Goal: Task Accomplishment & Management: Complete application form

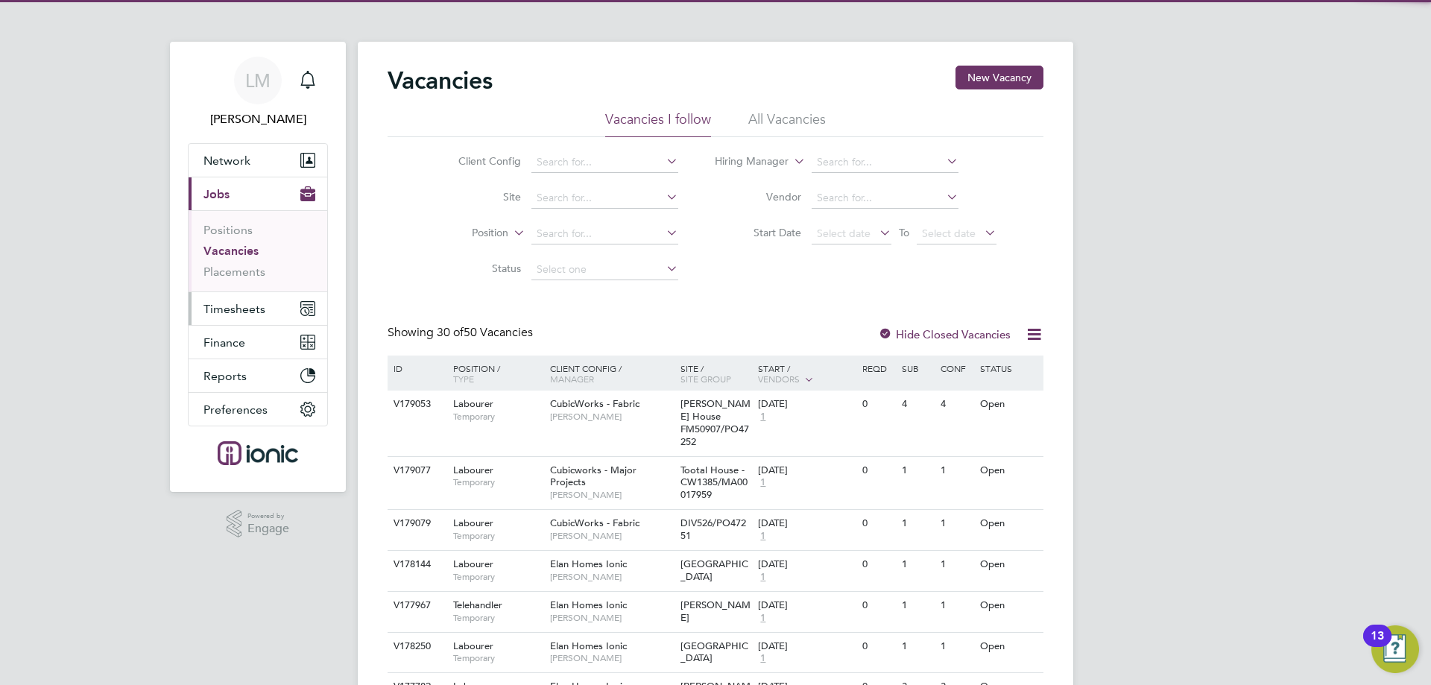
click at [243, 310] on span "Timesheets" at bounding box center [234, 309] width 62 height 14
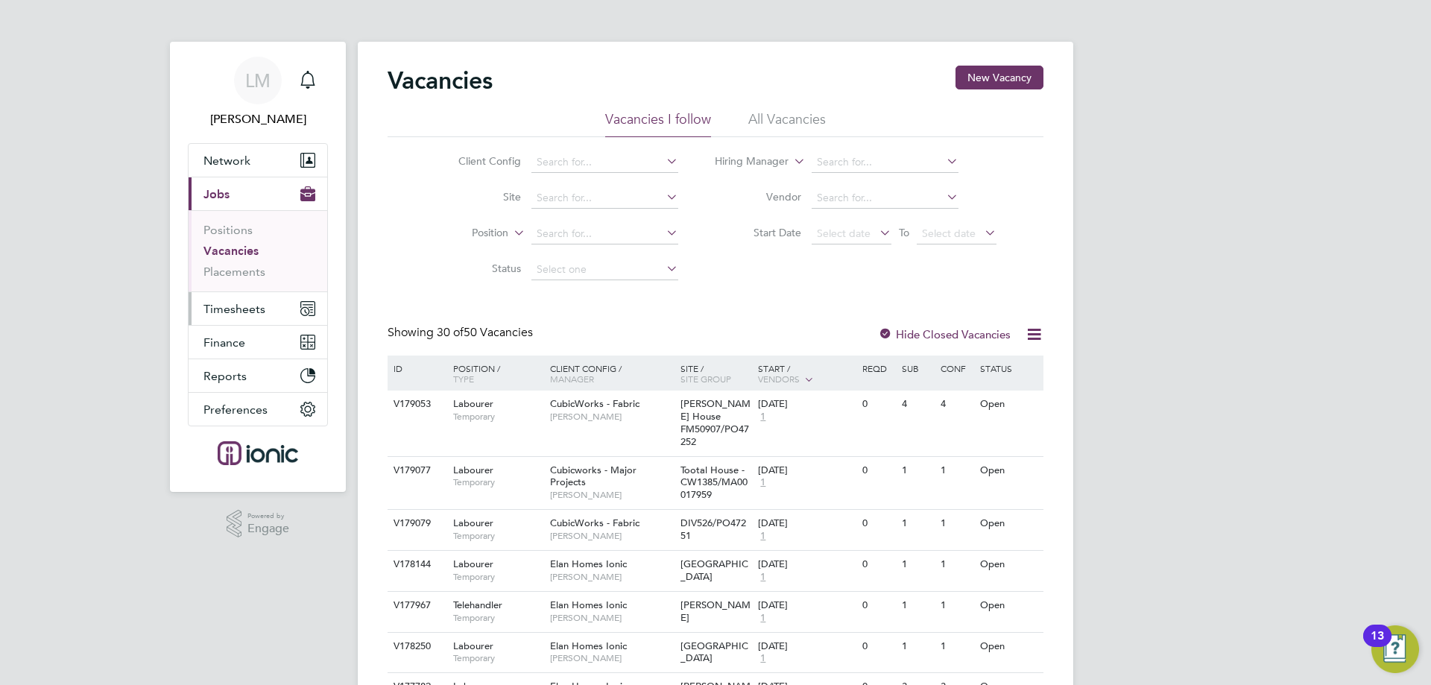
drag, startPoint x: 241, startPoint y: 300, endPoint x: 247, endPoint y: 292, distance: 9.7
click at [241, 300] on button "Timesheets" at bounding box center [258, 308] width 139 height 33
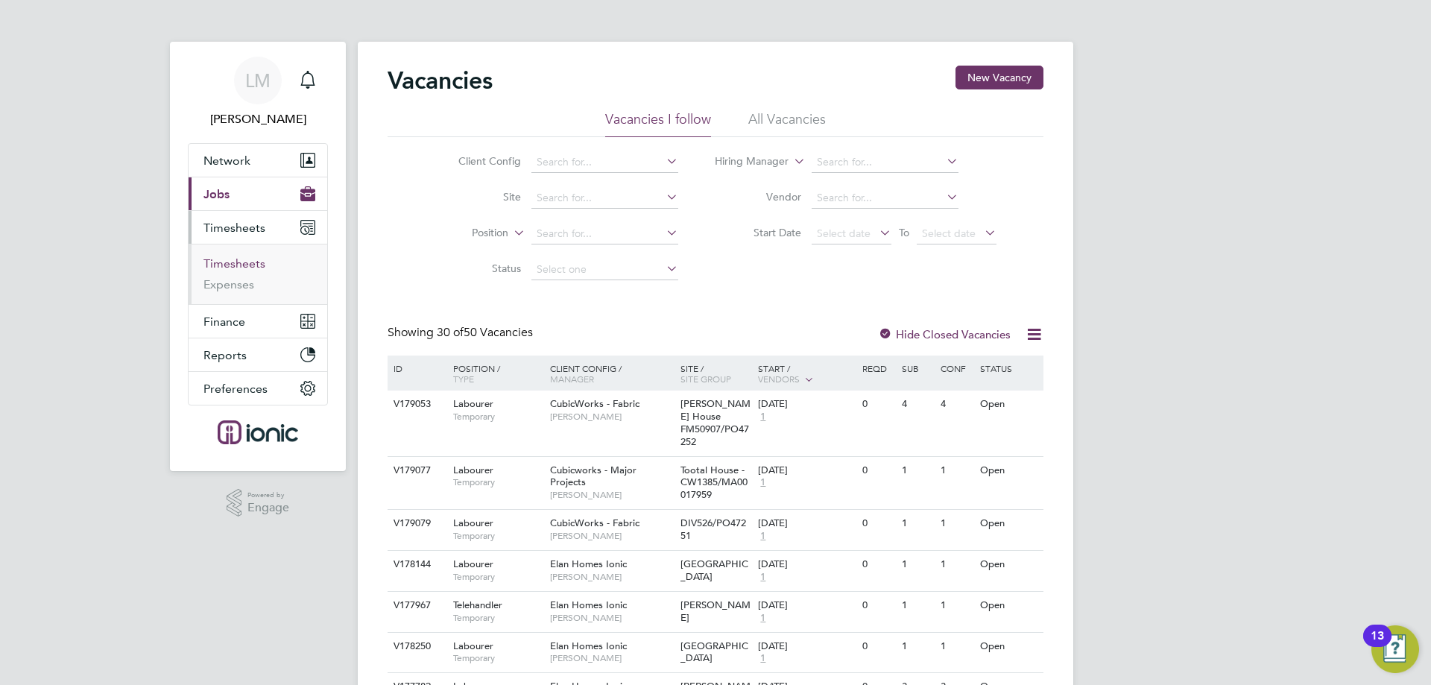
click at [247, 267] on link "Timesheets" at bounding box center [234, 263] width 62 height 14
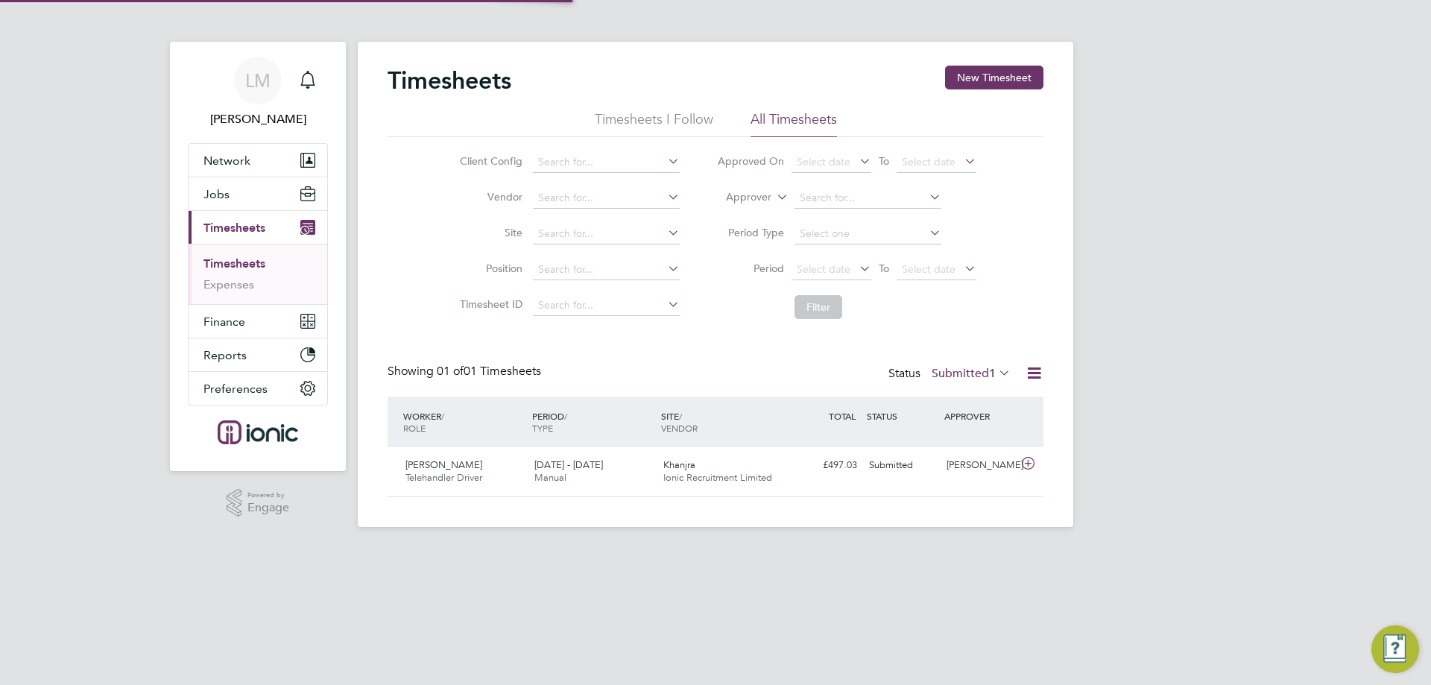
scroll to position [38, 130]
click at [969, 367] on label "Submitted 1" at bounding box center [970, 373] width 79 height 15
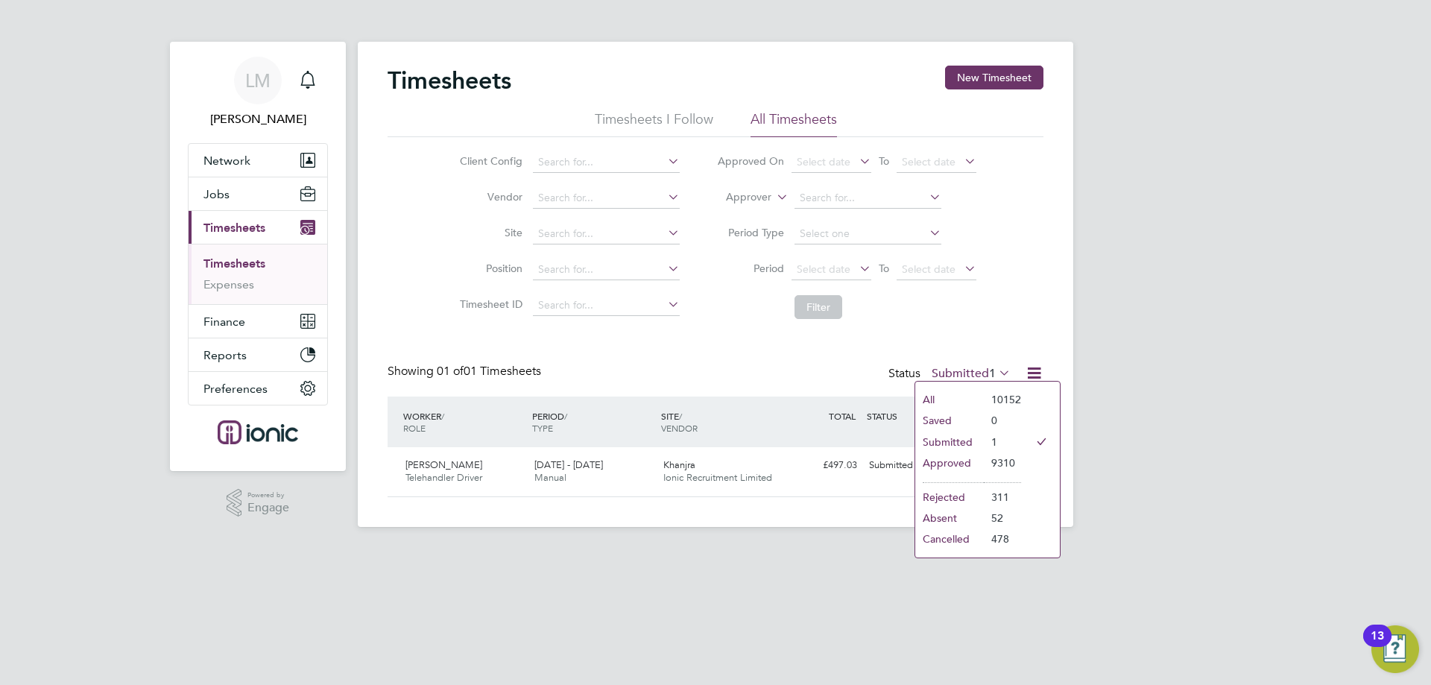
drag, startPoint x: 977, startPoint y: 461, endPoint x: 970, endPoint y: 453, distance: 10.6
click at [976, 461] on li "Approved" at bounding box center [949, 462] width 69 height 21
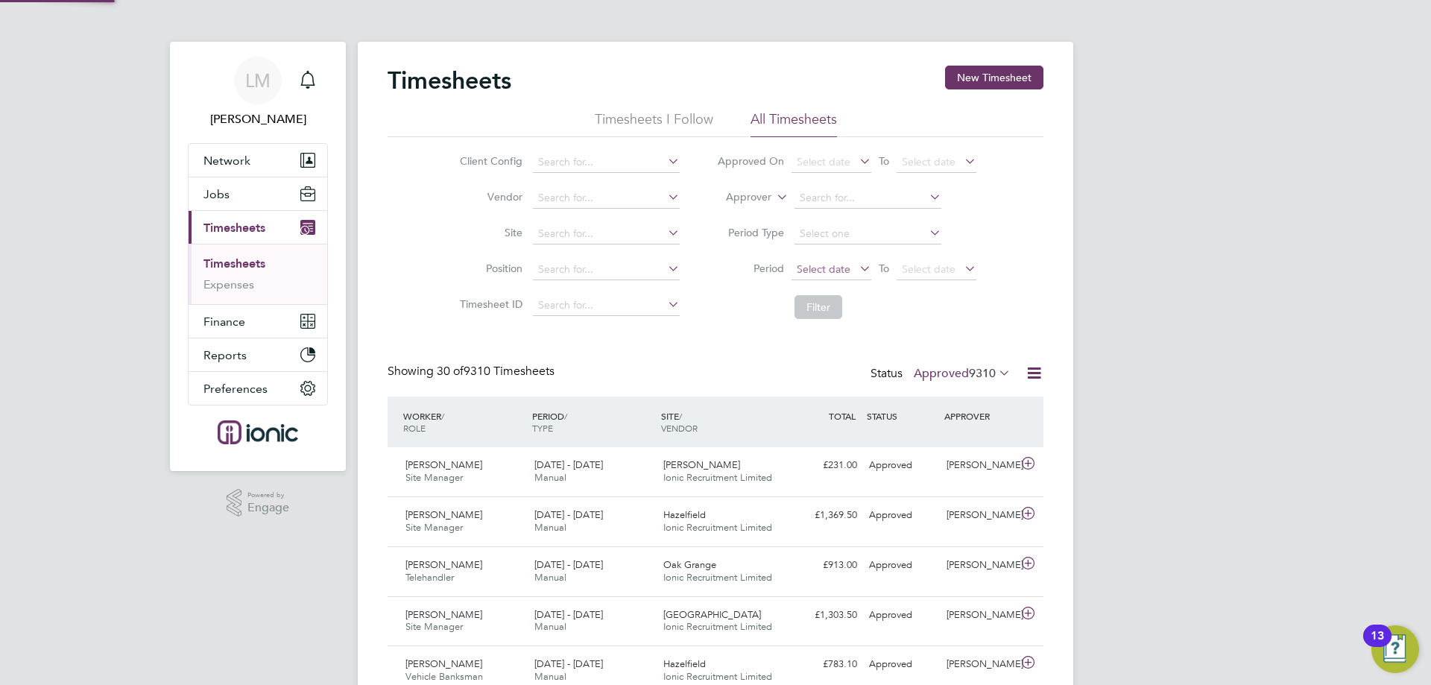
scroll to position [0, 0]
click at [827, 273] on span "Select date" at bounding box center [824, 268] width 54 height 13
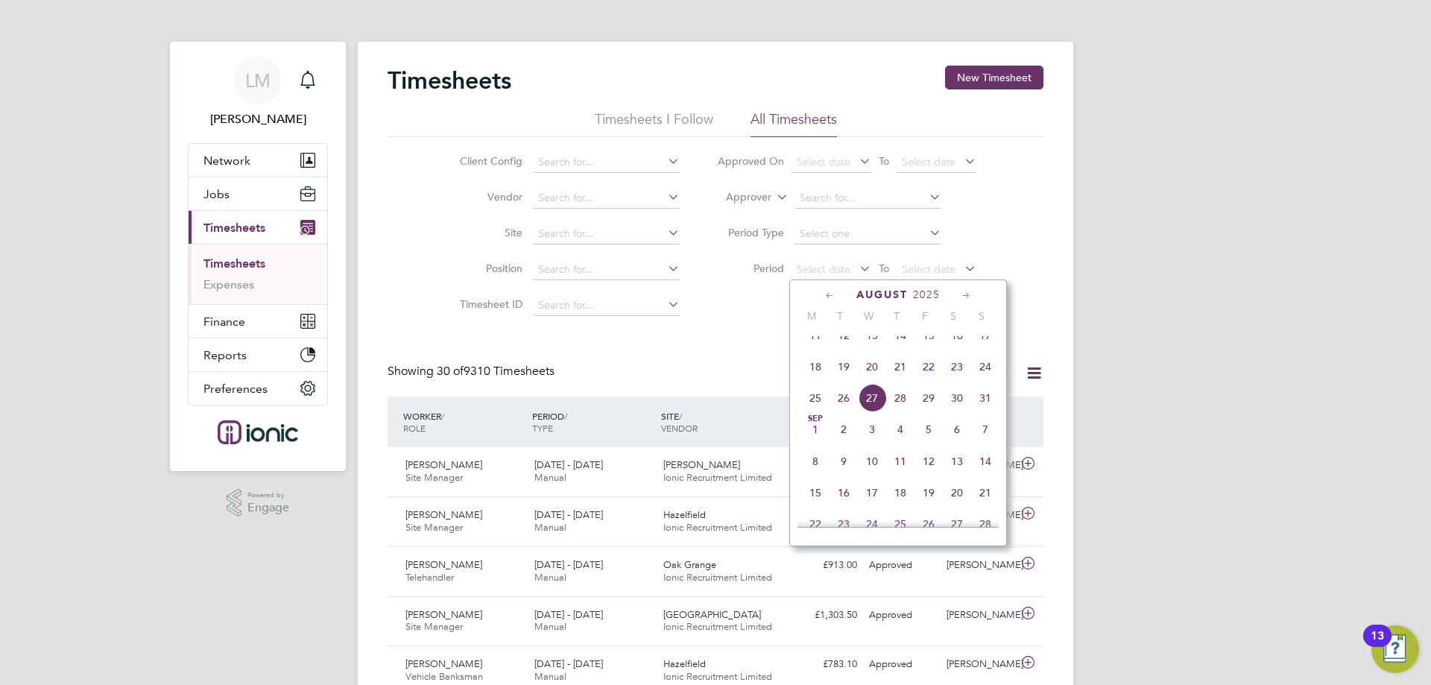
click at [808, 379] on span "18" at bounding box center [815, 366] width 28 height 28
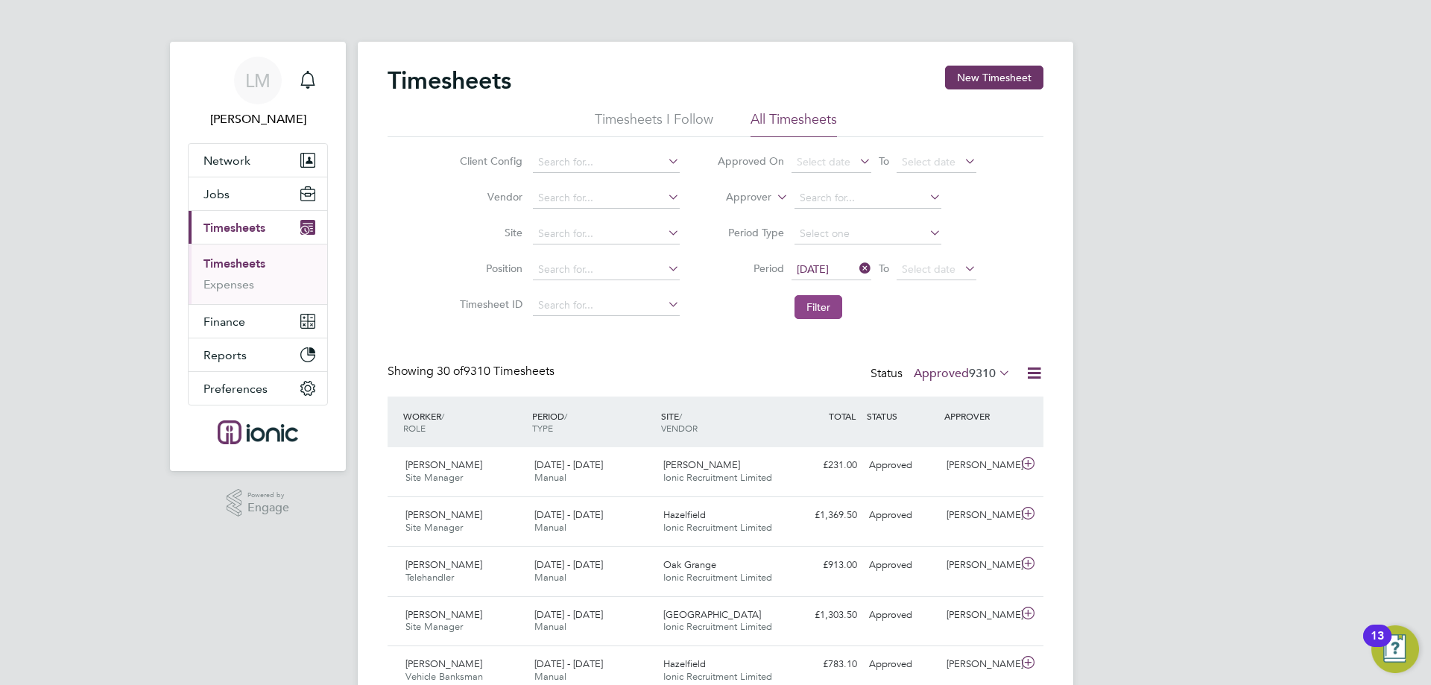
click at [820, 315] on button "Filter" at bounding box center [818, 307] width 48 height 24
click at [592, 165] on input at bounding box center [606, 162] width 147 height 21
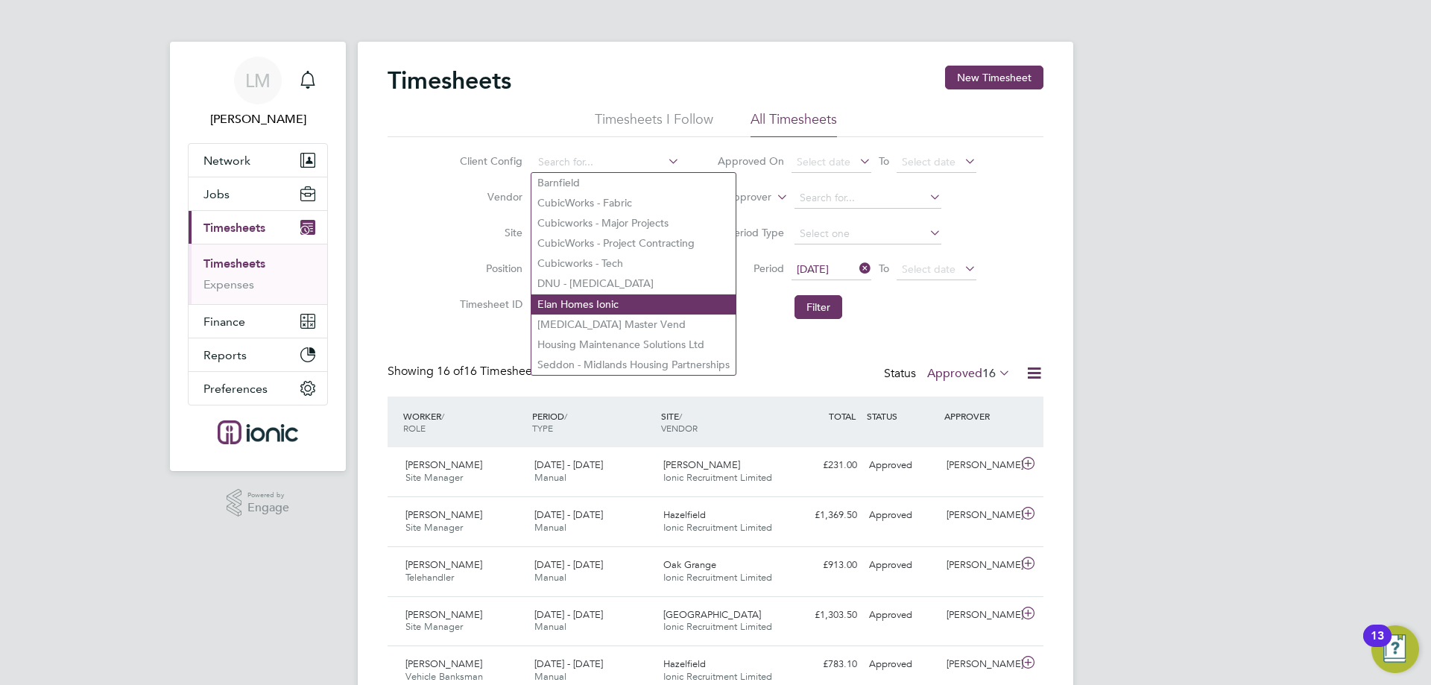
click at [602, 301] on li "Elan Homes Ionic" at bounding box center [633, 304] width 204 height 20
type input "Elan Homes Ionic"
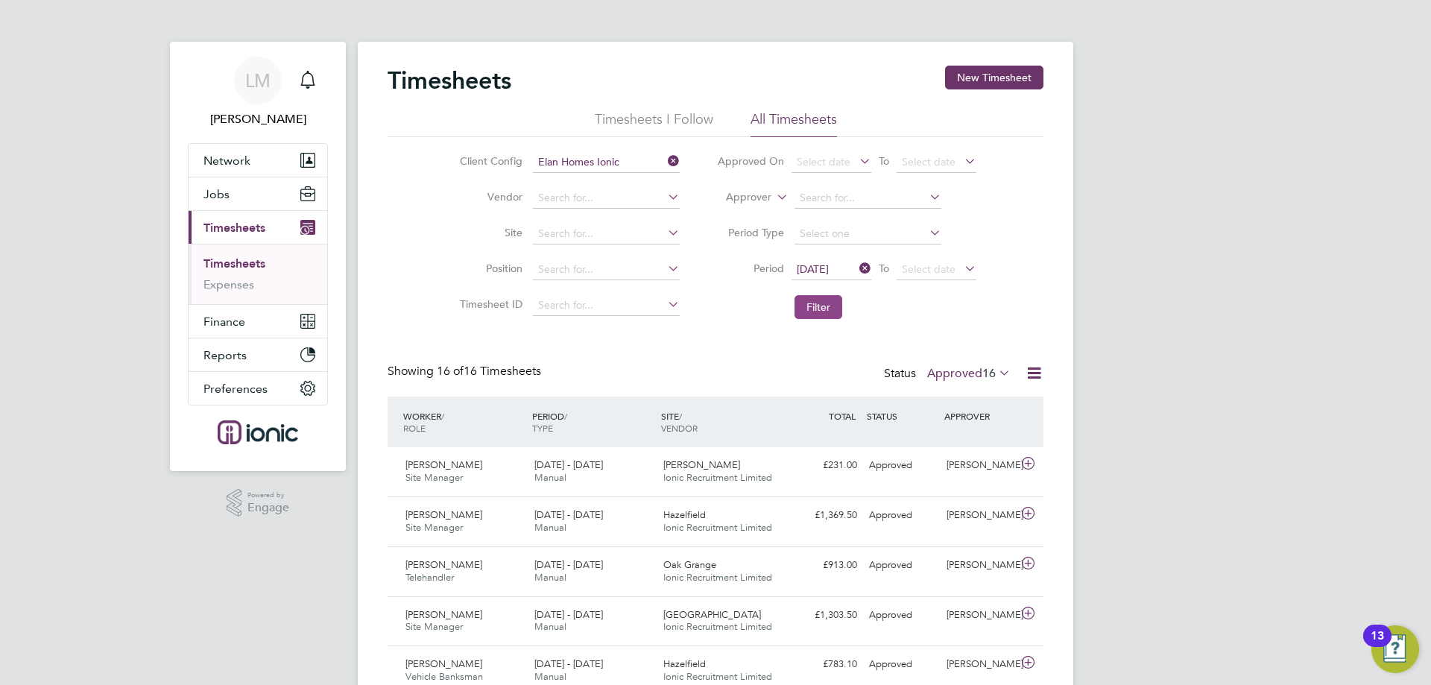
click at [820, 307] on button "Filter" at bounding box center [818, 307] width 48 height 24
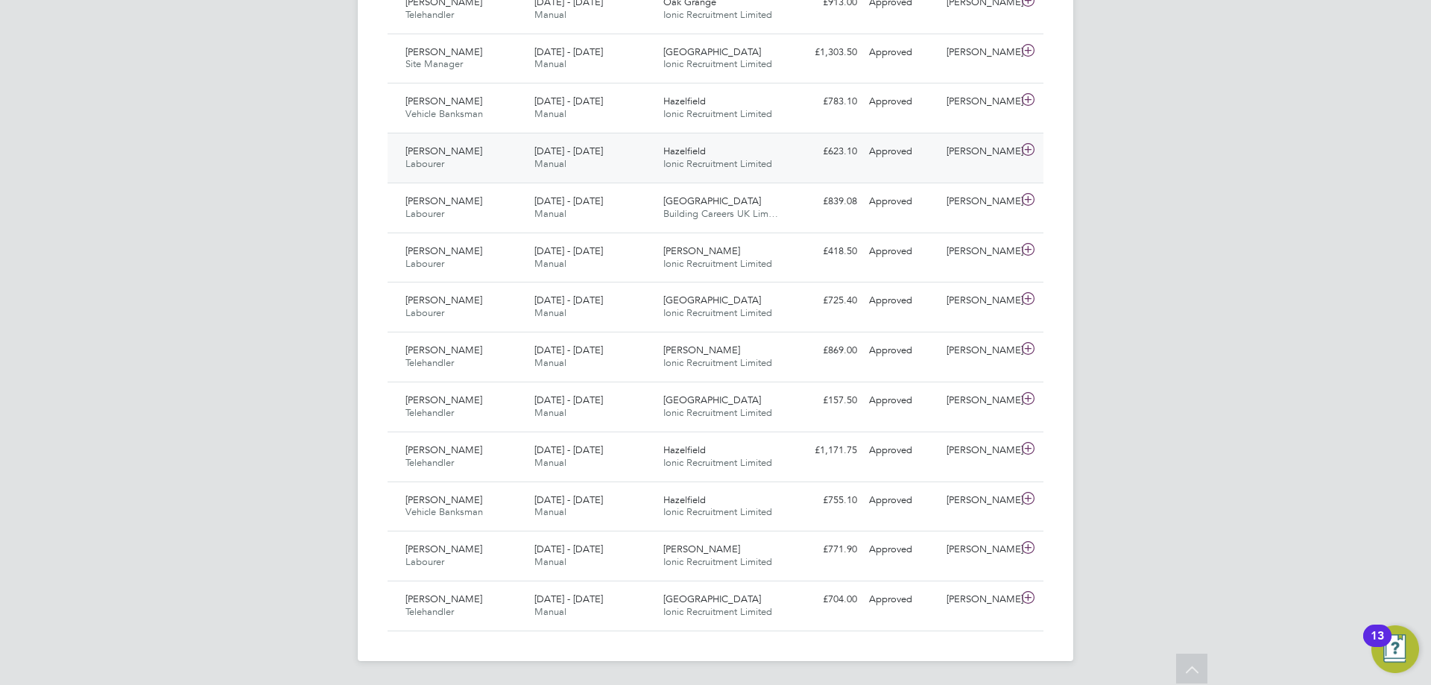
click at [487, 173] on div "Reece Smith Labourer 18 - 24 Aug 2025" at bounding box center [463, 157] width 129 height 37
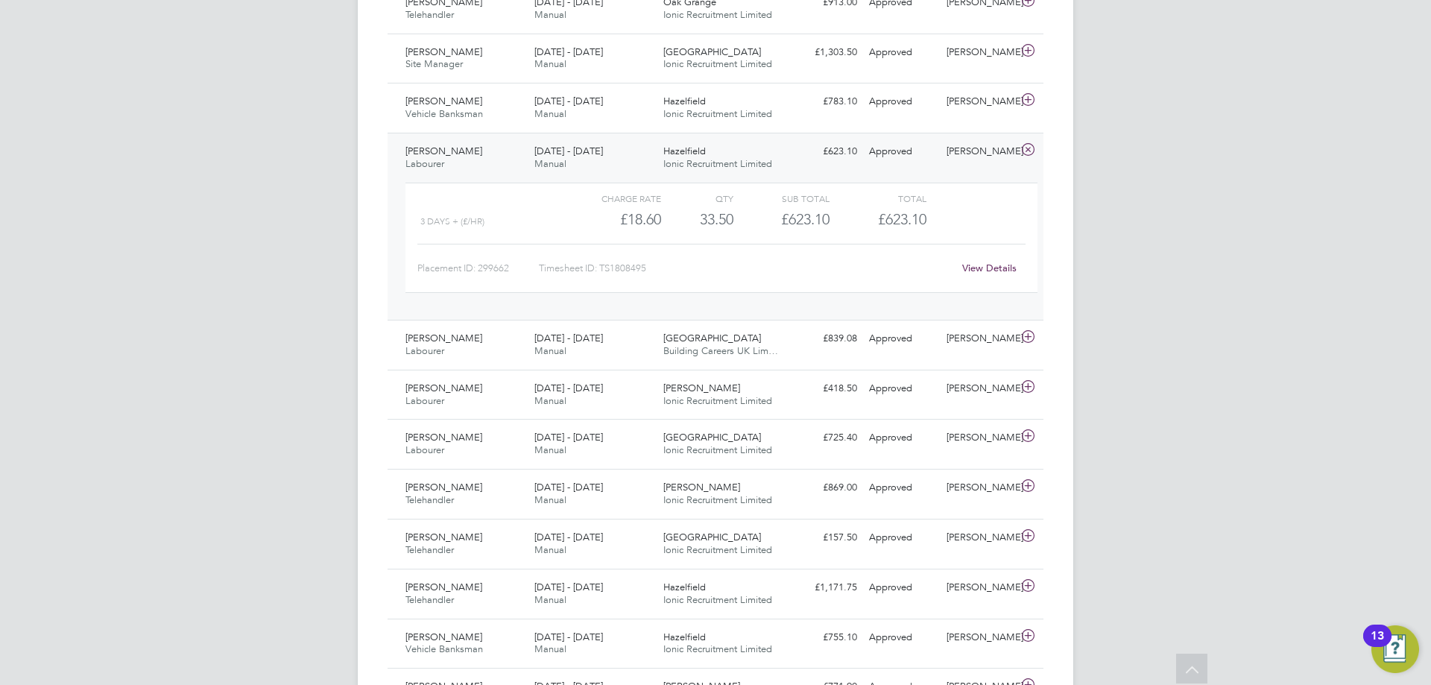
click at [970, 268] on link "View Details" at bounding box center [989, 268] width 54 height 13
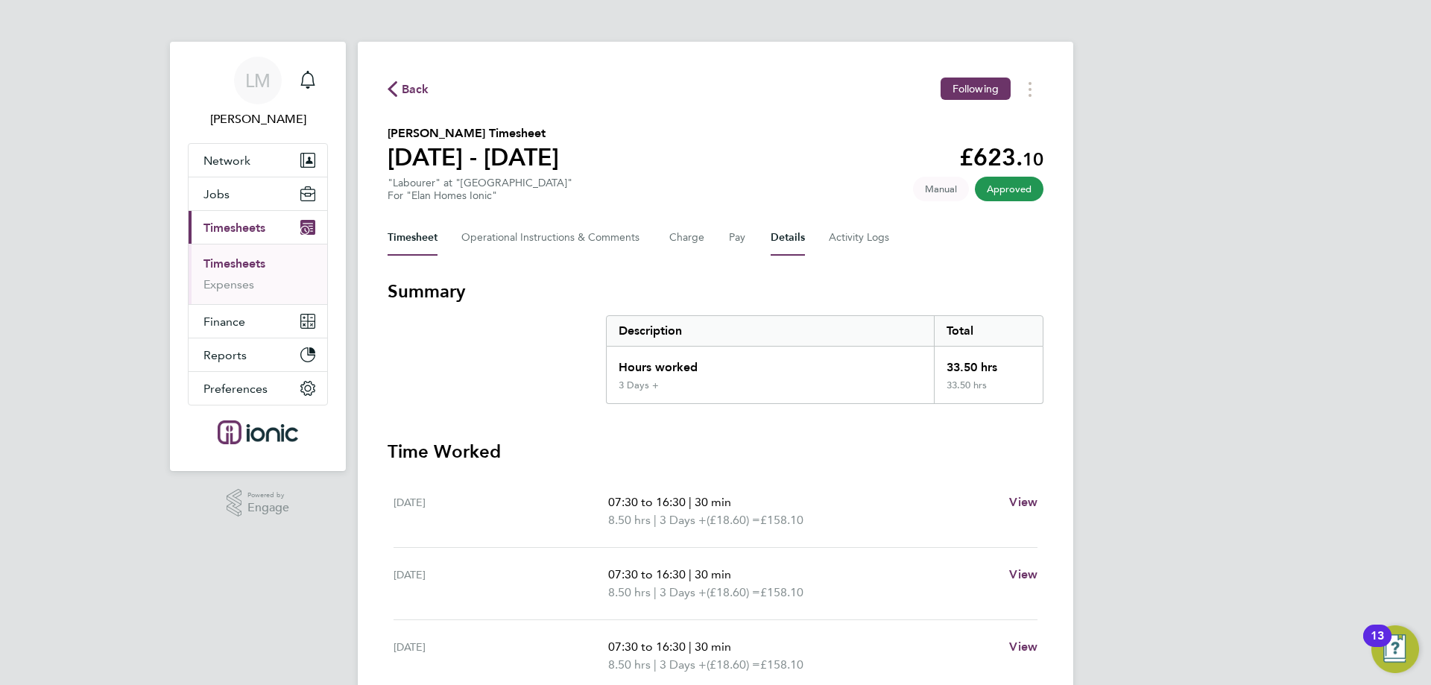
click at [775, 235] on button "Details" at bounding box center [787, 238] width 34 height 36
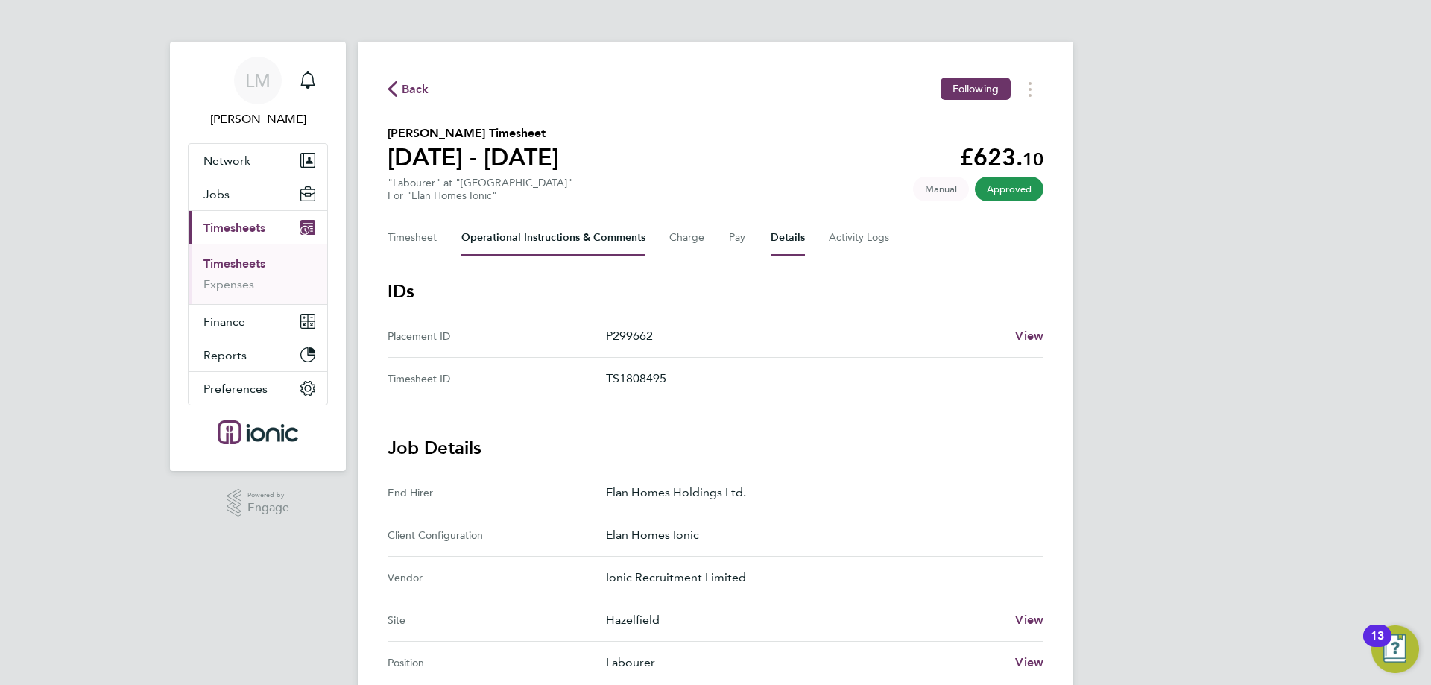
click at [544, 221] on Comments-tab "Operational Instructions & Comments" at bounding box center [553, 238] width 184 height 36
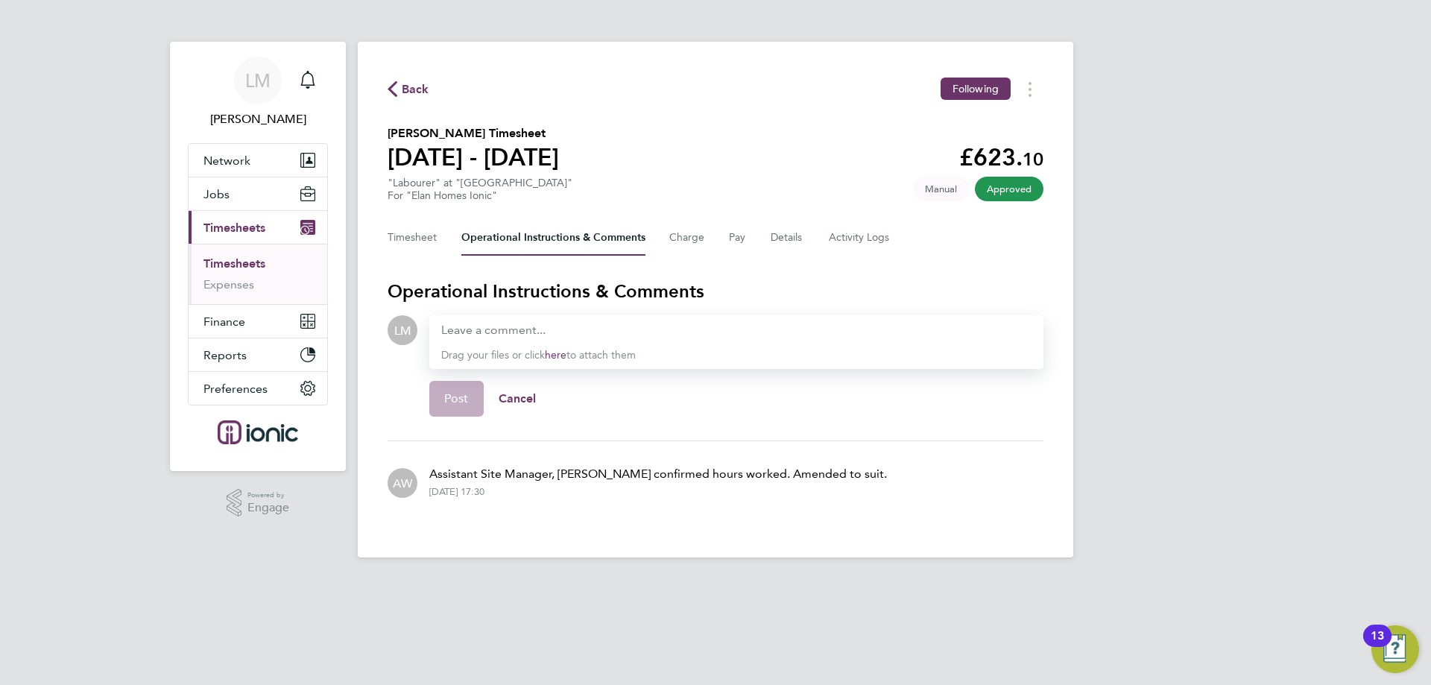
click at [696, 500] on div "Assistant Site Manager, Carl Silgram confirmed hours worked. Amended to suit. 2…" at bounding box center [651, 481] width 469 height 57
click at [414, 238] on button "Timesheet" at bounding box center [412, 238] width 50 height 36
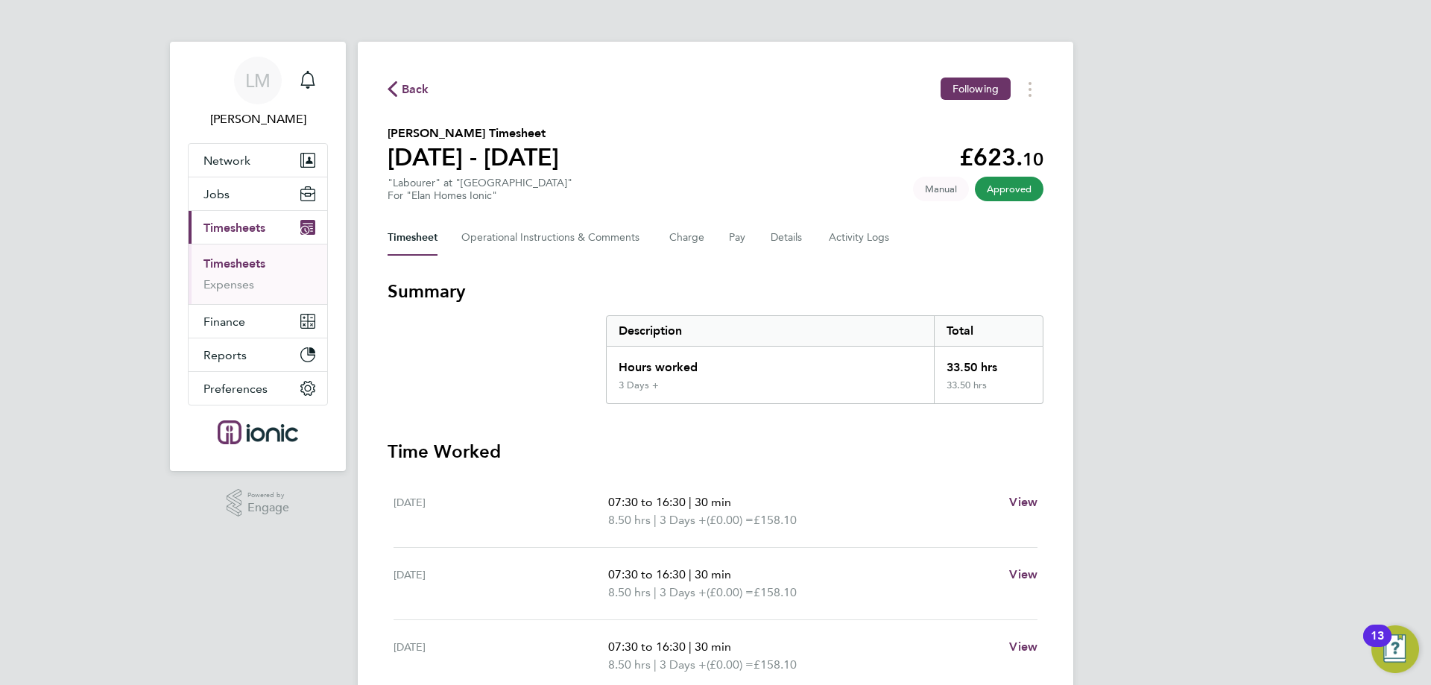
click at [409, 81] on span "Back" at bounding box center [416, 89] width 28 height 18
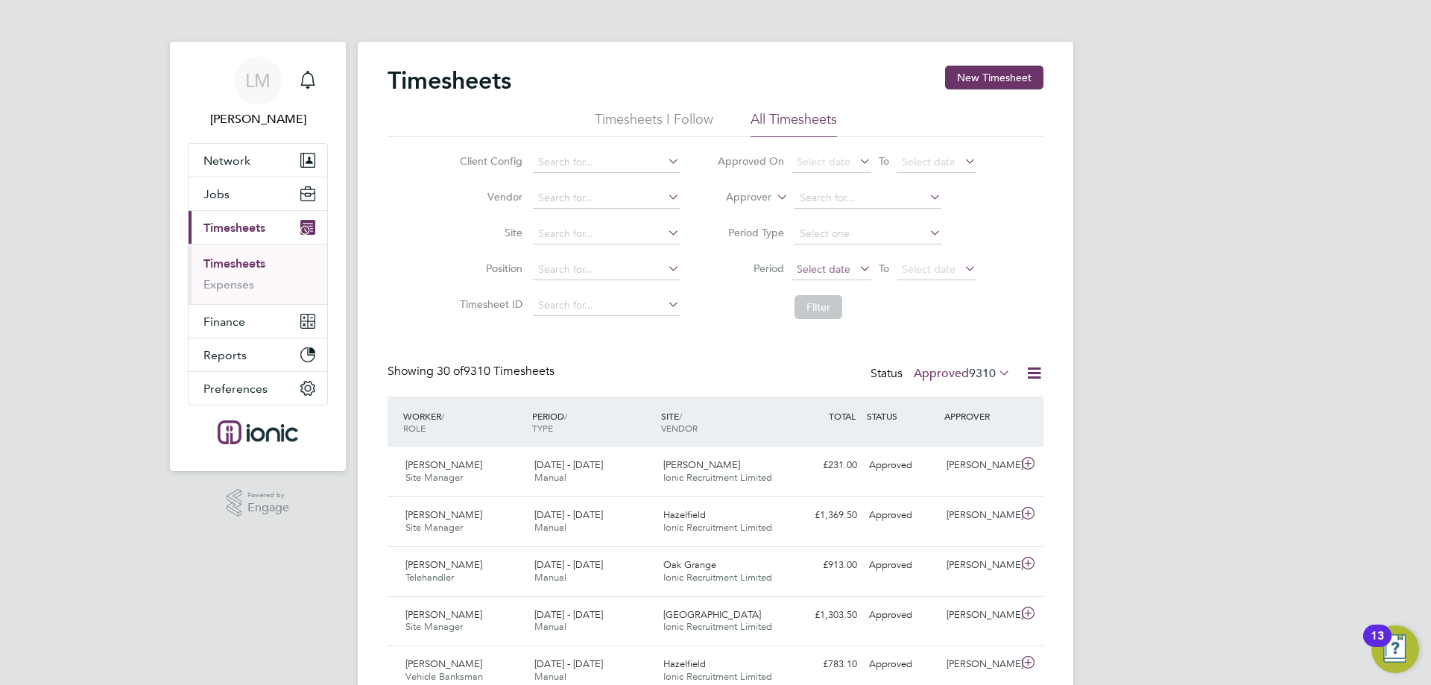
click at [839, 274] on span "Select date" at bounding box center [824, 268] width 54 height 13
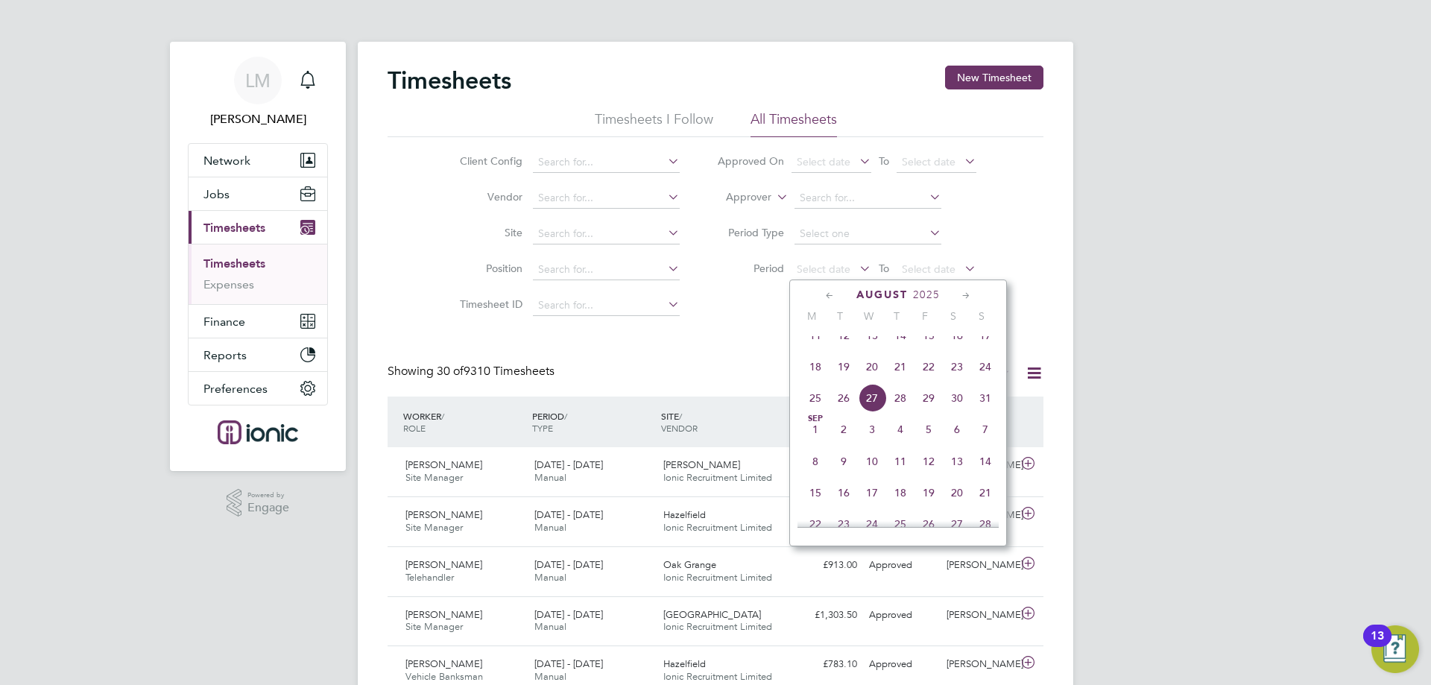
click at [816, 380] on span "18" at bounding box center [815, 366] width 28 height 28
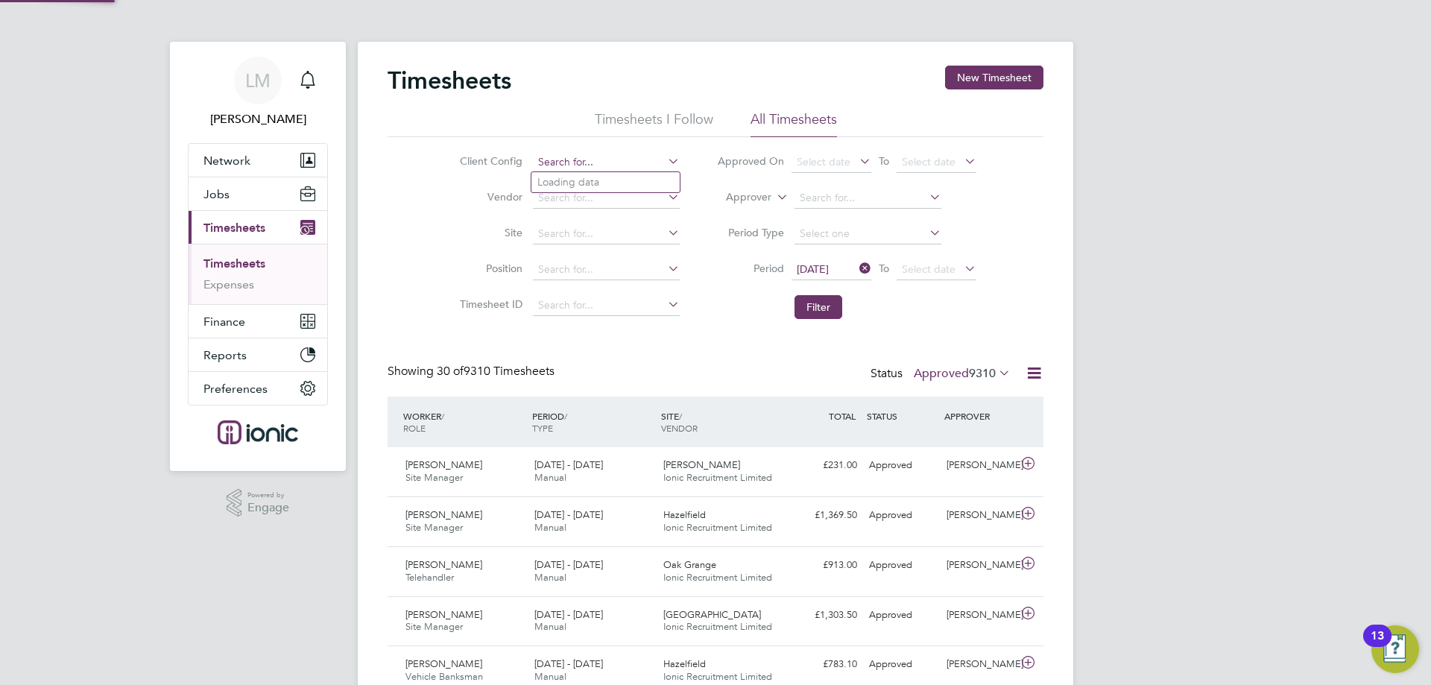
click at [598, 168] on input at bounding box center [606, 162] width 147 height 21
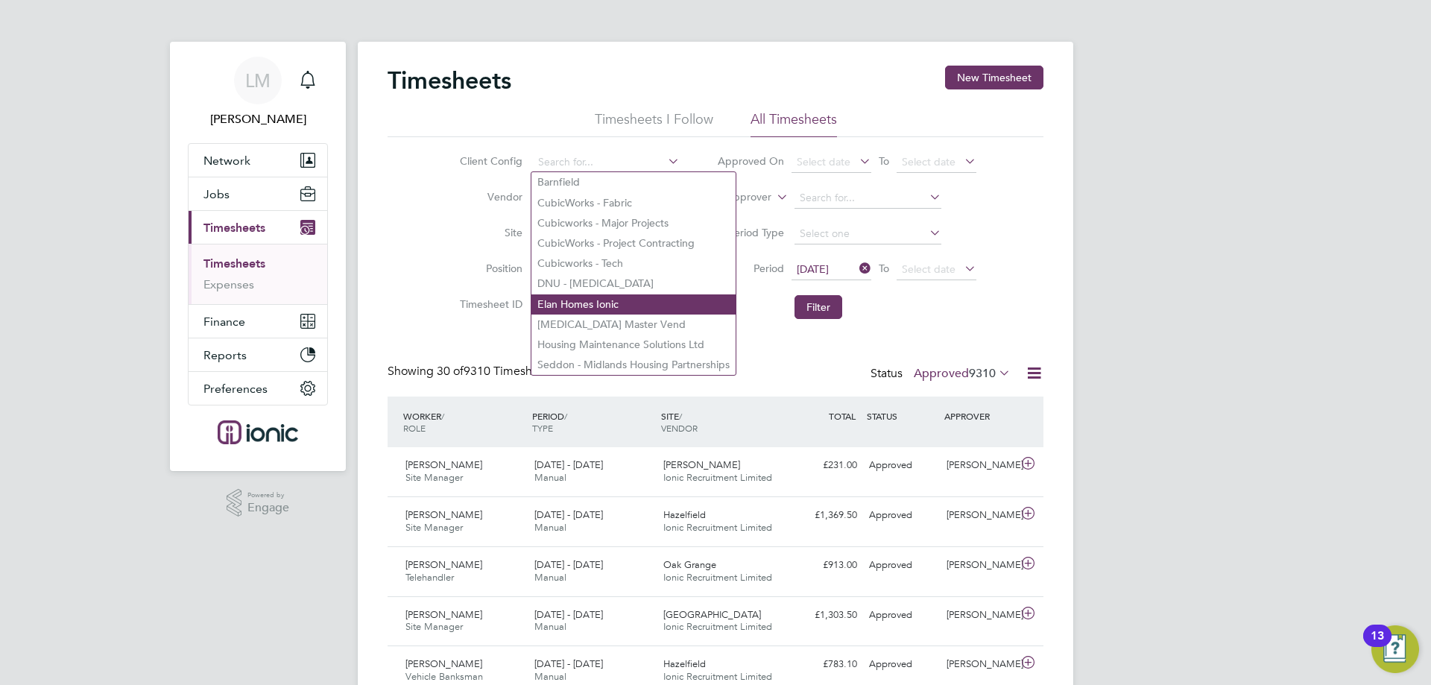
click at [594, 294] on li "Elan Homes Ionic" at bounding box center [633, 304] width 204 height 20
type input "Elan Homes Ionic"
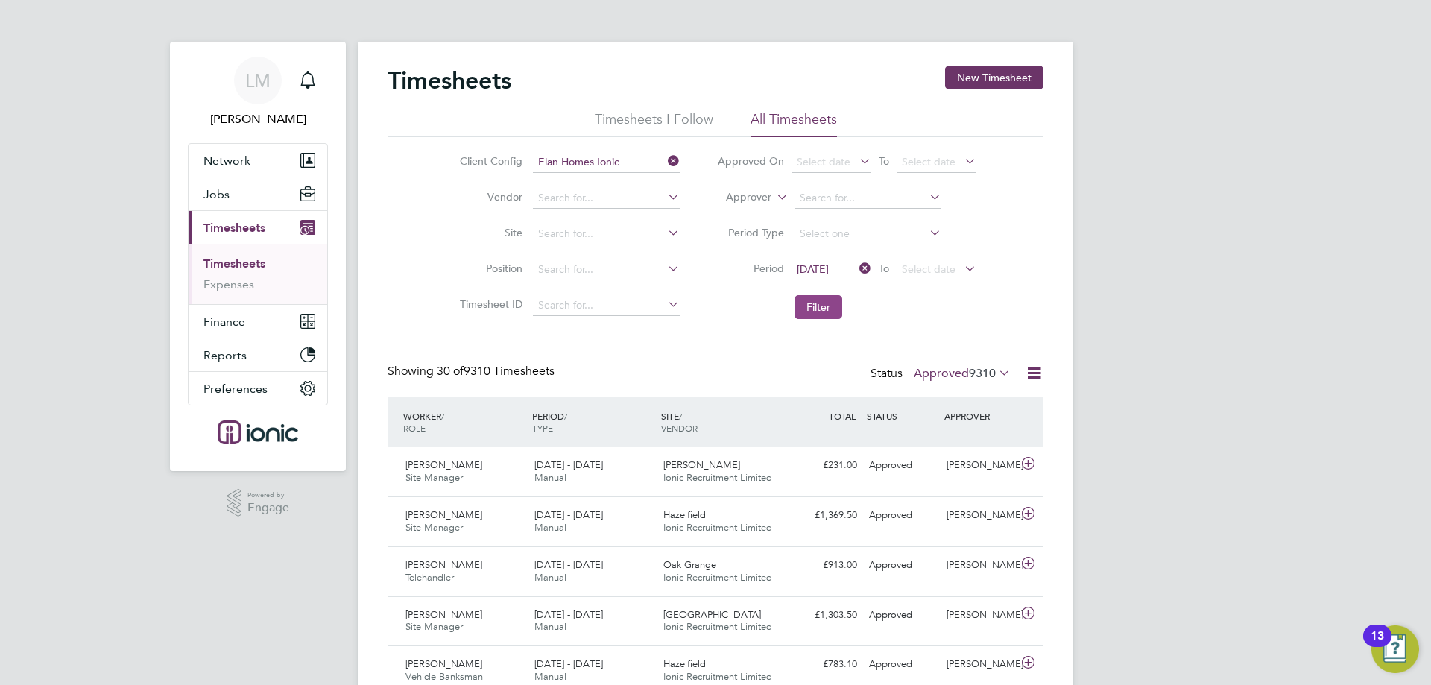
click at [809, 309] on button "Filter" at bounding box center [818, 307] width 48 height 24
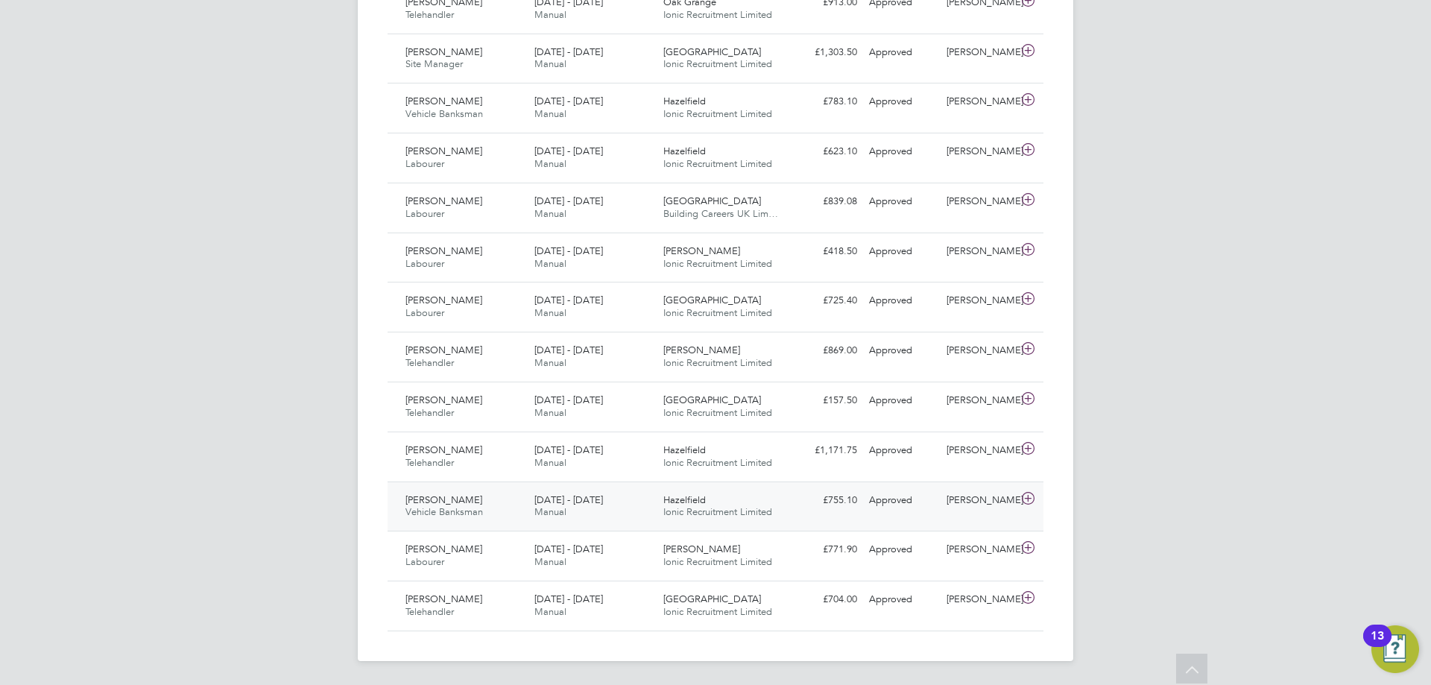
click at [571, 516] on div "18 - 24 Aug 2025 Manual" at bounding box center [592, 506] width 129 height 37
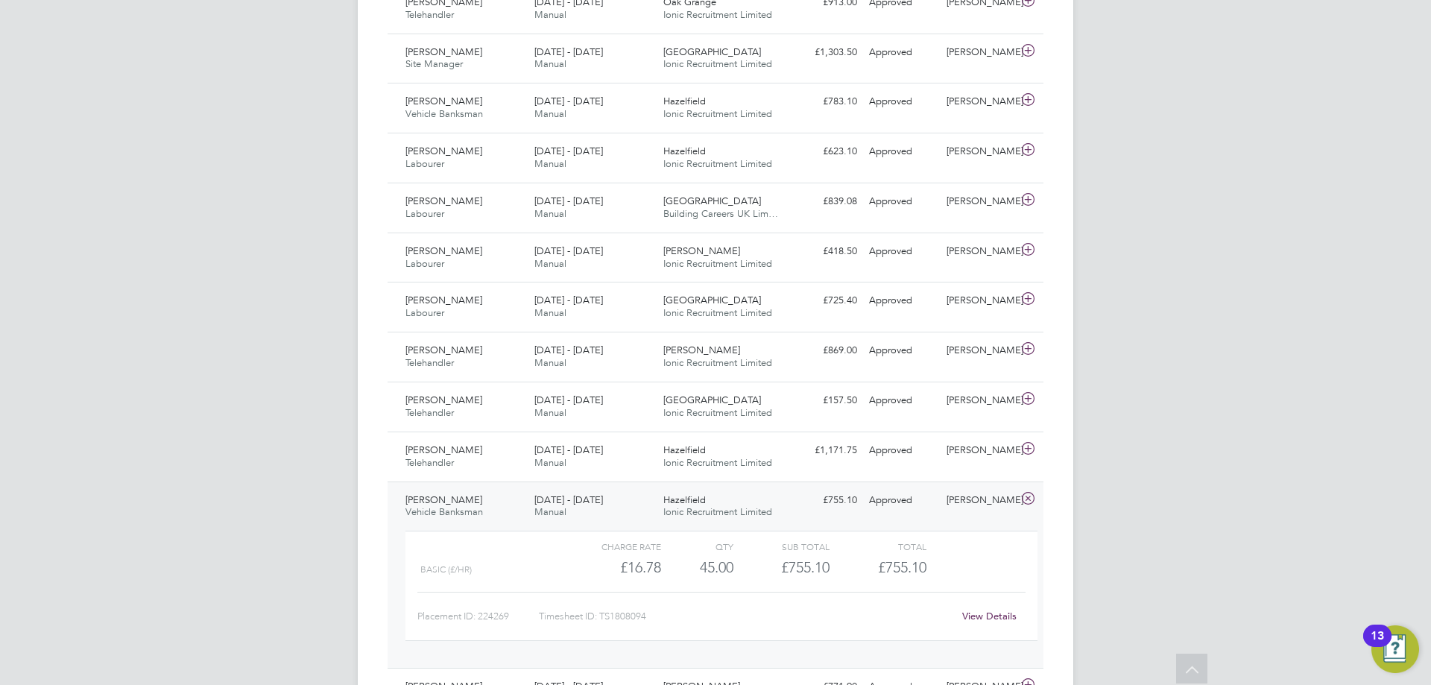
click at [975, 615] on link "View Details" at bounding box center [989, 615] width 54 height 13
click at [509, 162] on div "Reece Smith Labourer 18 - 24 Aug 2025" at bounding box center [463, 157] width 129 height 37
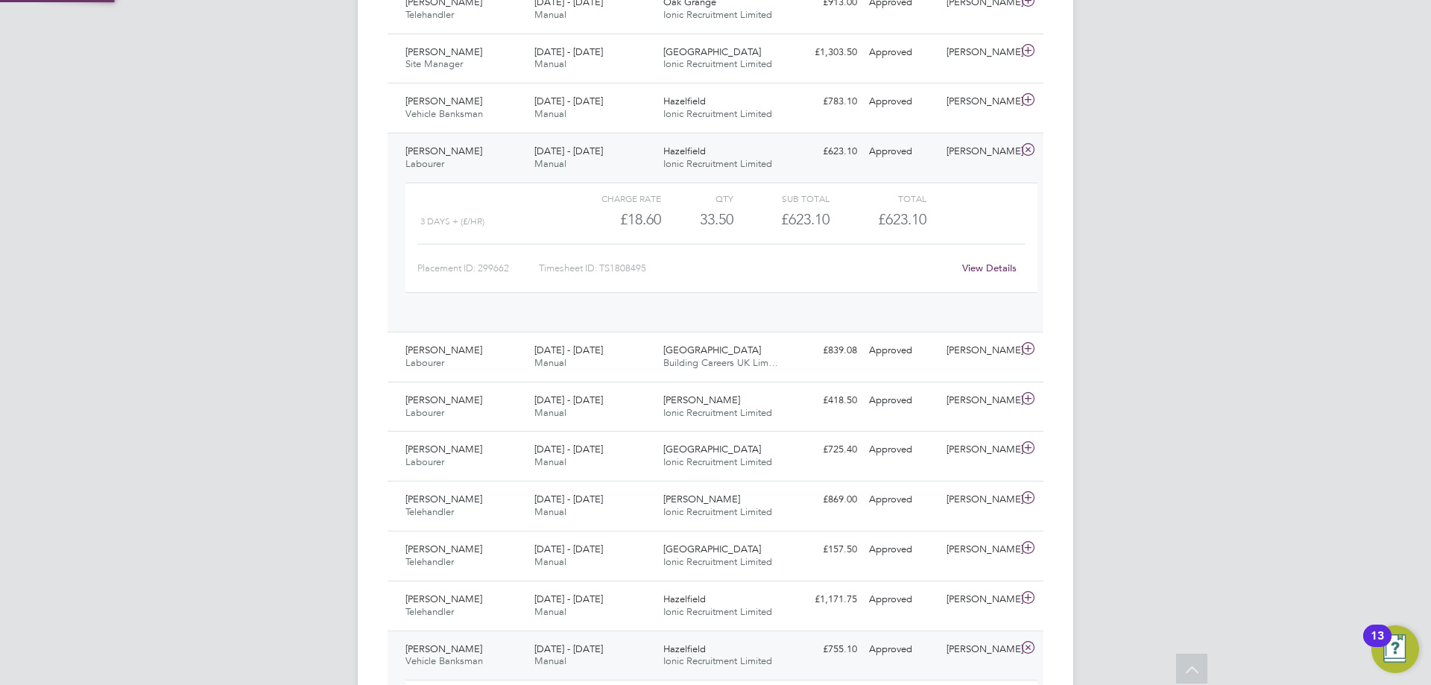
scroll to position [25, 145]
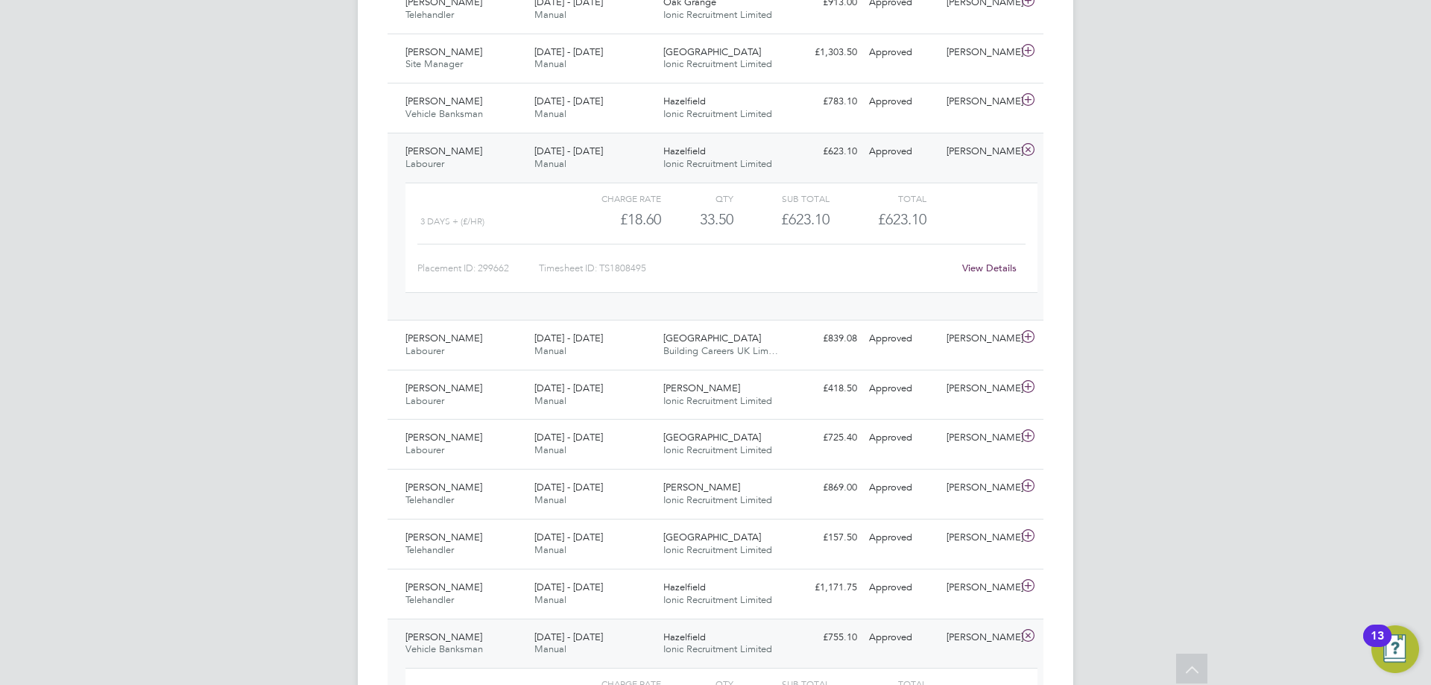
click at [984, 268] on link "View Details" at bounding box center [989, 268] width 54 height 13
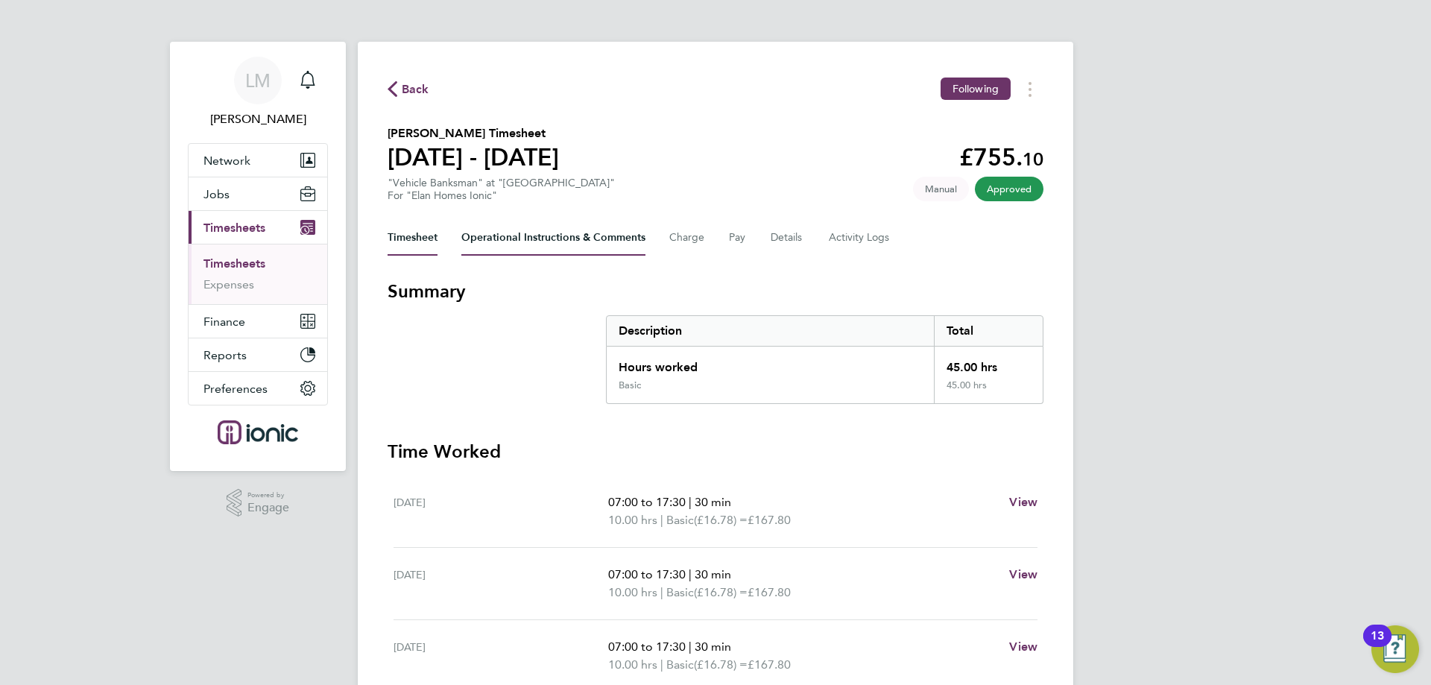
click at [580, 227] on Comments-tab "Operational Instructions & Comments" at bounding box center [553, 238] width 184 height 36
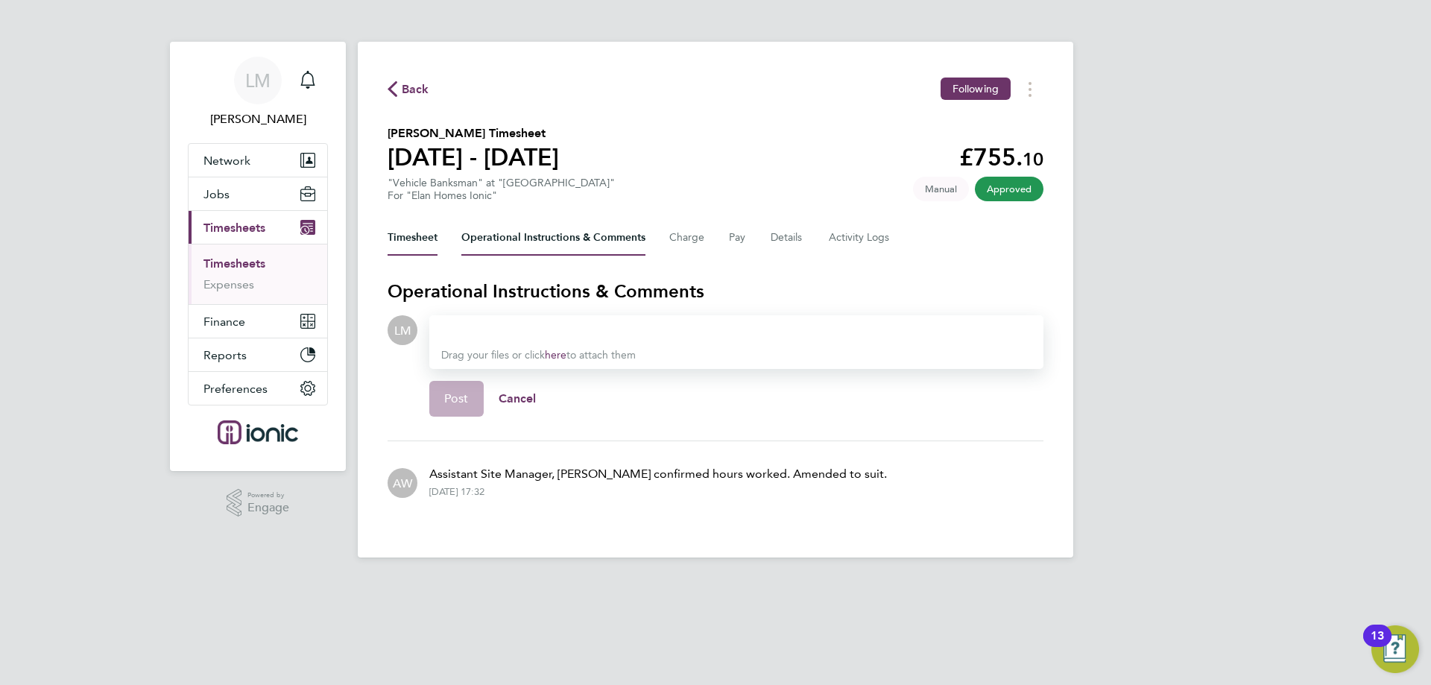
click at [425, 247] on button "Timesheet" at bounding box center [412, 238] width 50 height 36
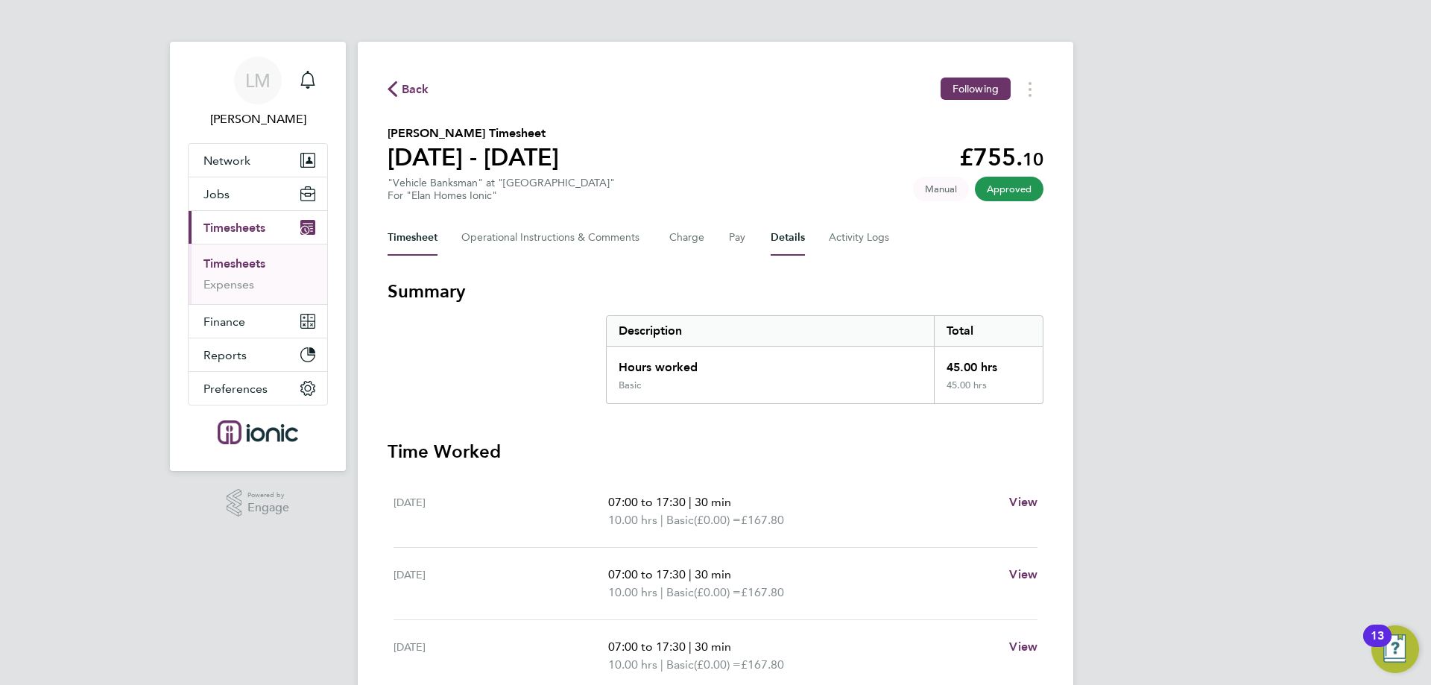
click at [782, 239] on button "Details" at bounding box center [787, 238] width 34 height 36
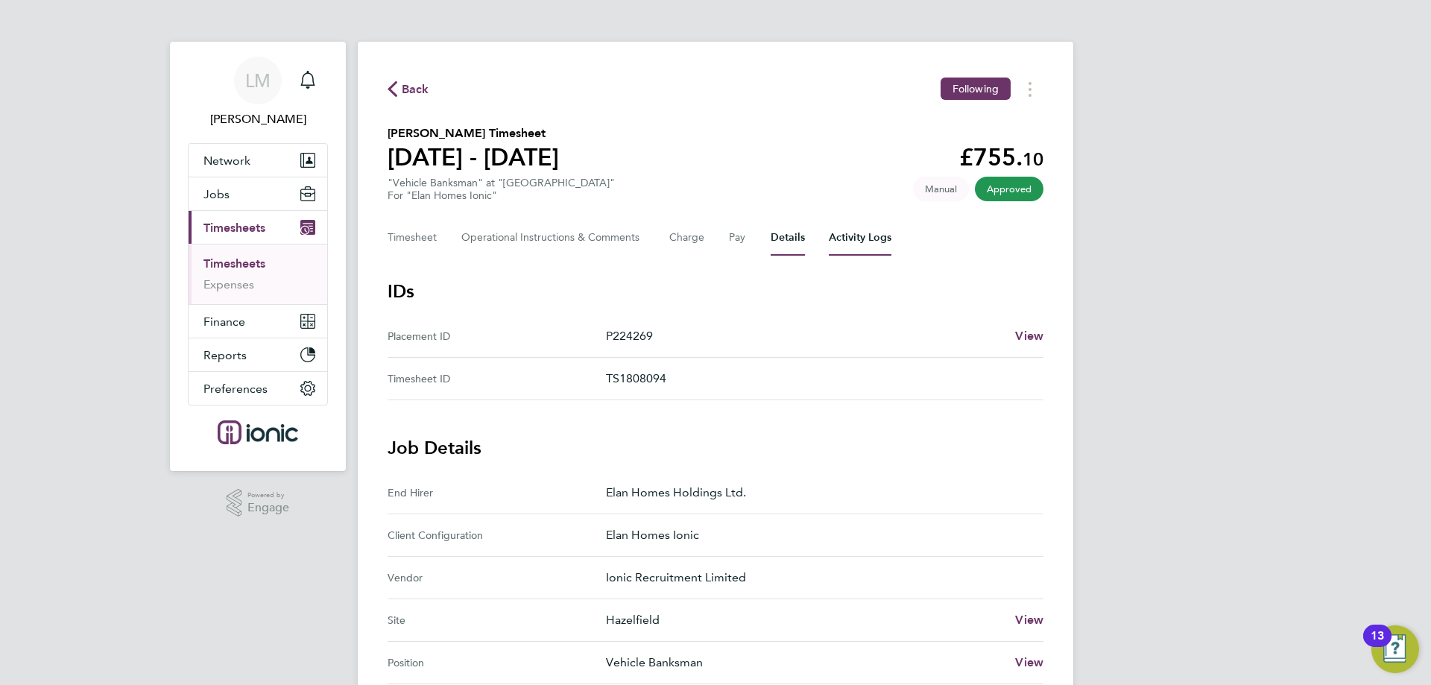
click at [842, 243] on Logs-tab "Activity Logs" at bounding box center [860, 238] width 63 height 36
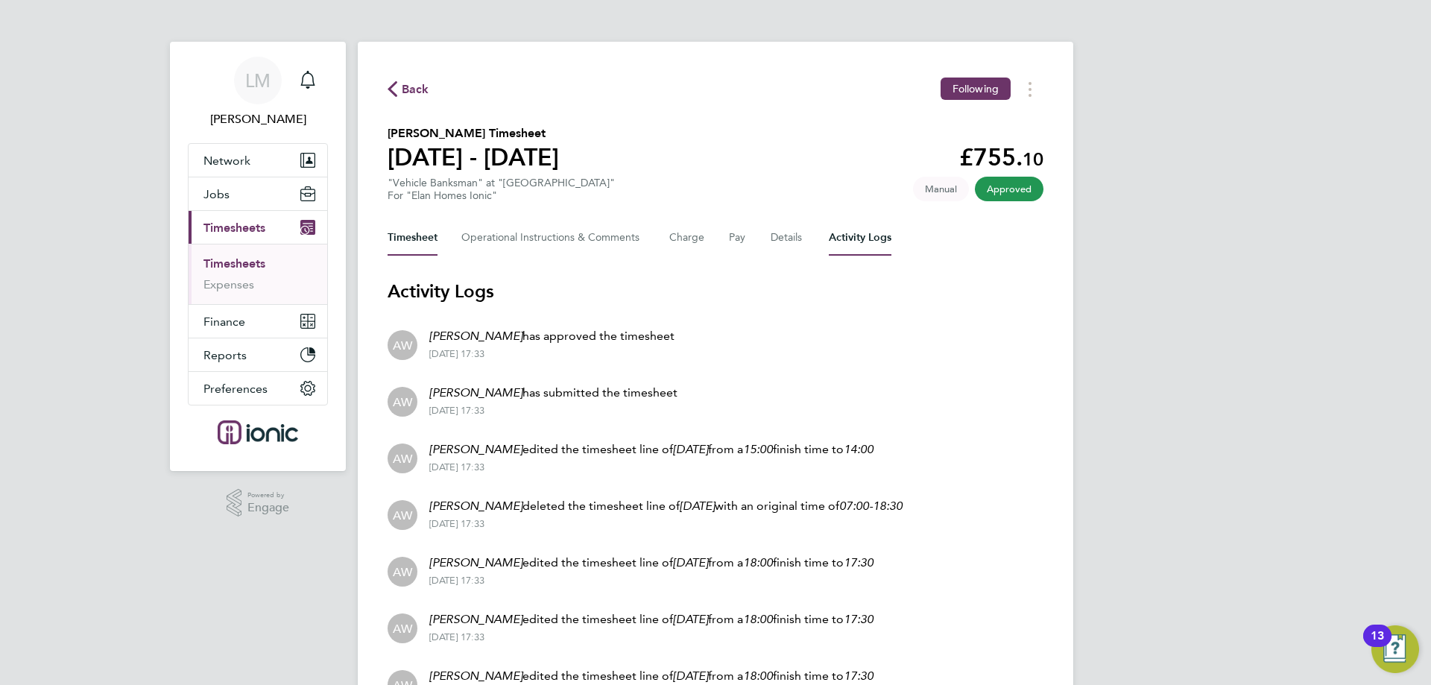
click at [422, 238] on button "Timesheet" at bounding box center [412, 238] width 50 height 36
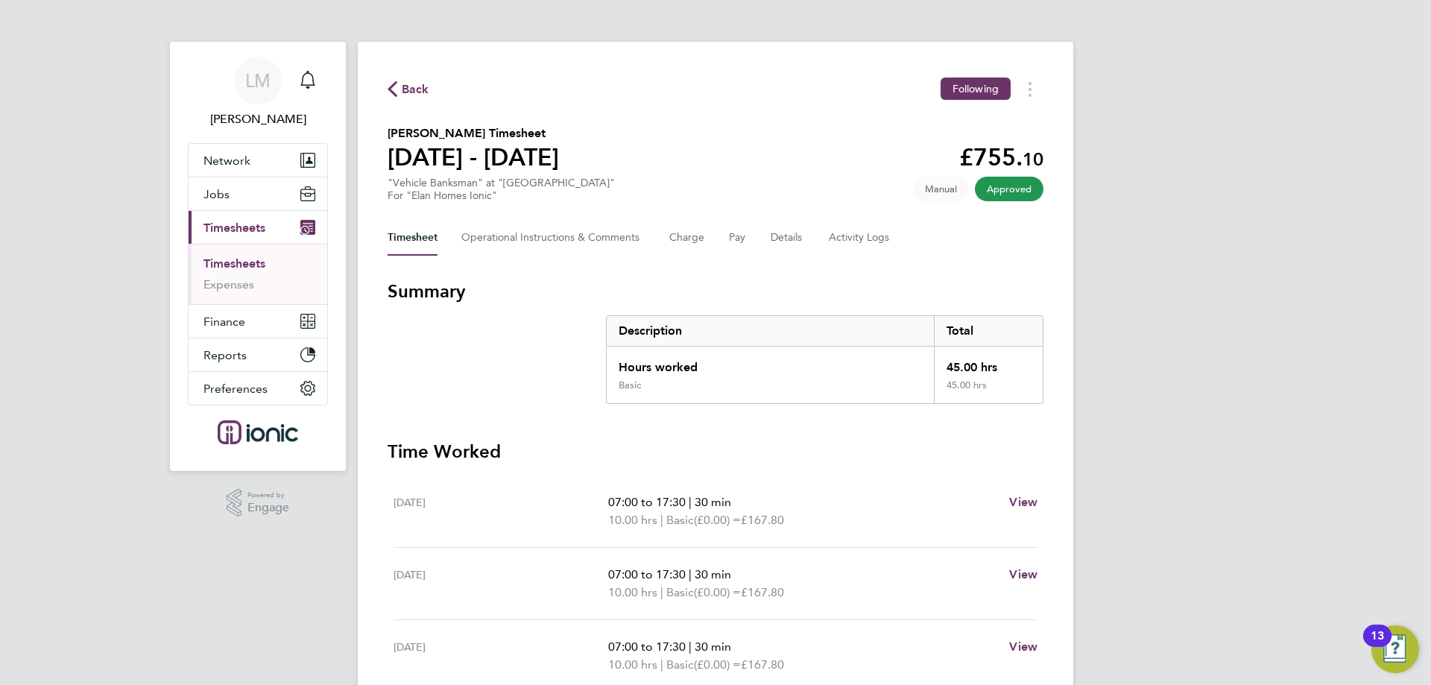
scroll to position [373, 0]
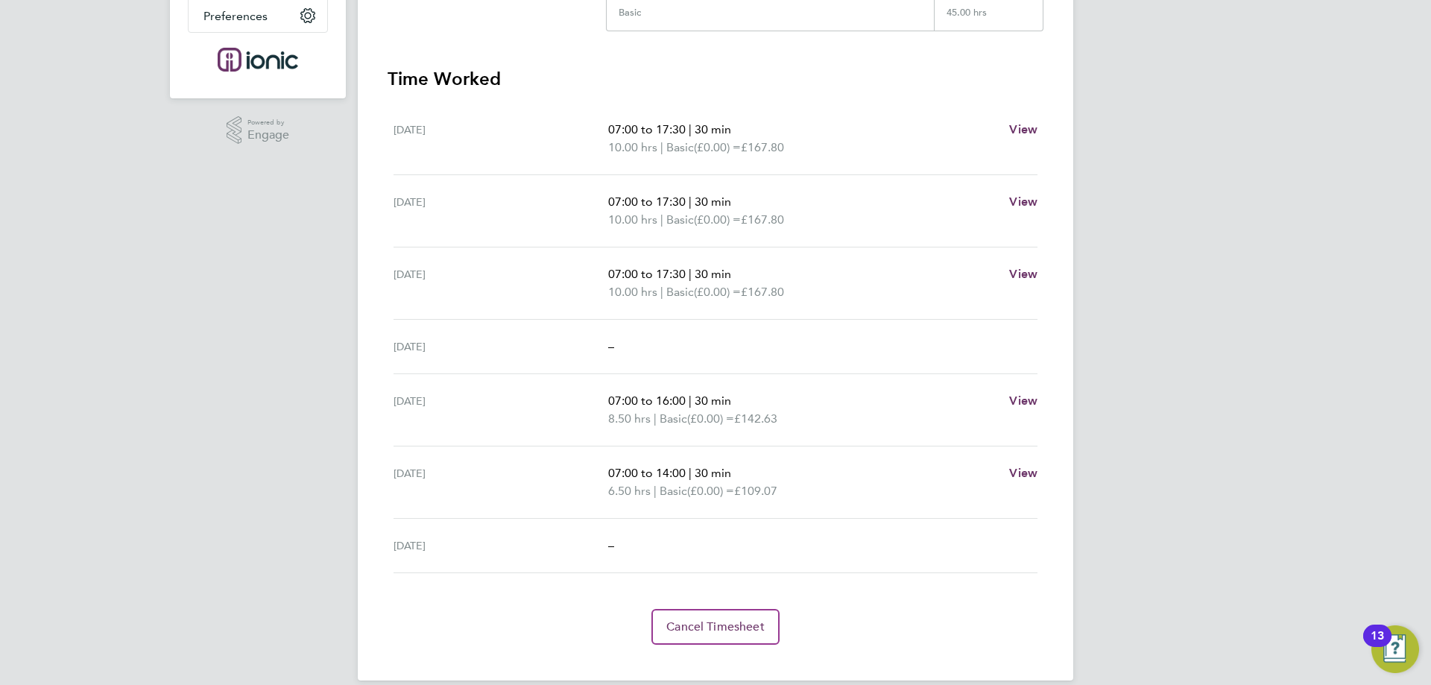
click at [676, 477] on span "07:00 to 14:00" at bounding box center [646, 473] width 77 height 14
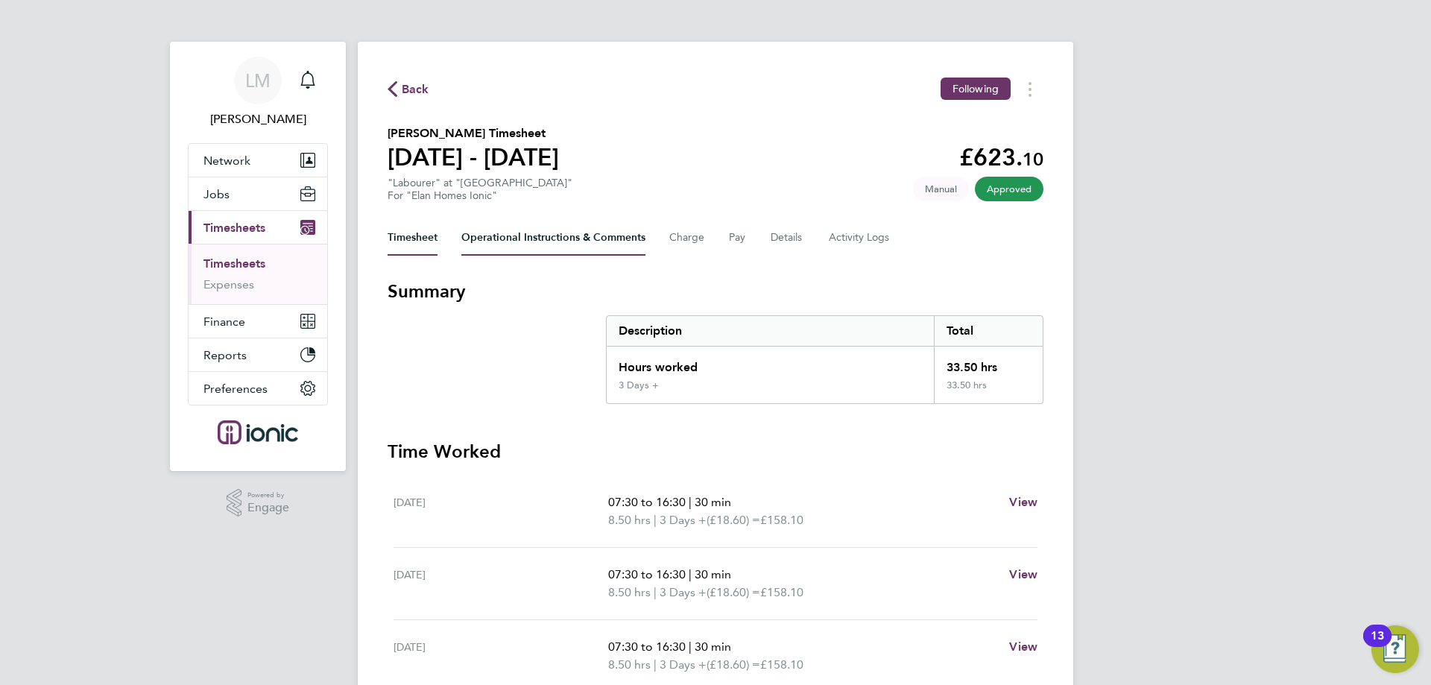
click at [612, 237] on Comments-tab "Operational Instructions & Comments" at bounding box center [553, 238] width 184 height 36
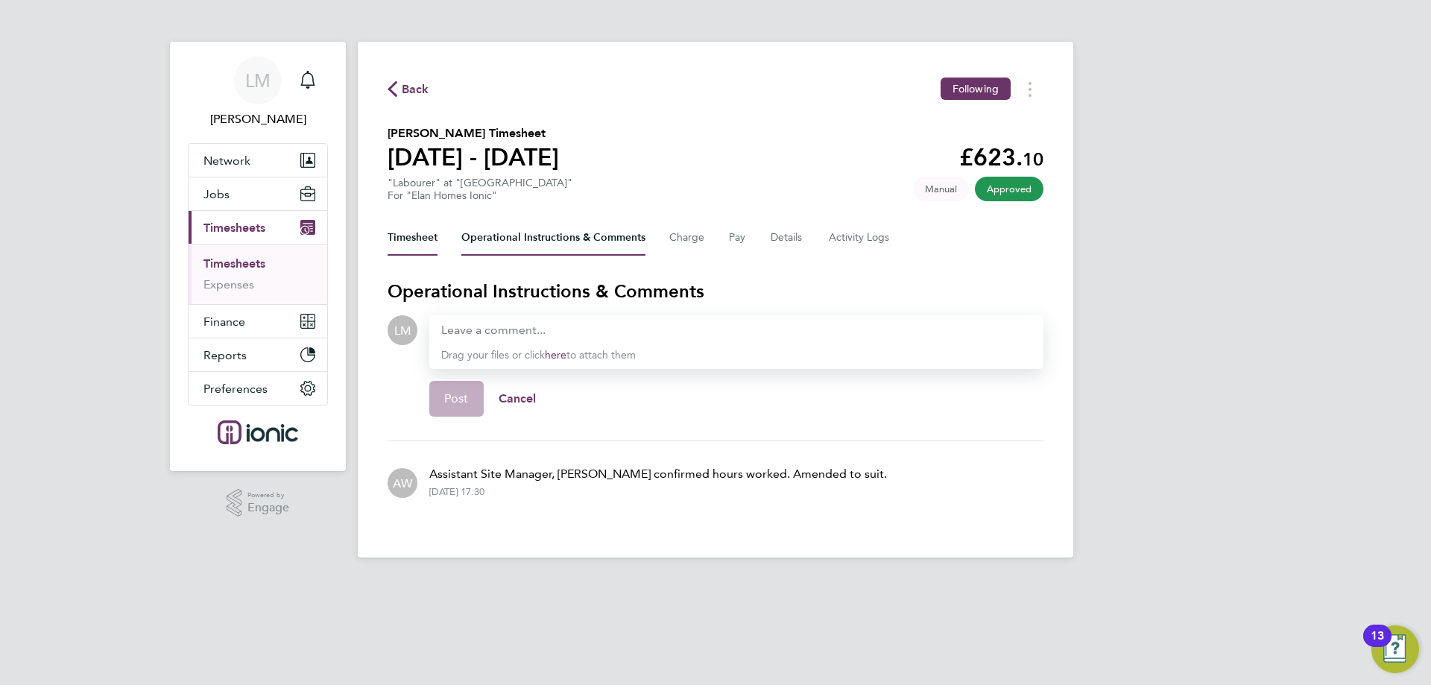
click at [414, 237] on button "Timesheet" at bounding box center [412, 238] width 50 height 36
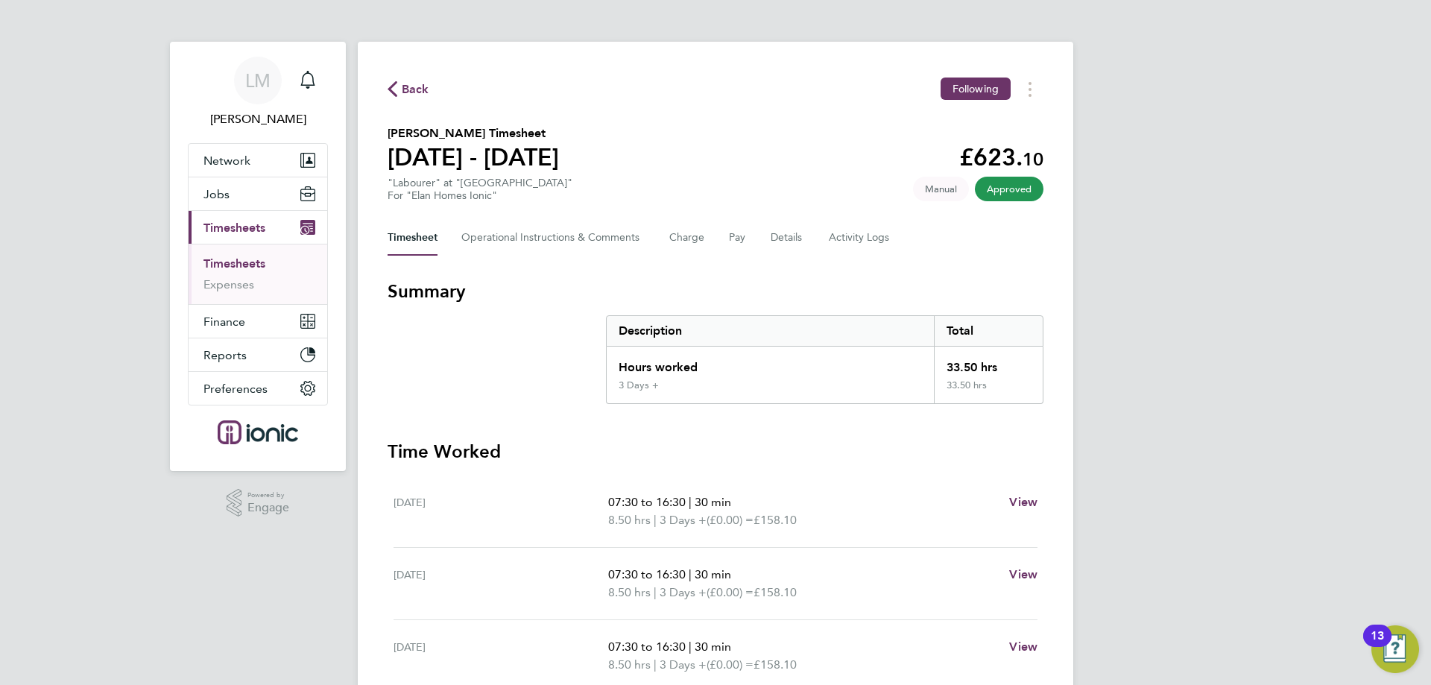
scroll to position [374, 0]
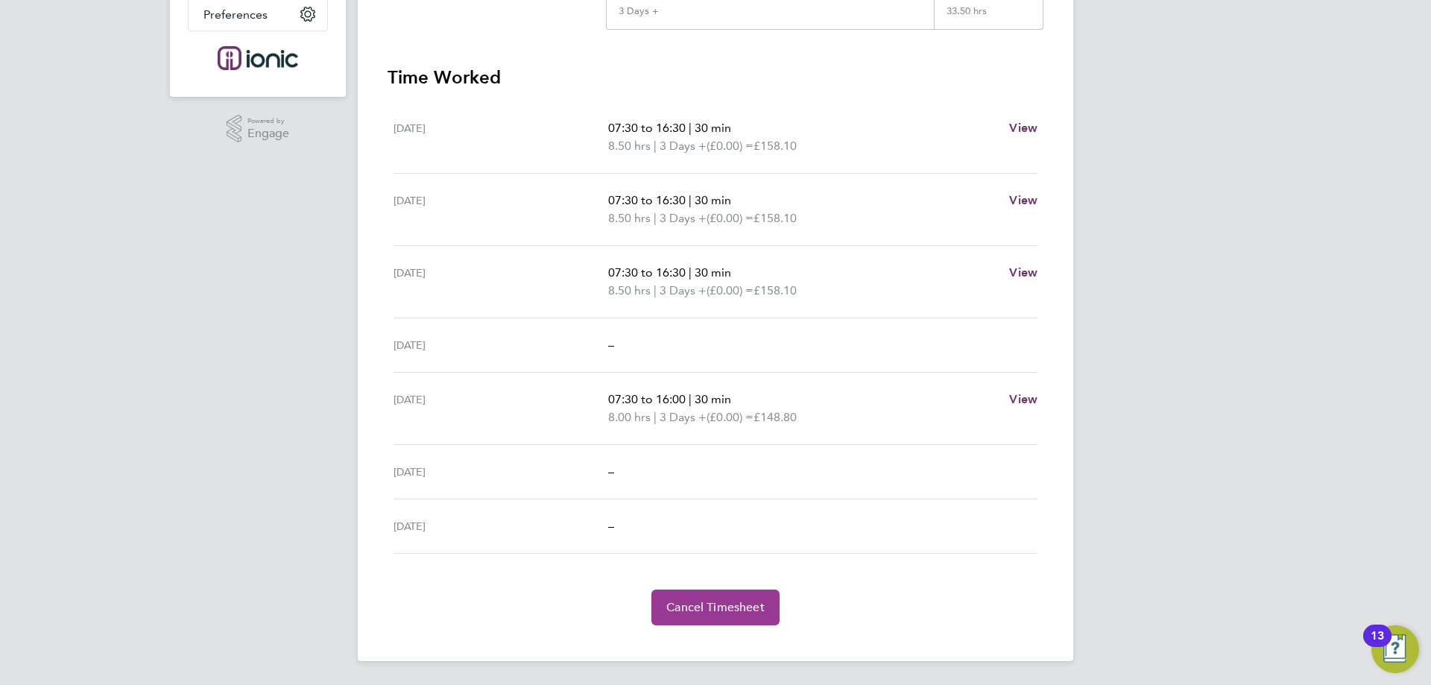
drag, startPoint x: 731, startPoint y: 609, endPoint x: 742, endPoint y: 590, distance: 21.7
click at [732, 609] on span "Cancel Timesheet" at bounding box center [715, 607] width 98 height 15
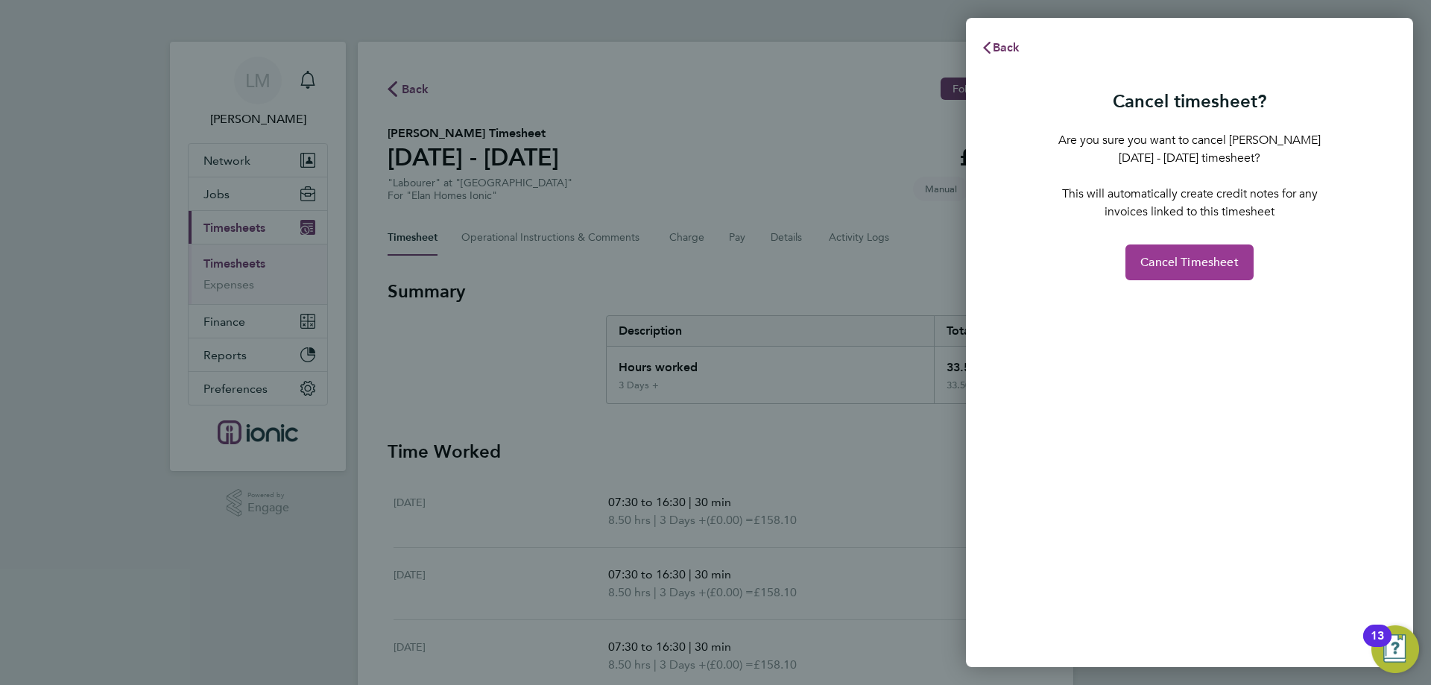
click at [1184, 265] on span "Cancel Timesheet" at bounding box center [1189, 262] width 98 height 15
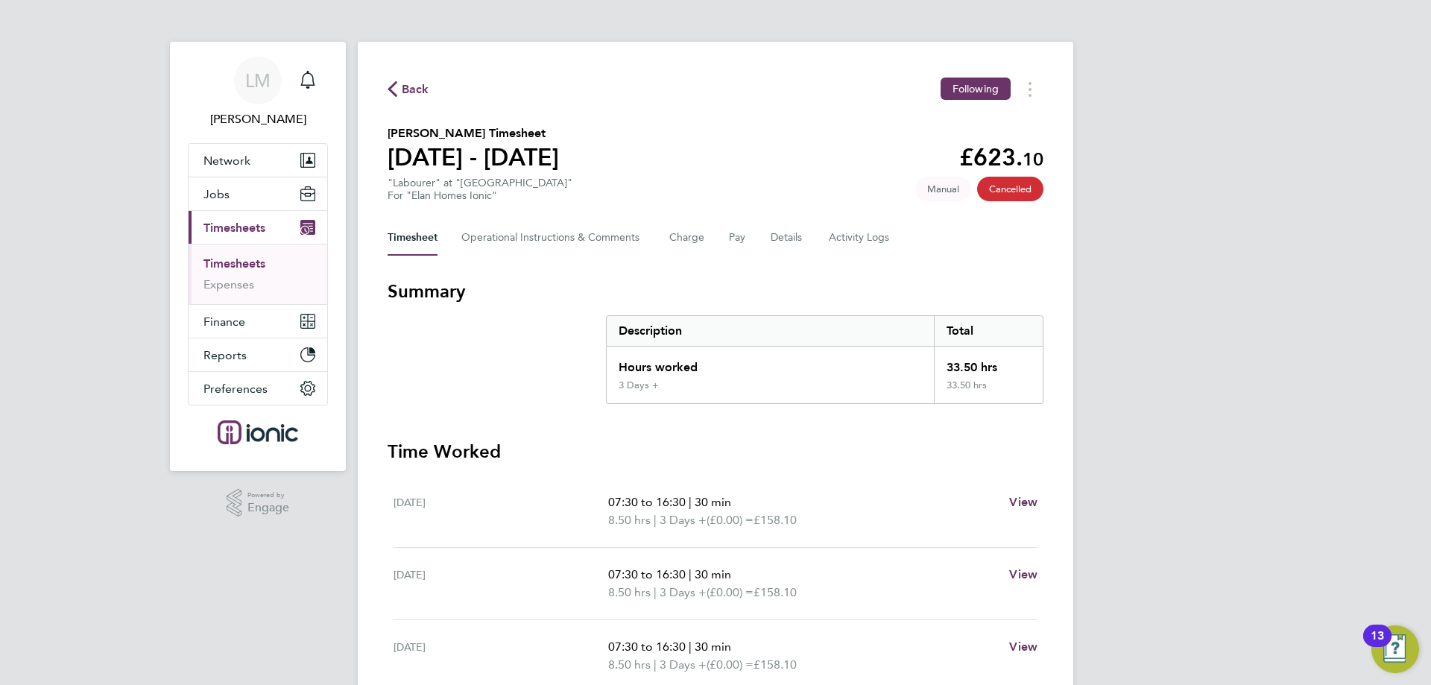
click at [418, 98] on div "Back Following" at bounding box center [715, 88] width 656 height 23
click at [416, 88] on span "Back" at bounding box center [416, 89] width 28 height 18
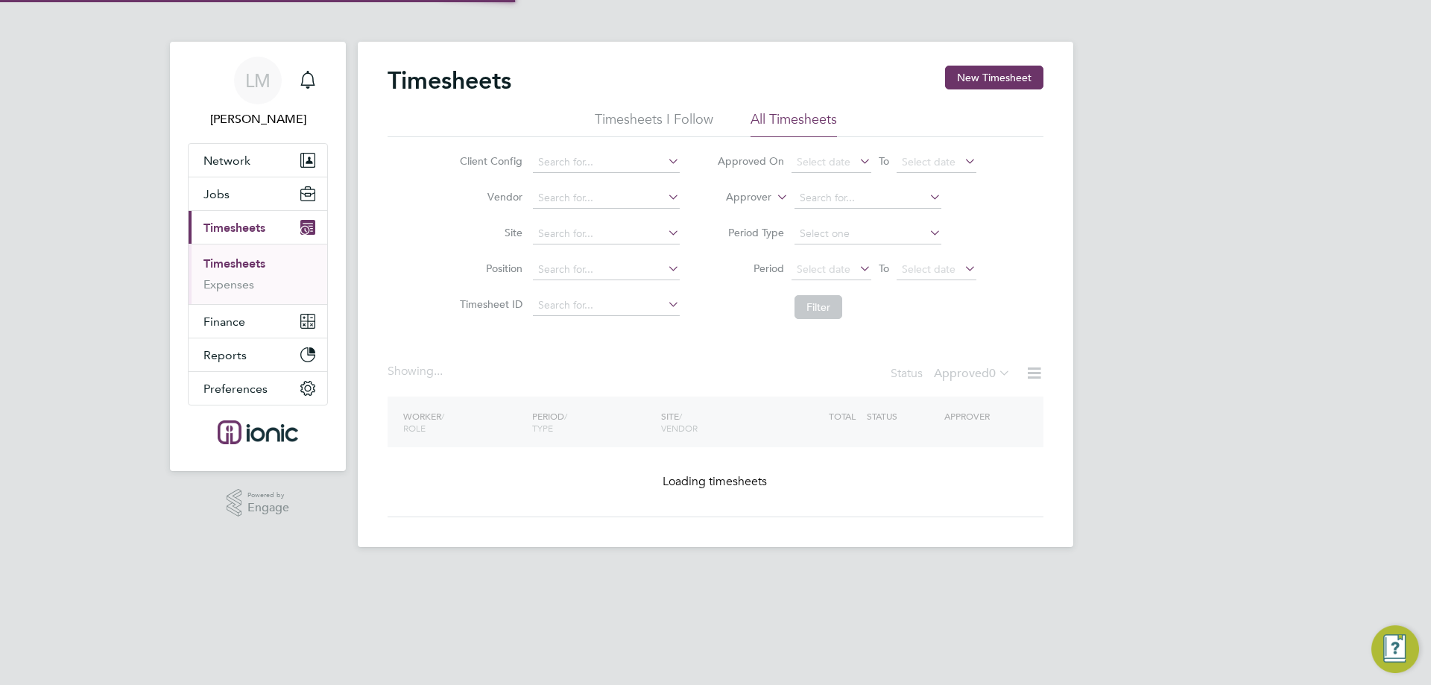
click at [992, 69] on div "Timesheets New Timesheet Timesheets I Follow All Timesheets Client Config Vendo…" at bounding box center [715, 294] width 715 height 505
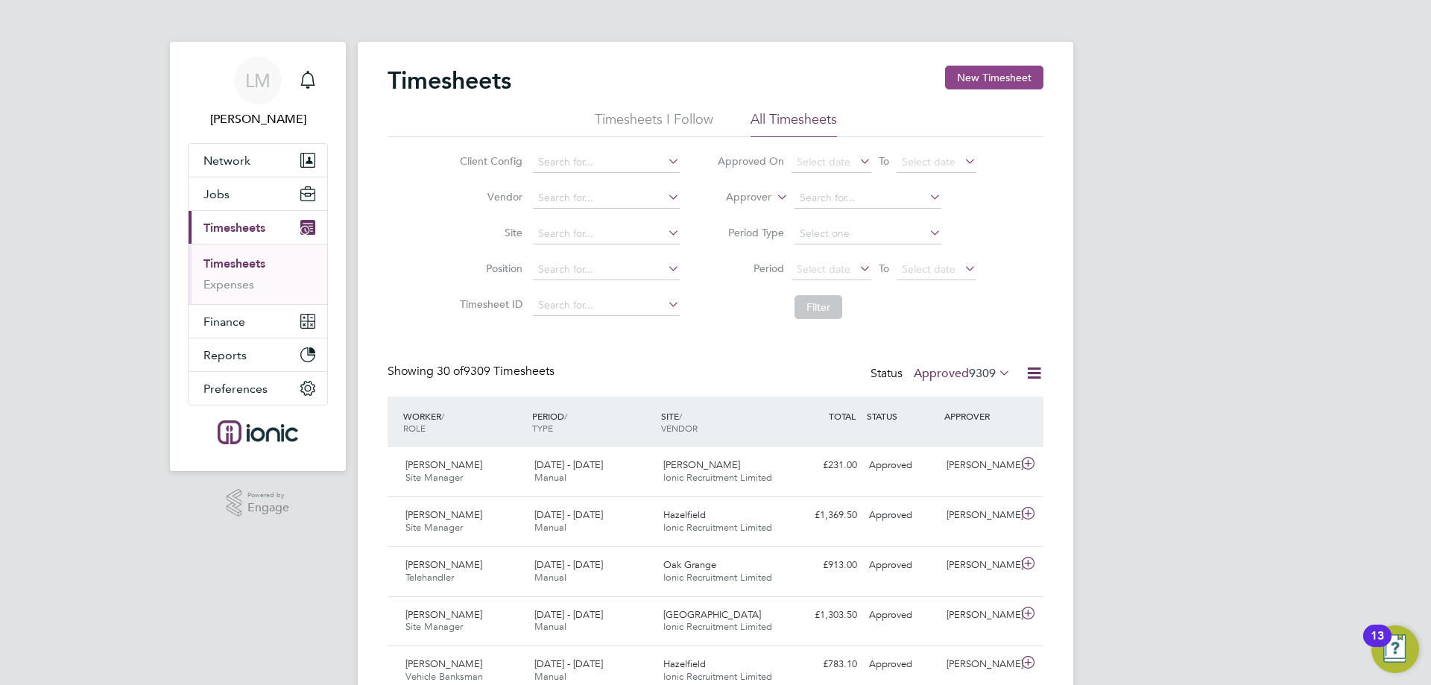
click at [1000, 77] on button "New Timesheet" at bounding box center [994, 78] width 98 height 24
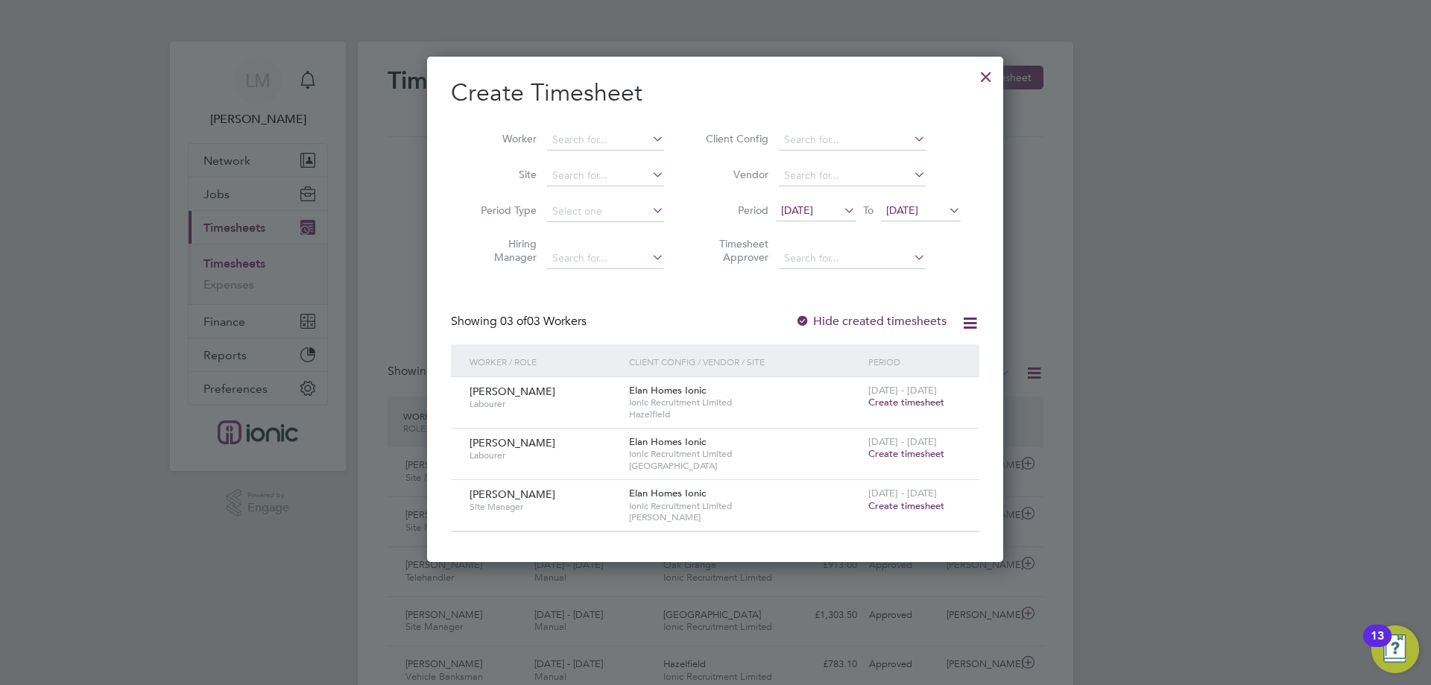
click at [918, 398] on span "Create timesheet" at bounding box center [906, 402] width 76 height 13
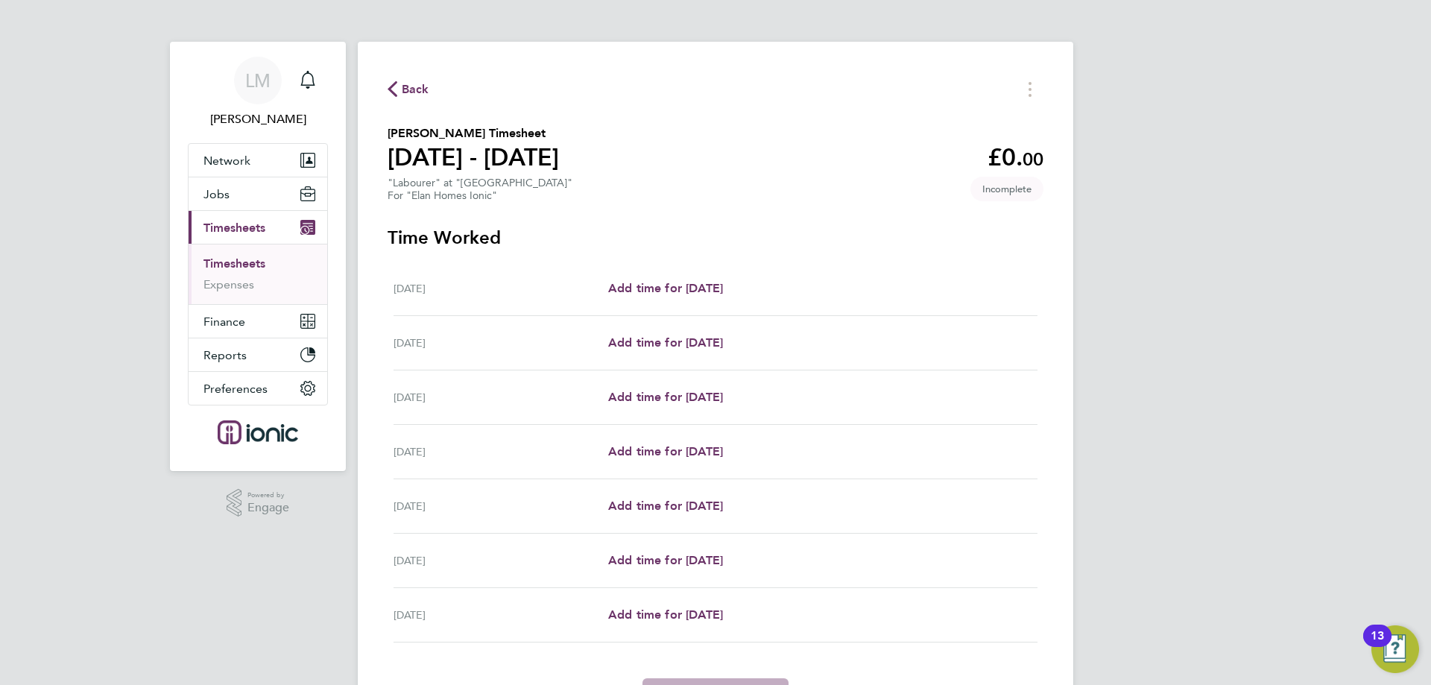
click at [741, 300] on div "Mon 18 Aug Add time for Mon 18 Aug Add time for Mon 18 Aug" at bounding box center [715, 289] width 644 height 54
click at [723, 292] on span "Add time for Mon 18 Aug" at bounding box center [665, 288] width 115 height 14
select select "30"
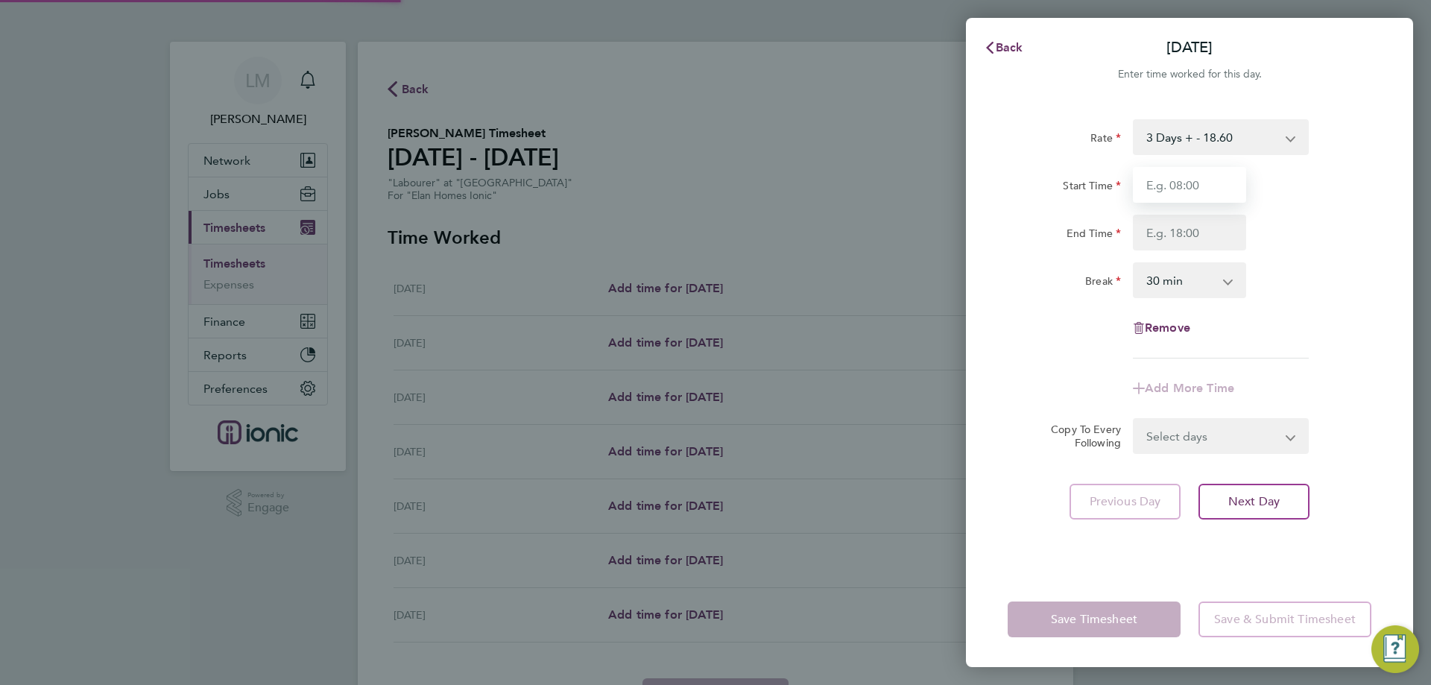
drag, startPoint x: 1171, startPoint y: 181, endPoint x: 1175, endPoint y: 189, distance: 8.3
click at [1171, 181] on input "Start Time" at bounding box center [1189, 185] width 113 height 36
type input "07:30"
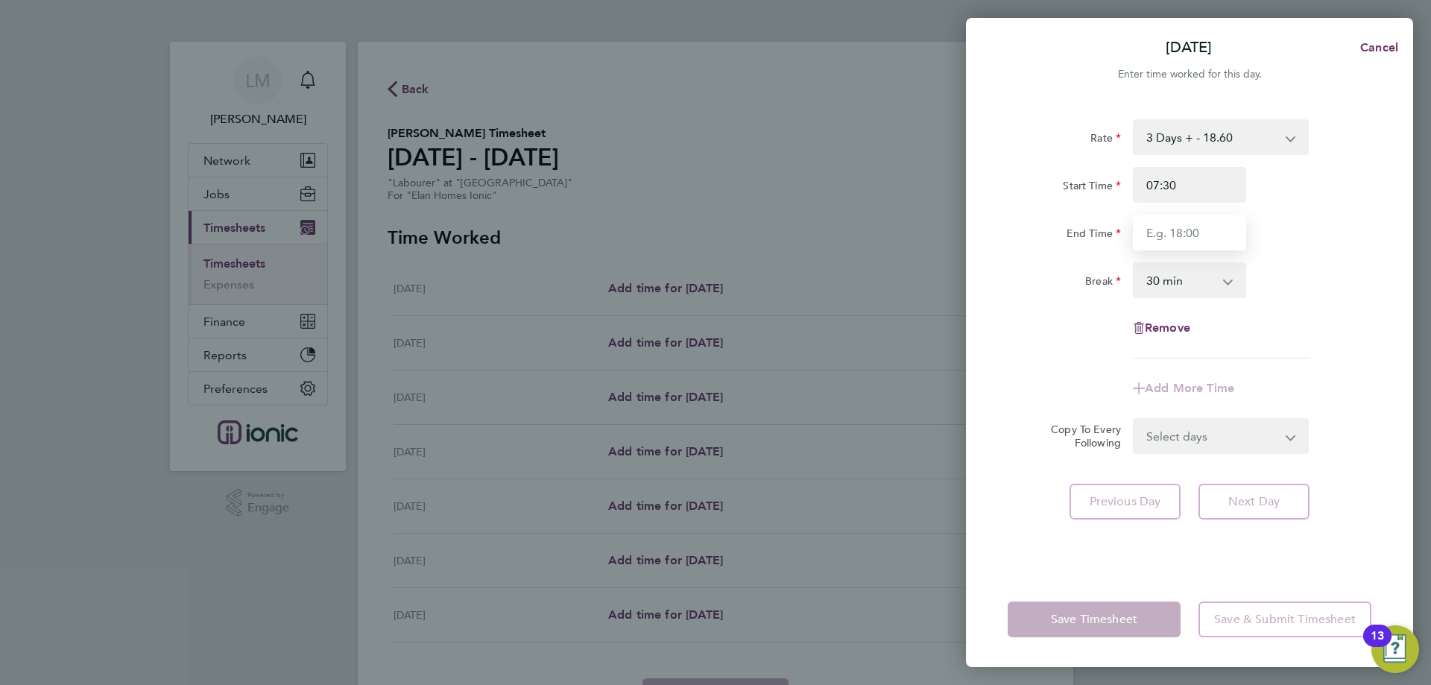
click at [1190, 226] on input "End Time" at bounding box center [1189, 233] width 113 height 36
type input "16:30"
click at [1368, 293] on div "Break 0 min 15 min 30 min 45 min 60 min 75 min 90 min" at bounding box center [1189, 280] width 376 height 36
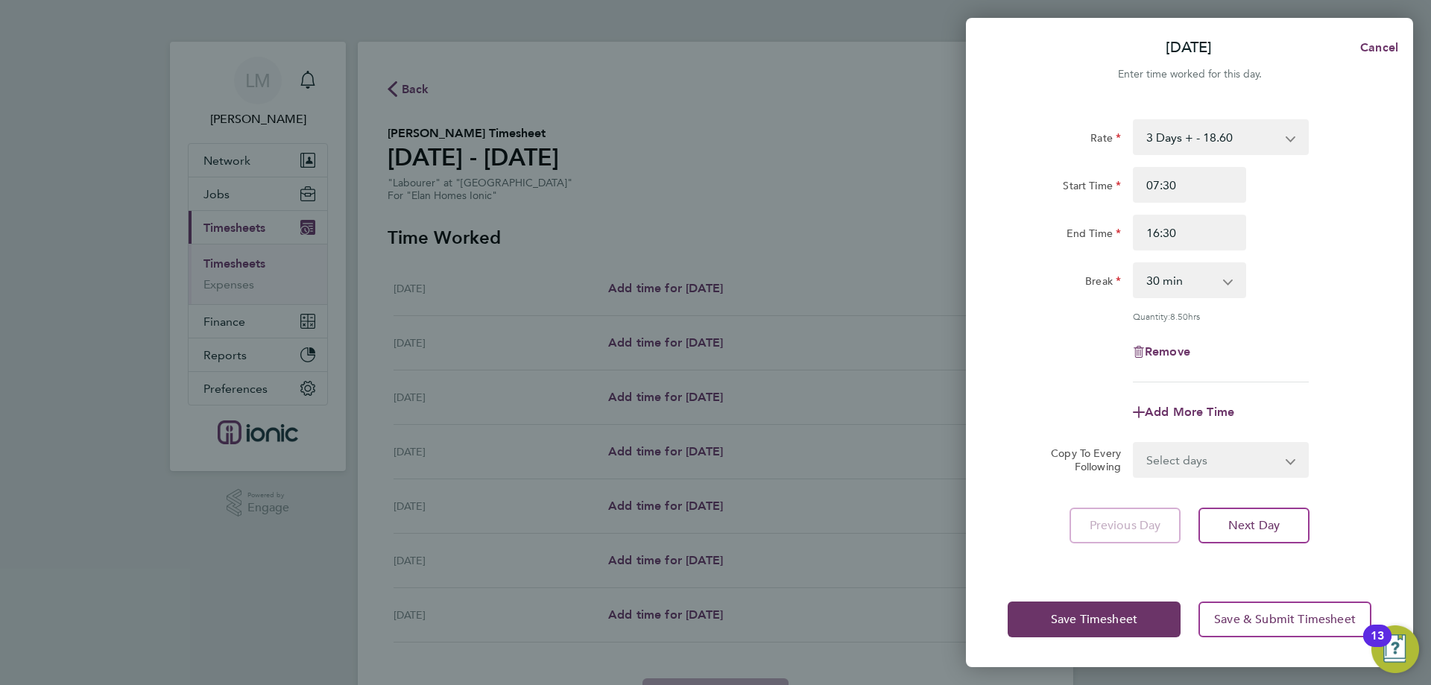
click at [1229, 468] on select "Select days Day Weekday (Mon-Fri) Weekend (Sat-Sun) Tuesday Wednesday Thursday …" at bounding box center [1212, 459] width 156 height 33
select select "WEEKEND"
click at [1134, 443] on select "Select days Day Weekday (Mon-Fri) Weekend (Sat-Sun) Tuesday Wednesday Thursday …" at bounding box center [1212, 459] width 156 height 33
select select "2025-08-24"
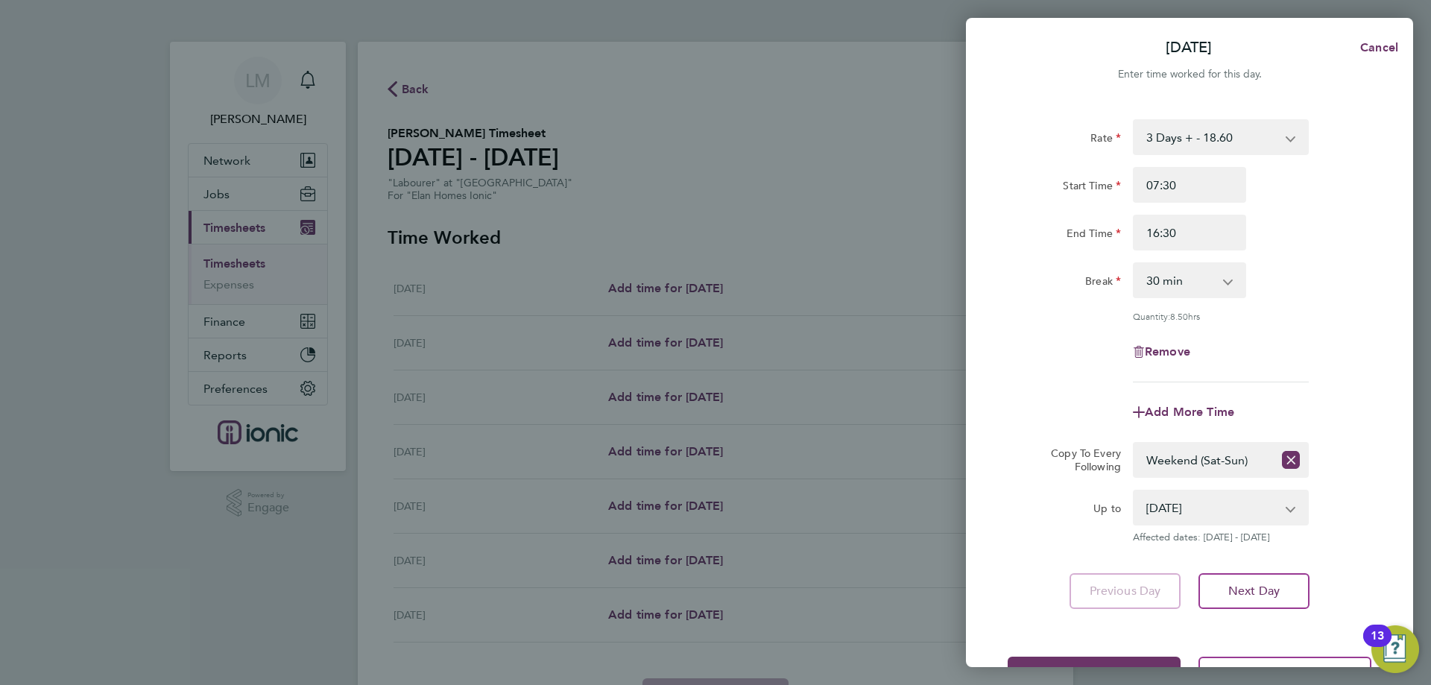
click at [1279, 461] on app-icon-cross-button at bounding box center [1291, 459] width 36 height 33
click at [1173, 463] on select "Select days Day Weekday (Mon-Fri) Weekend (Sat-Sun) Tuesday Wednesday Thursday …" at bounding box center [1203, 459] width 139 height 33
select select "WEEKDAY"
click at [1134, 443] on select "Select days Day Weekday (Mon-Fri) Weekend (Sat-Sun) Tuesday Wednesday Thursday …" at bounding box center [1203, 459] width 139 height 33
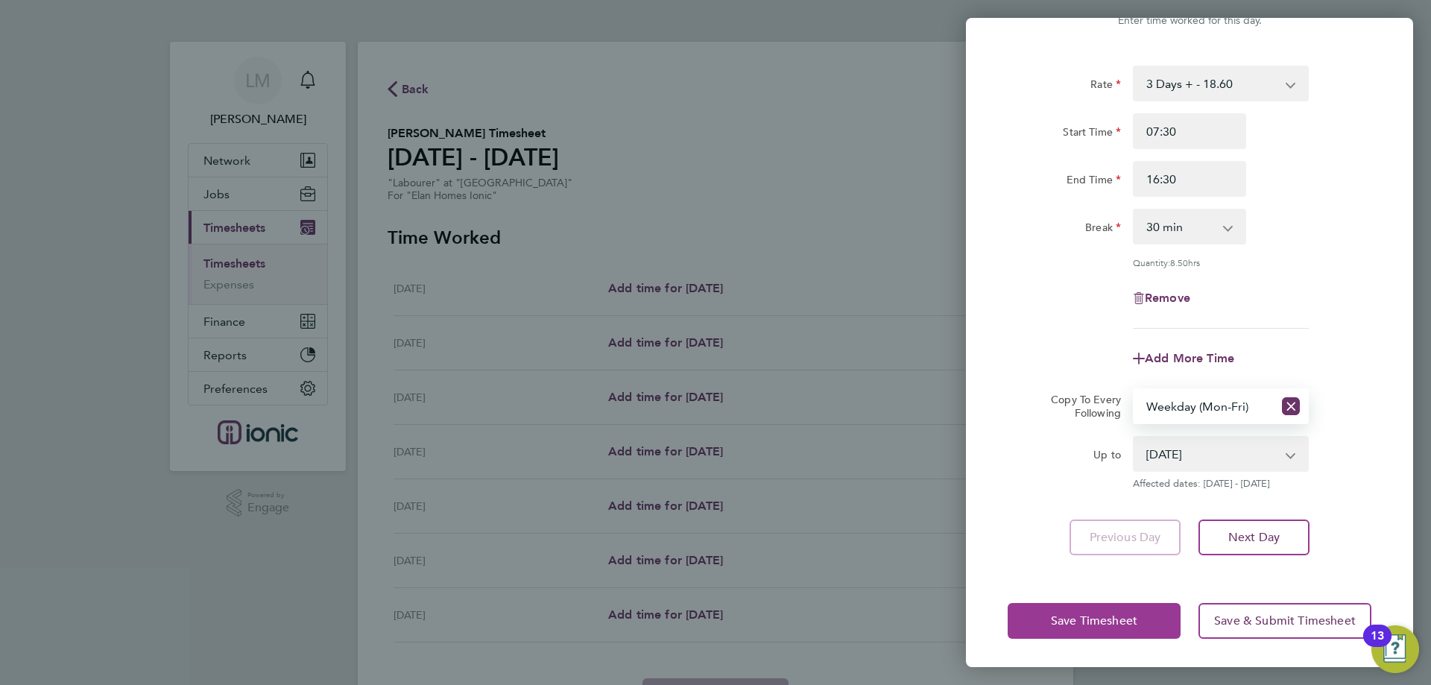
click at [1083, 614] on button "Save Timesheet" at bounding box center [1093, 621] width 173 height 36
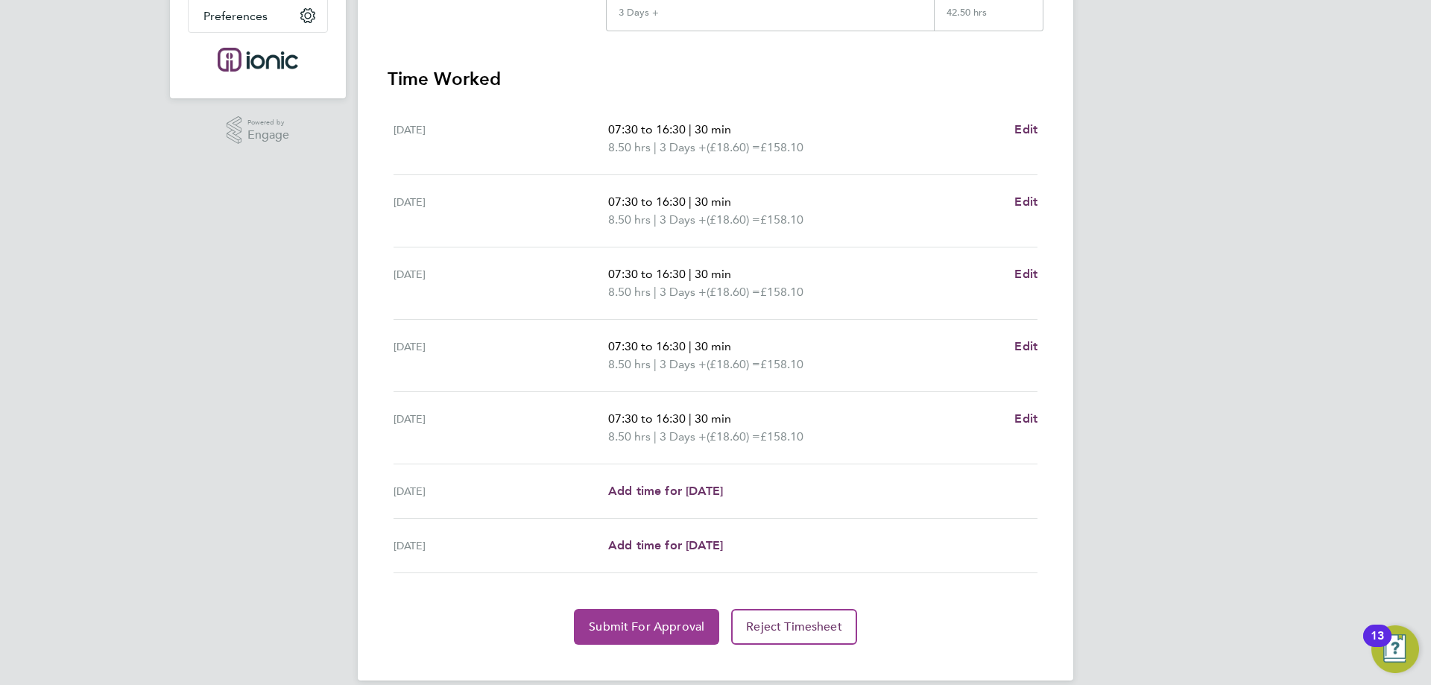
click at [627, 638] on button "Submit For Approval" at bounding box center [646, 627] width 145 height 36
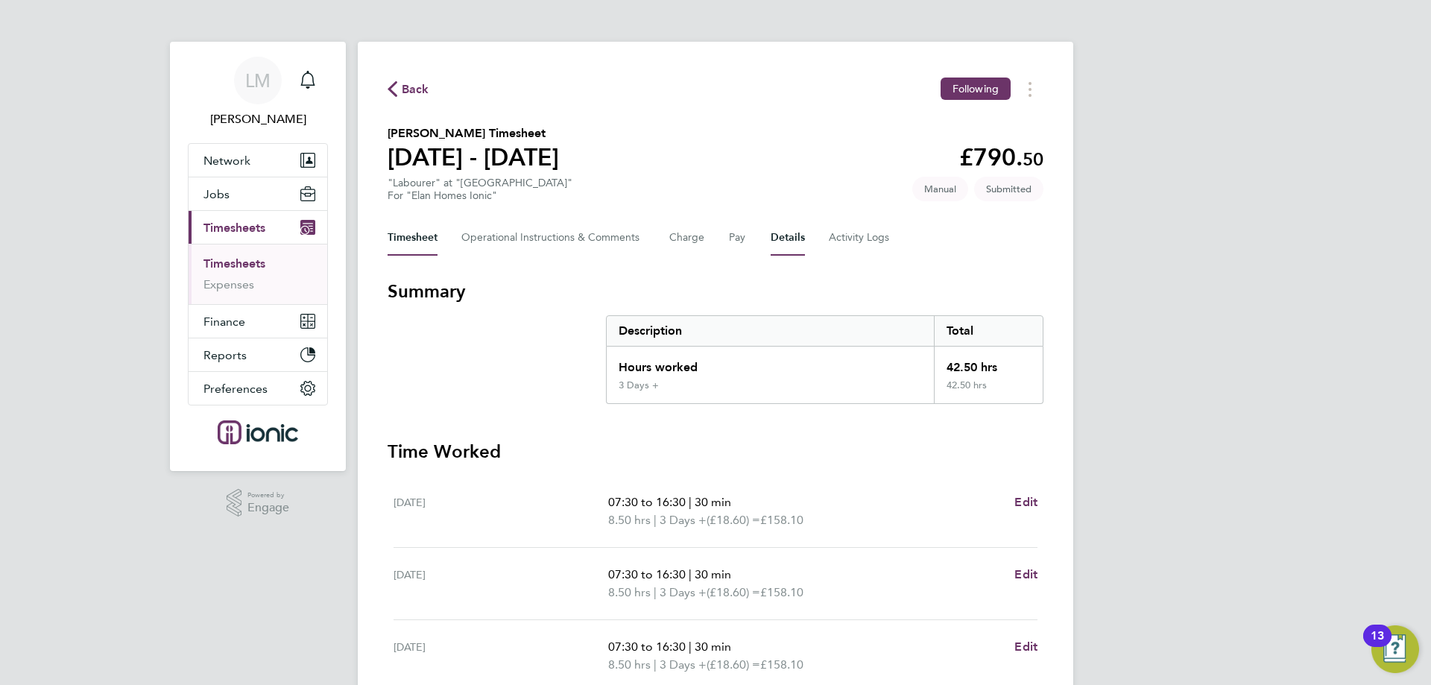
click at [782, 234] on button "Details" at bounding box center [787, 238] width 34 height 36
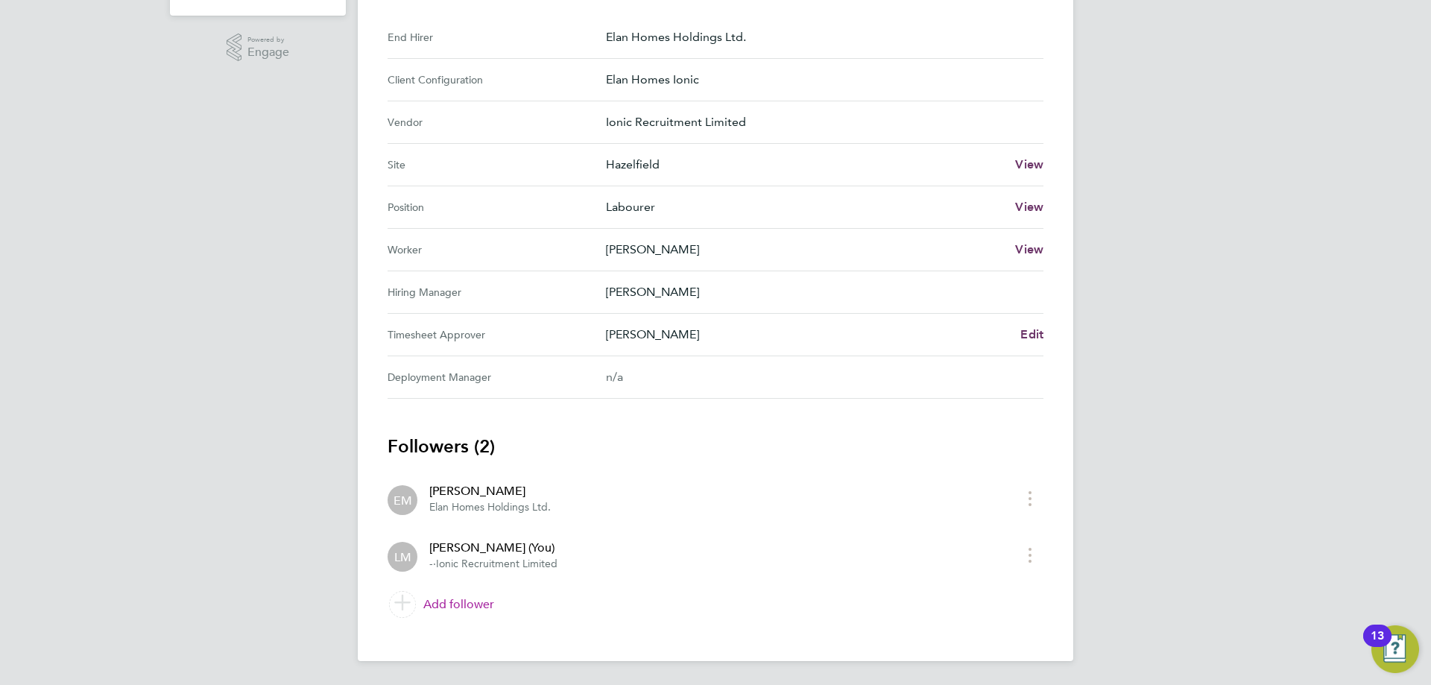
click at [460, 601] on link "Add follower" at bounding box center [715, 604] width 656 height 42
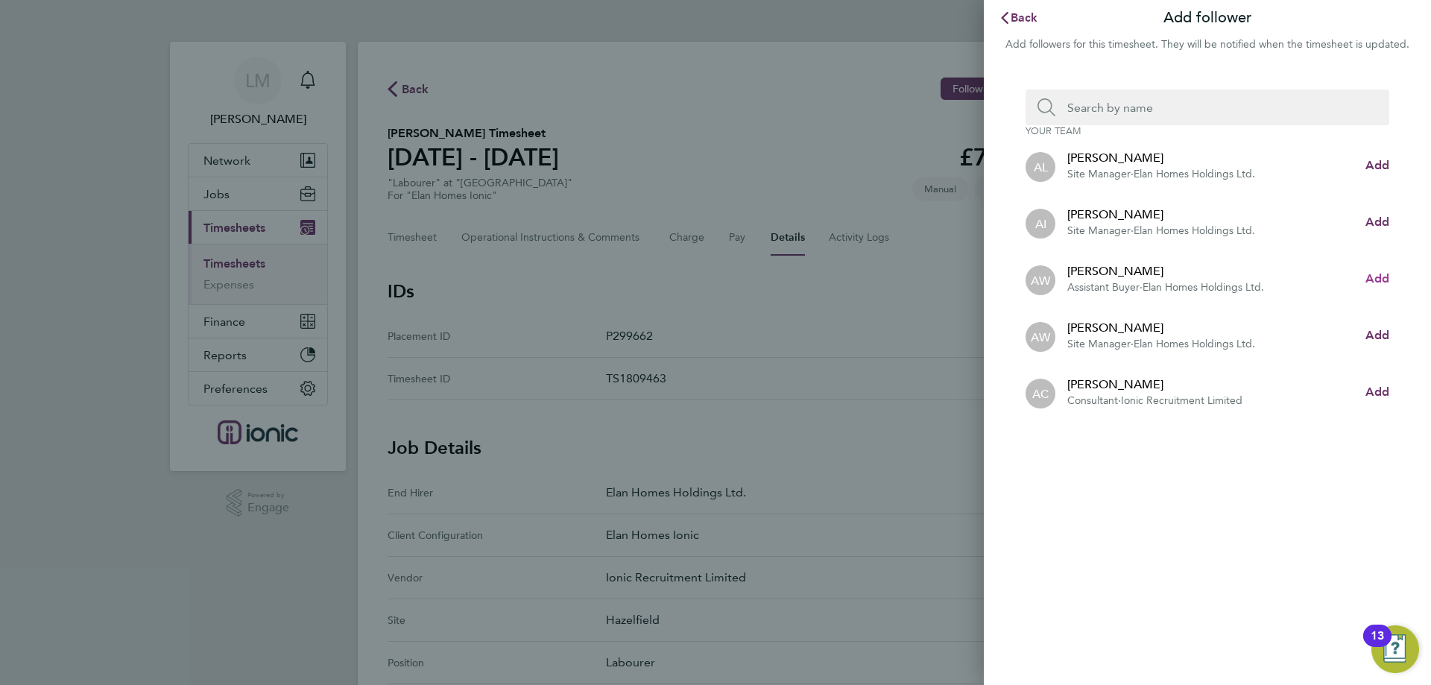
click at [1378, 276] on span "Add" at bounding box center [1377, 278] width 24 height 14
click at [1168, 105] on input "Search team member by name:" at bounding box center [1213, 107] width 316 height 36
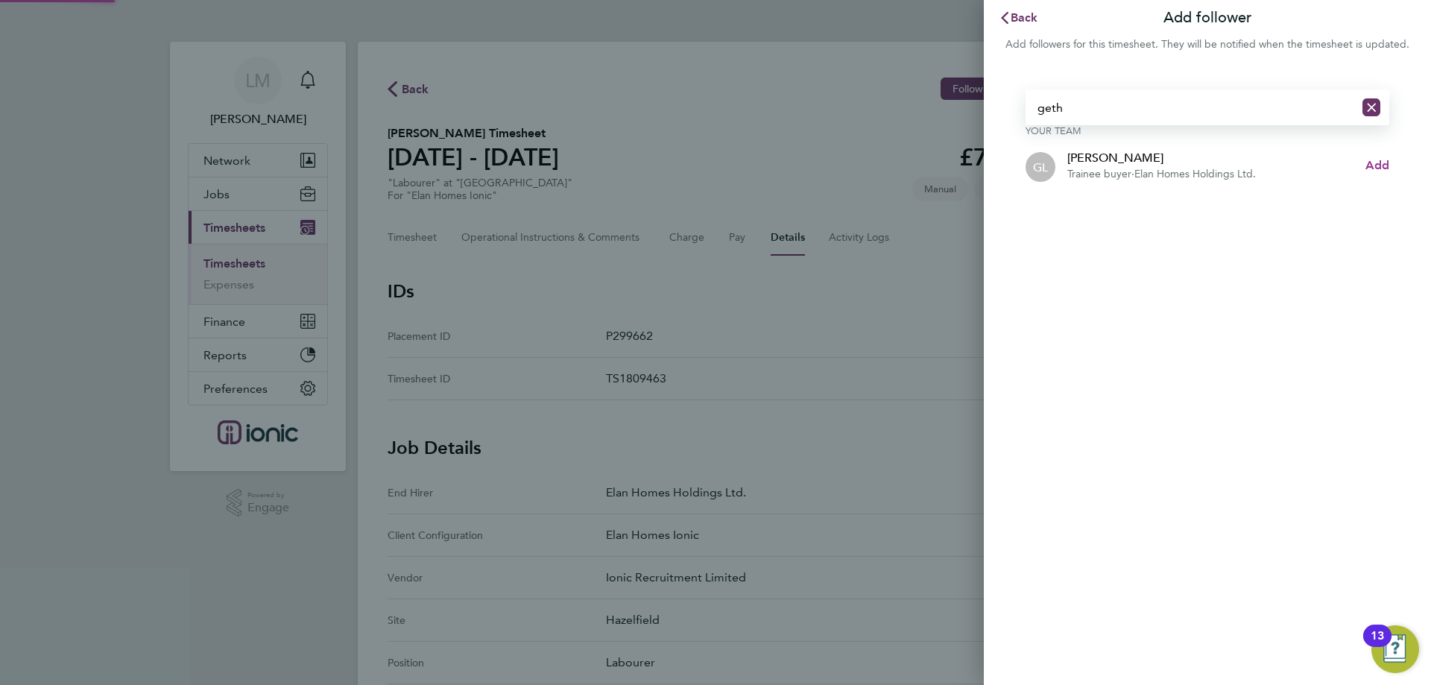
type input "geth"
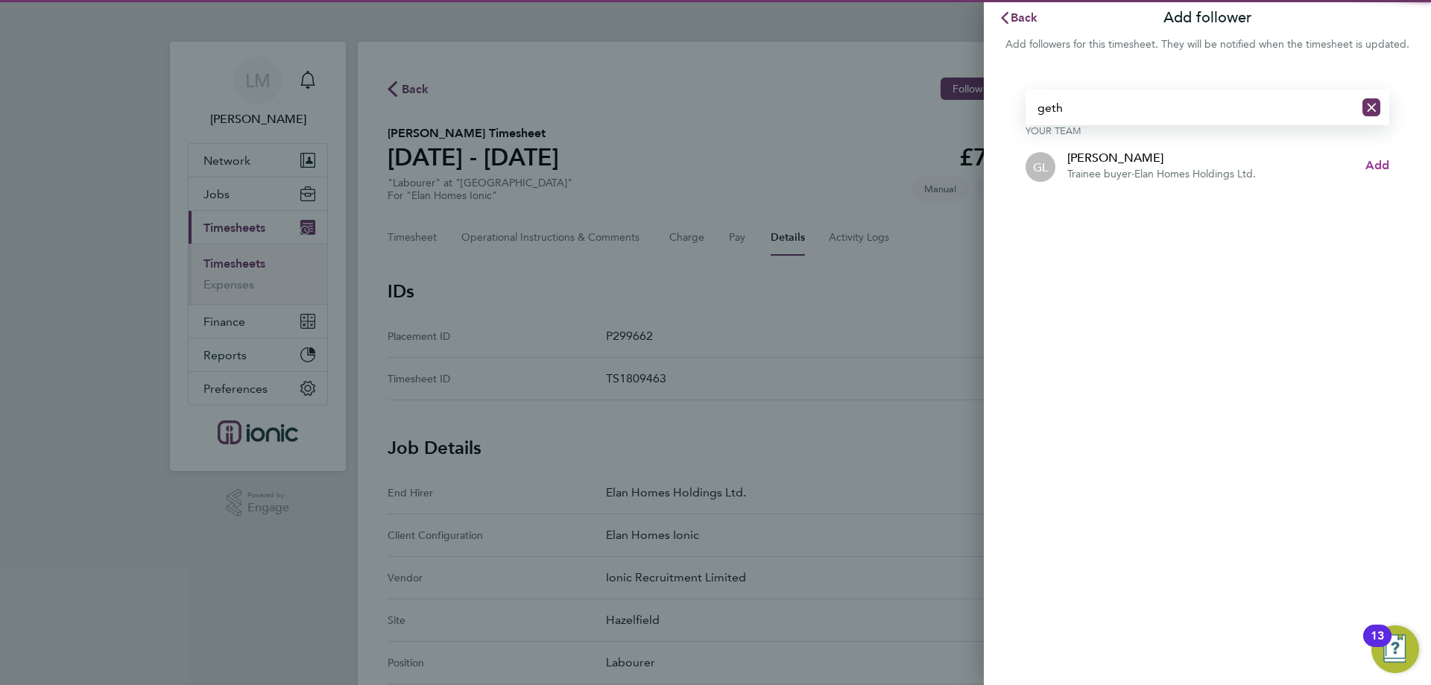
click at [1366, 169] on span "Add" at bounding box center [1377, 165] width 24 height 14
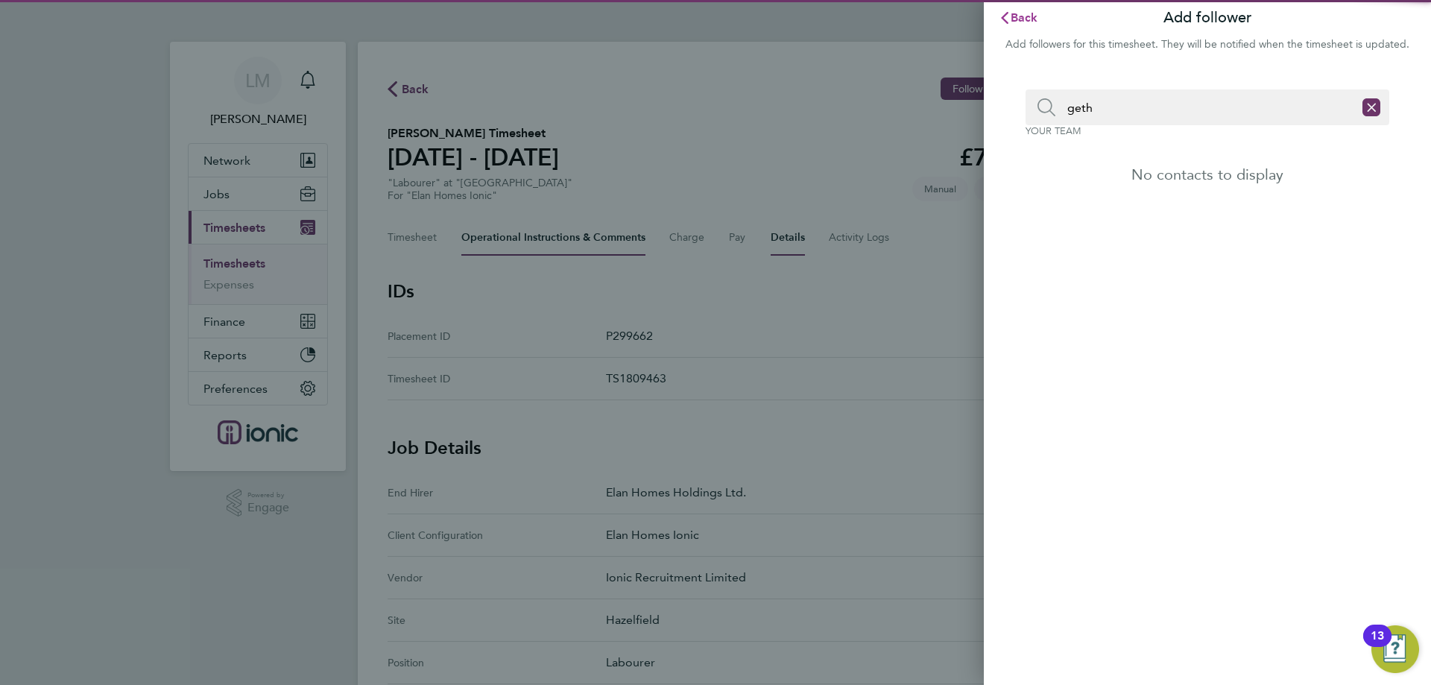
drag, startPoint x: 1026, startPoint y: 15, endPoint x: 532, endPoint y: 232, distance: 539.5
click at [1023, 15] on span "Back" at bounding box center [1024, 17] width 28 height 14
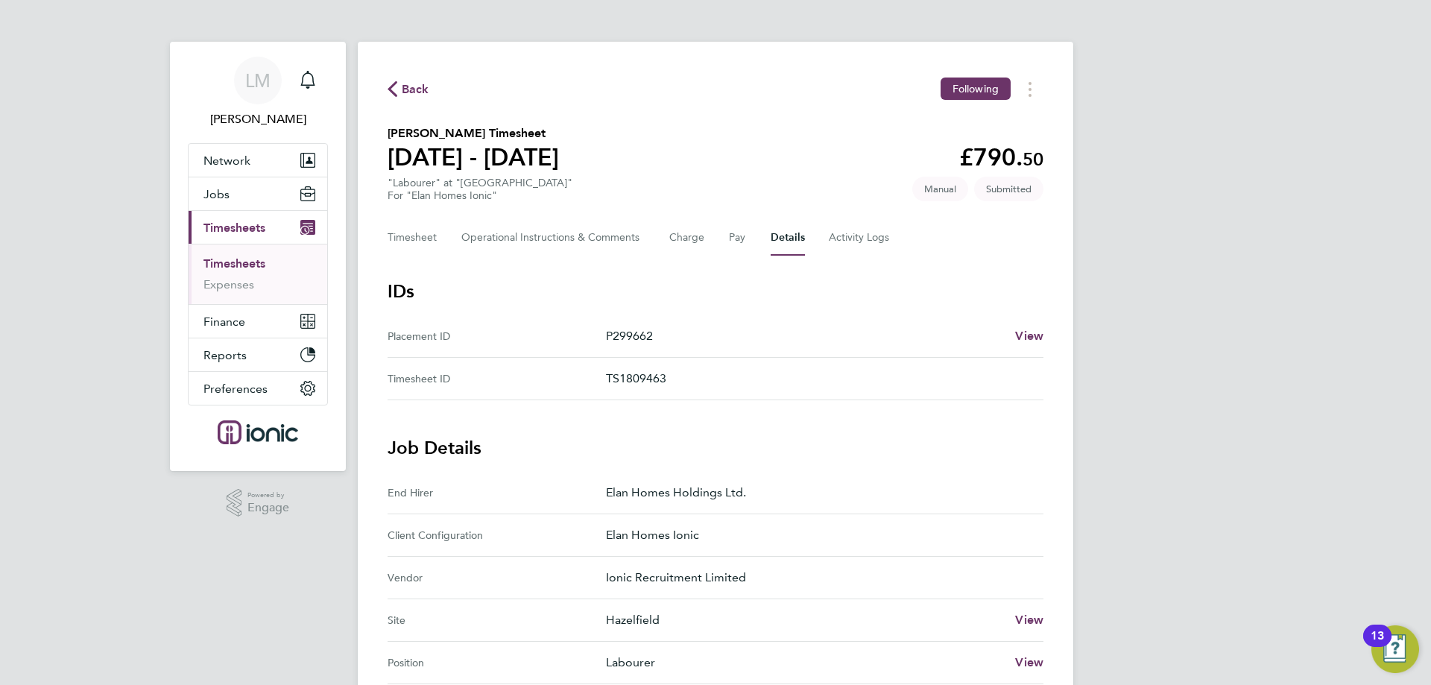
click at [415, 91] on span "Back" at bounding box center [416, 89] width 28 height 18
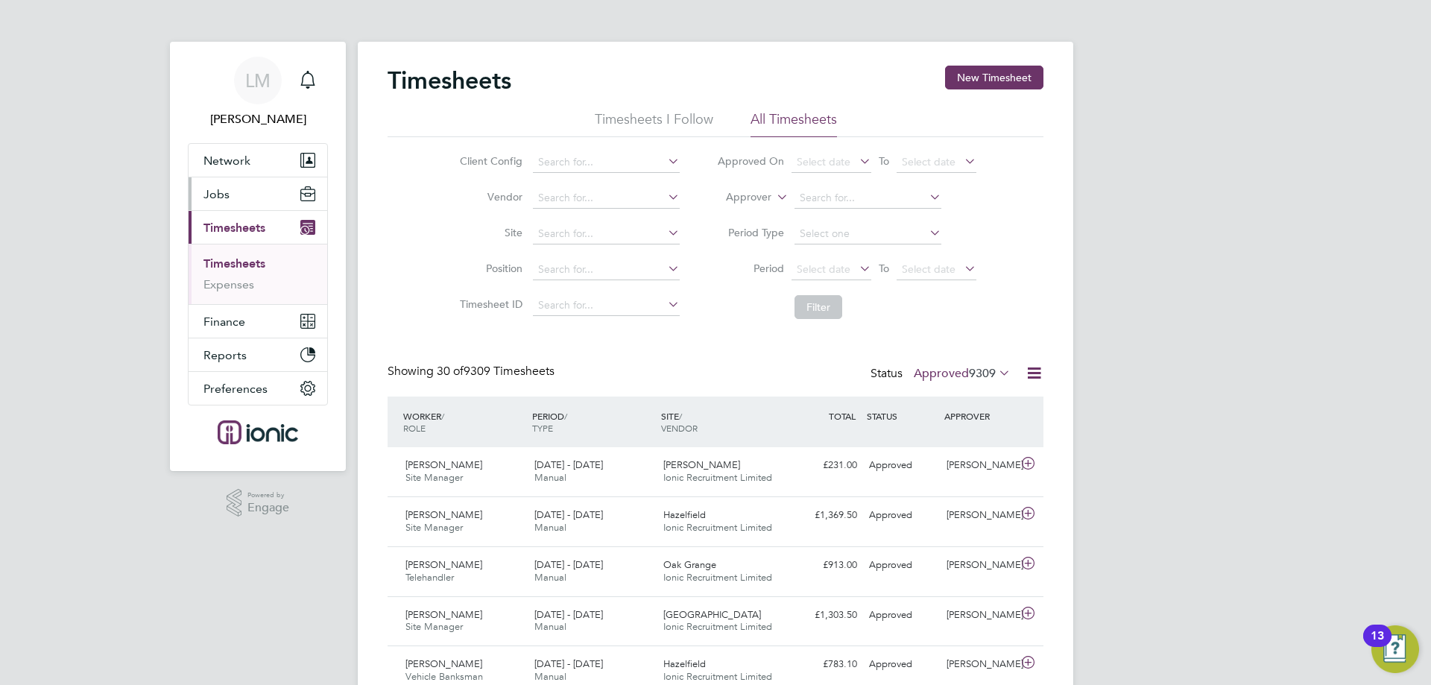
click at [220, 205] on button "Jobs" at bounding box center [258, 193] width 139 height 33
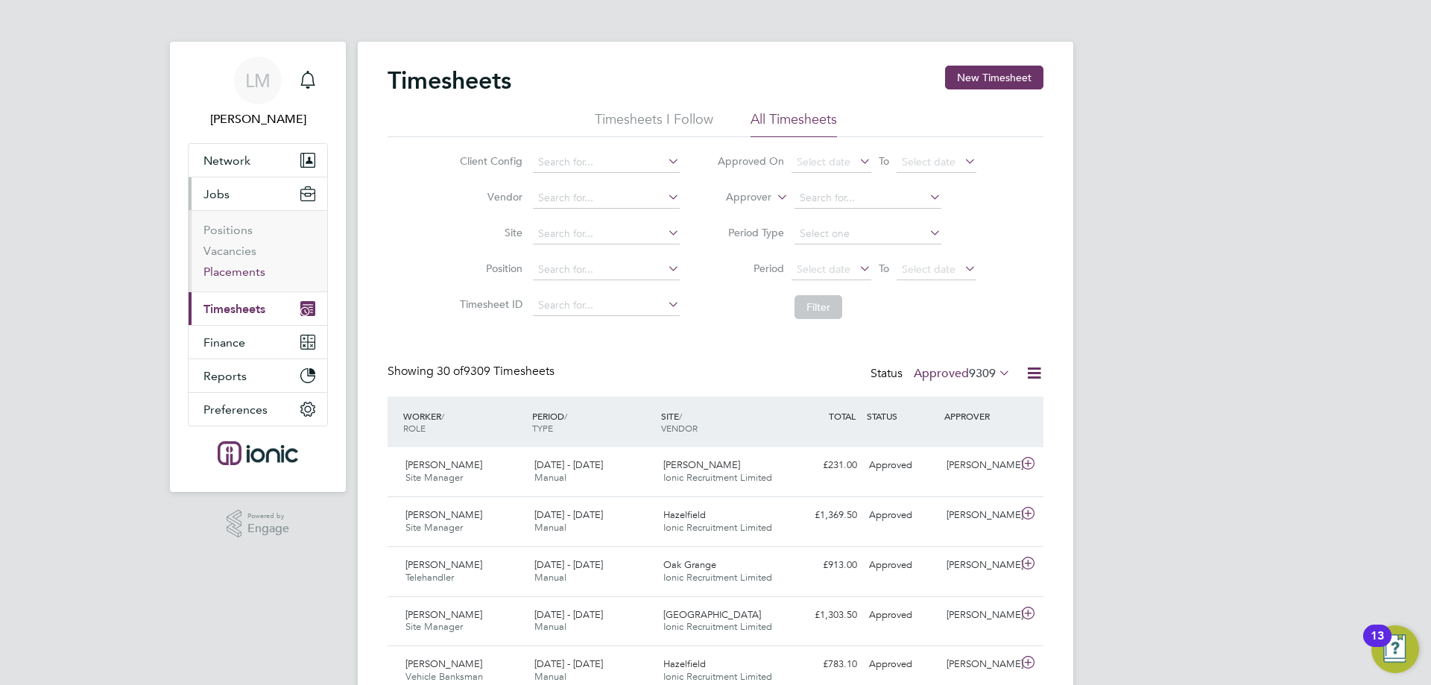
click at [229, 271] on link "Placements" at bounding box center [234, 272] width 62 height 14
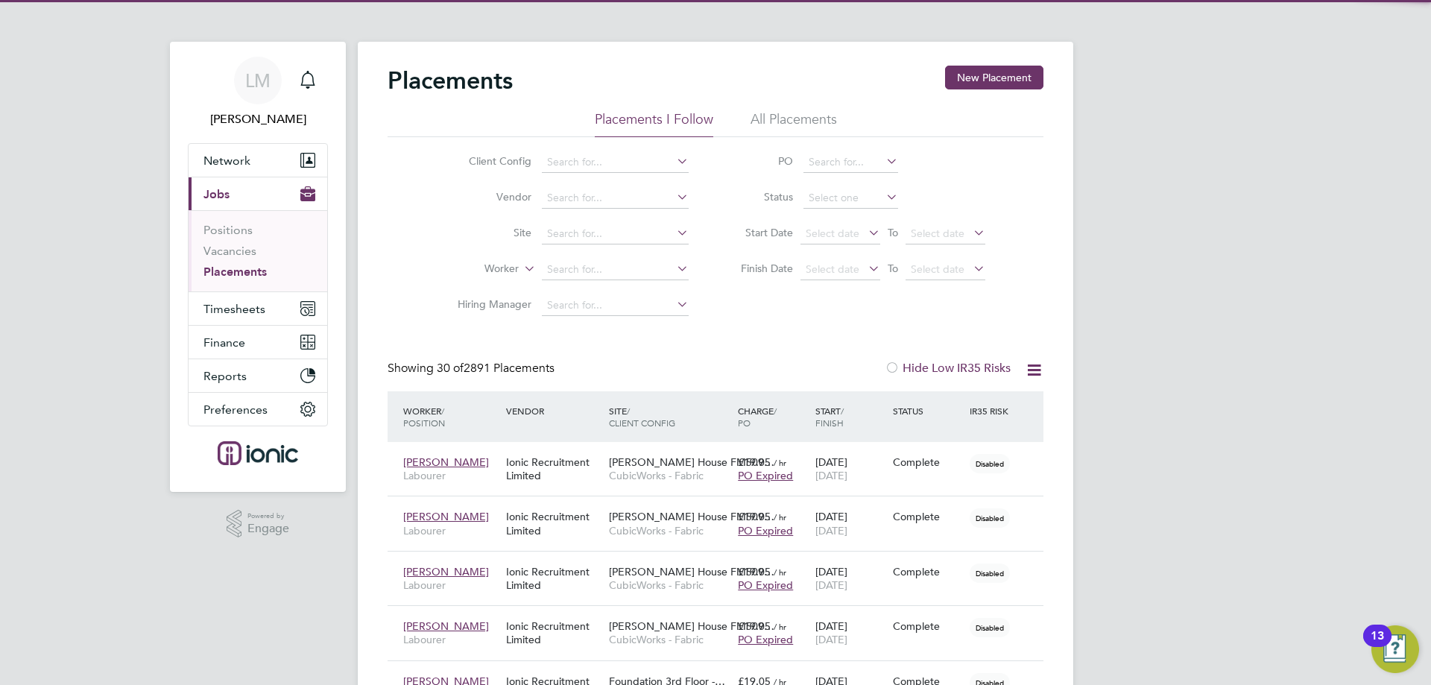
scroll to position [43, 130]
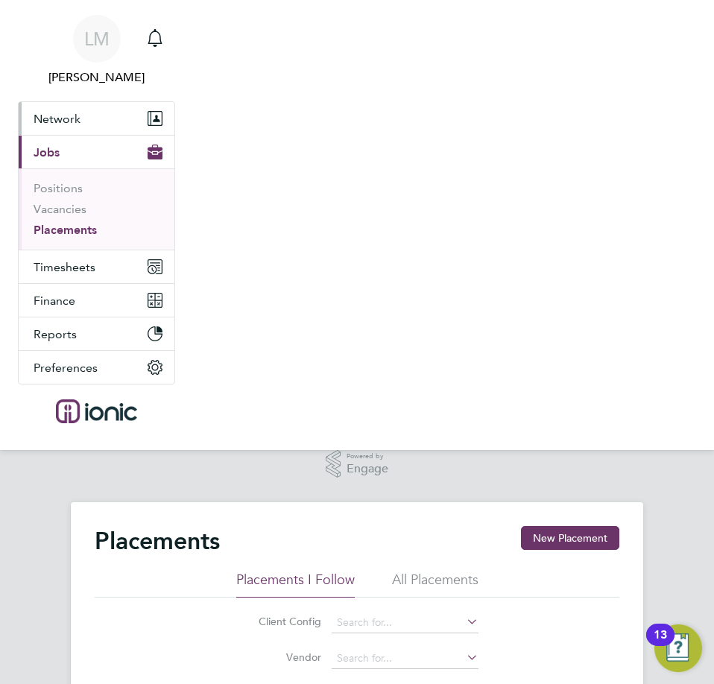
click at [74, 115] on span "Network" at bounding box center [57, 119] width 47 height 14
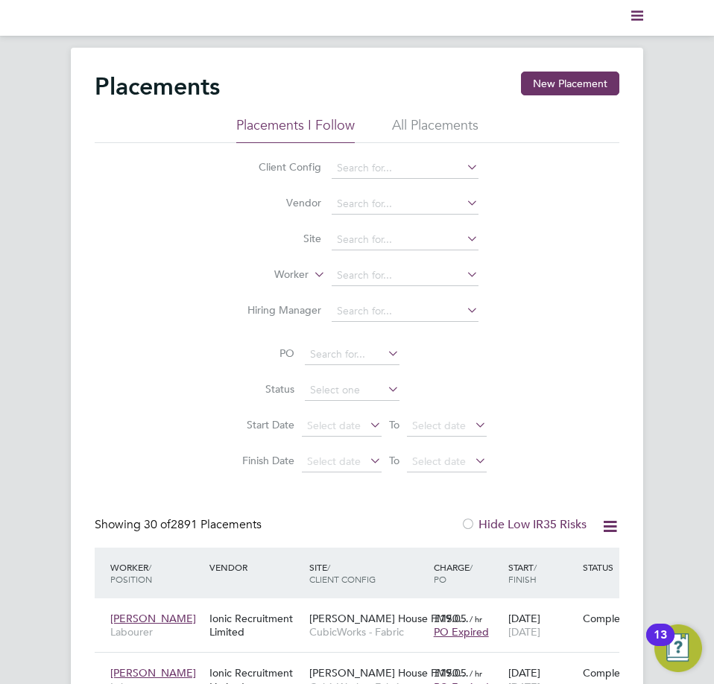
click at [629, 9] on ul "Current page:" at bounding box center [357, 18] width 572 height 36
click at [637, 13] on polygon "Main navigation" at bounding box center [637, 11] width 12 height 2
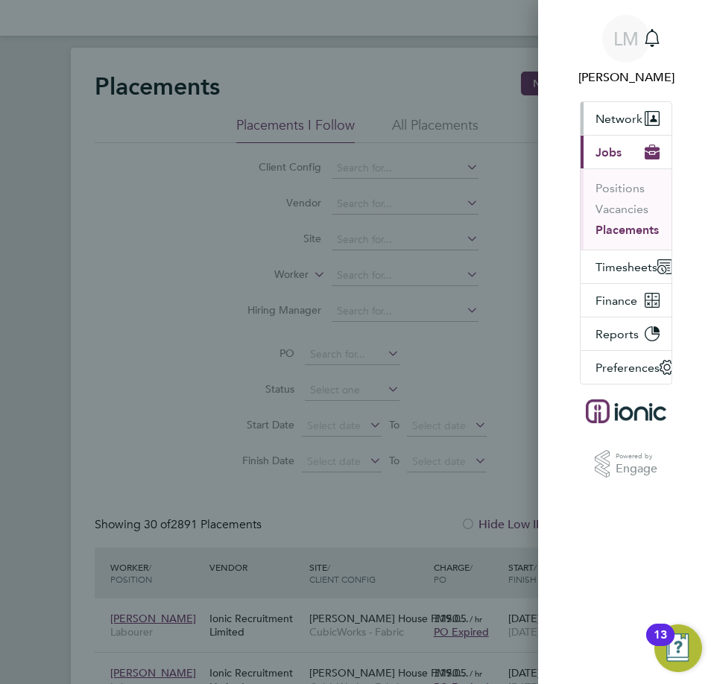
click at [615, 115] on span "Network" at bounding box center [618, 119] width 47 height 14
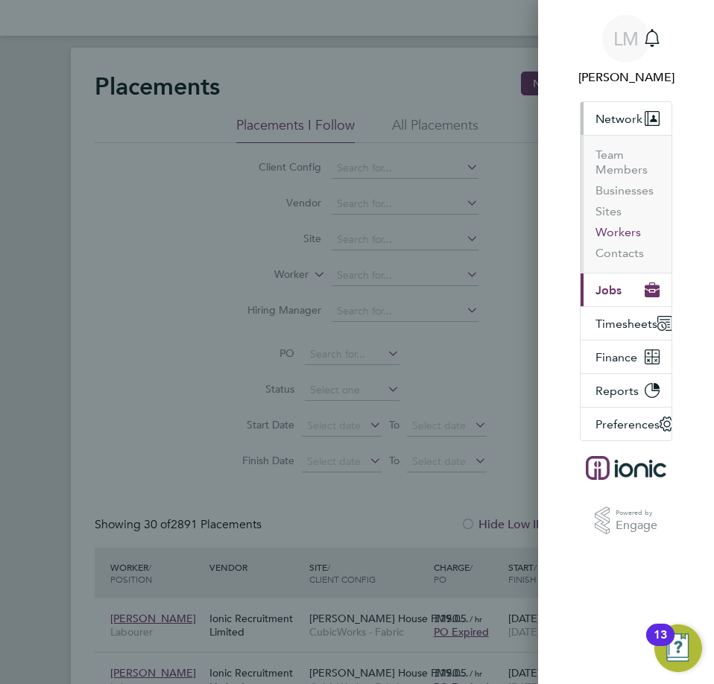
click at [620, 234] on button "Workers" at bounding box center [617, 232] width 45 height 15
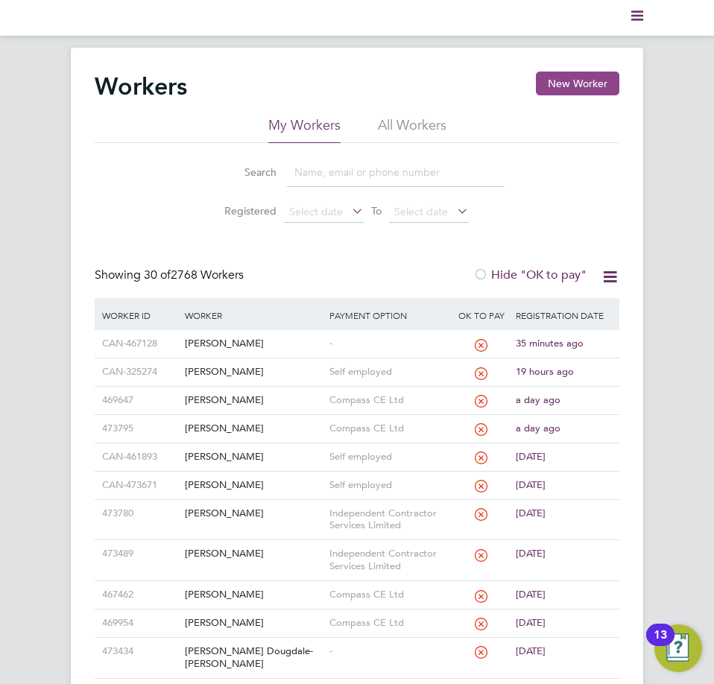
click at [586, 83] on button "New Worker" at bounding box center [577, 84] width 83 height 24
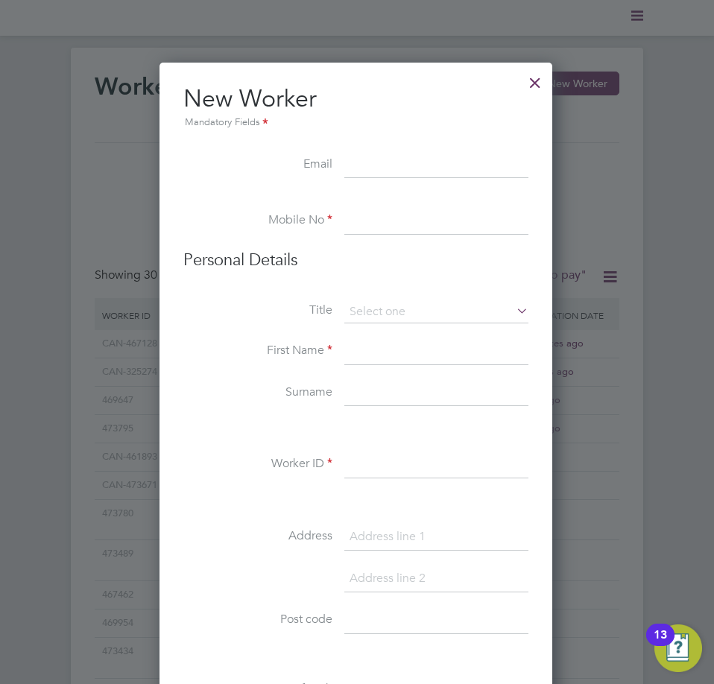
paste input "lubtyyy@gmail.com"
type input "lubtyyy@gmail.com"
click at [393, 226] on input at bounding box center [436, 221] width 184 height 27
paste input "07351020621"
type input "07351020621"
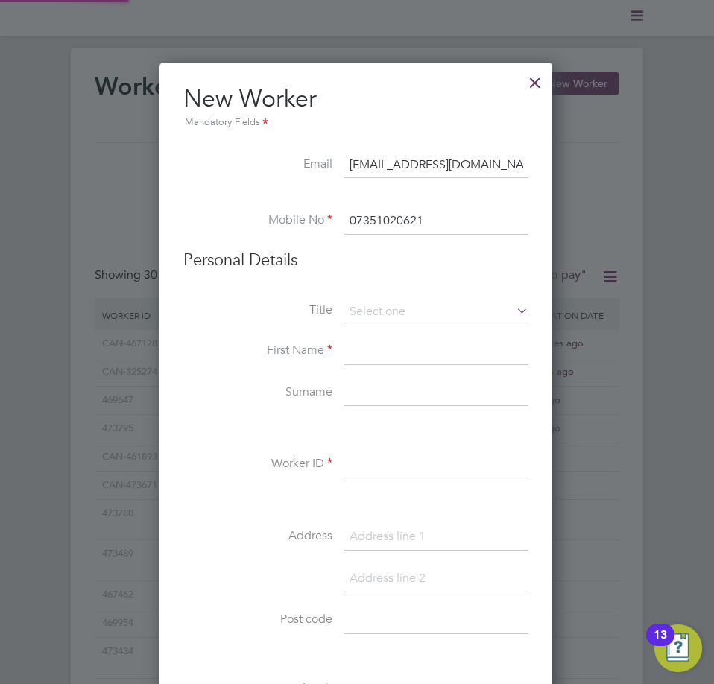
click at [420, 290] on li "Personal Details" at bounding box center [355, 275] width 345 height 51
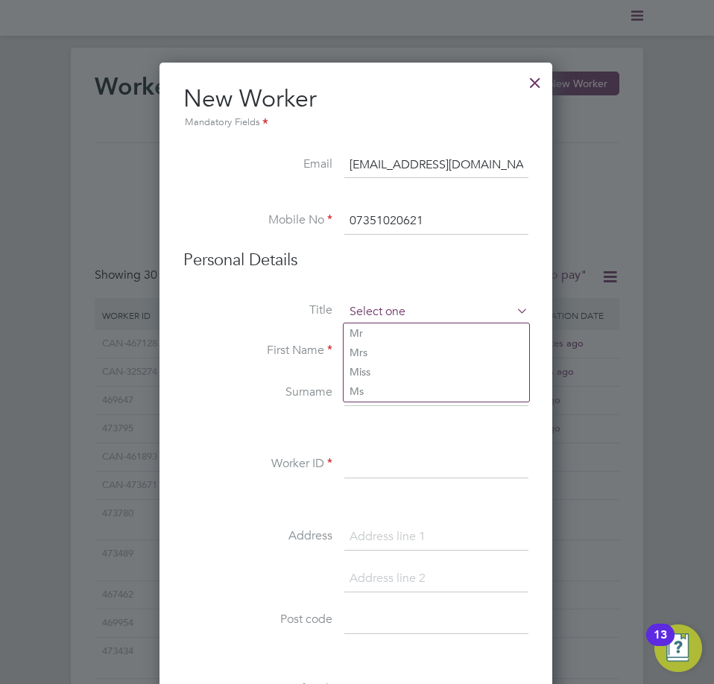
click at [412, 305] on input at bounding box center [436, 312] width 184 height 22
click at [407, 334] on li "Mr" at bounding box center [436, 332] width 186 height 19
type input "Mr"
click at [381, 367] on li "First Name" at bounding box center [355, 359] width 345 height 42
drag, startPoint x: 460, startPoint y: 355, endPoint x: 566, endPoint y: 348, distance: 106.8
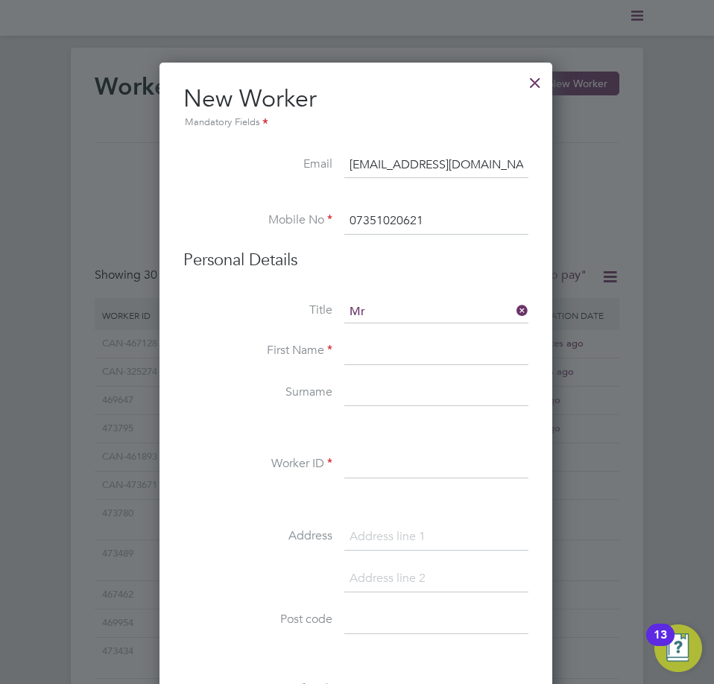
click at [460, 355] on input at bounding box center [436, 351] width 184 height 27
paste input "Keiran"
type input "Keiran"
click at [408, 390] on input at bounding box center [436, 393] width 184 height 27
paste input "Lunt"
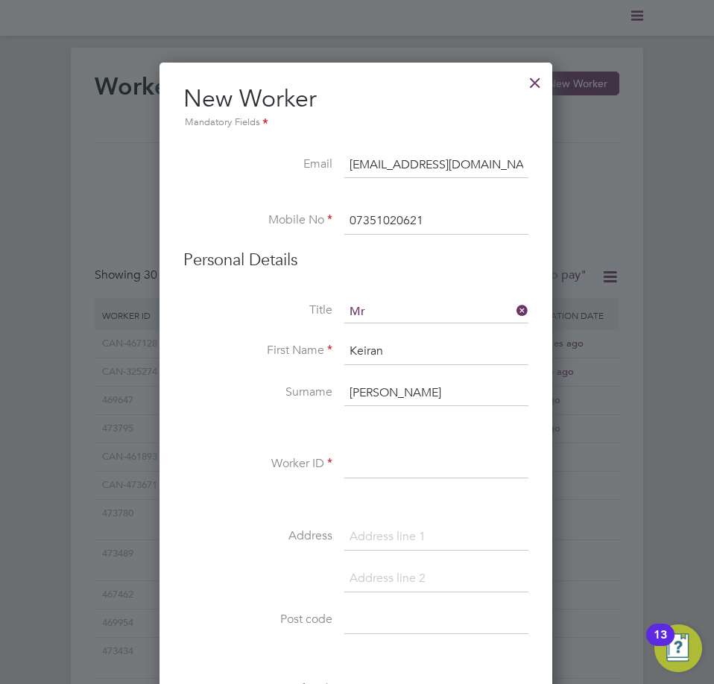
type input "Lunt"
drag, startPoint x: 415, startPoint y: 463, endPoint x: 434, endPoint y: 459, distance: 19.9
click at [416, 464] on input at bounding box center [436, 465] width 184 height 27
paste input "6 Duke Street"
drag, startPoint x: 343, startPoint y: 468, endPoint x: 86, endPoint y: 461, distance: 257.1
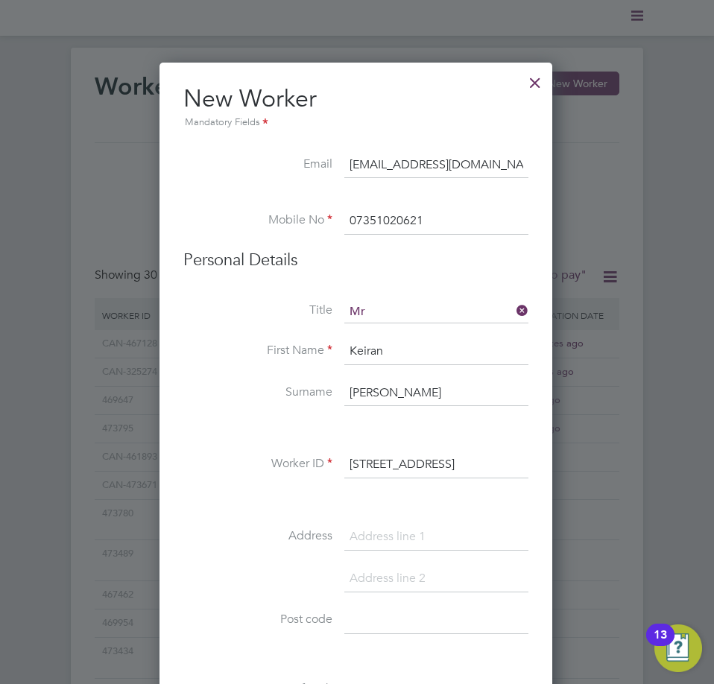
click at [241, 464] on li "Worker ID 6 Duke Street" at bounding box center [355, 473] width 345 height 42
paste input "473862"
type input "473862"
drag, startPoint x: 415, startPoint y: 531, endPoint x: 422, endPoint y: 525, distance: 8.5
click at [415, 531] on input at bounding box center [436, 537] width 184 height 27
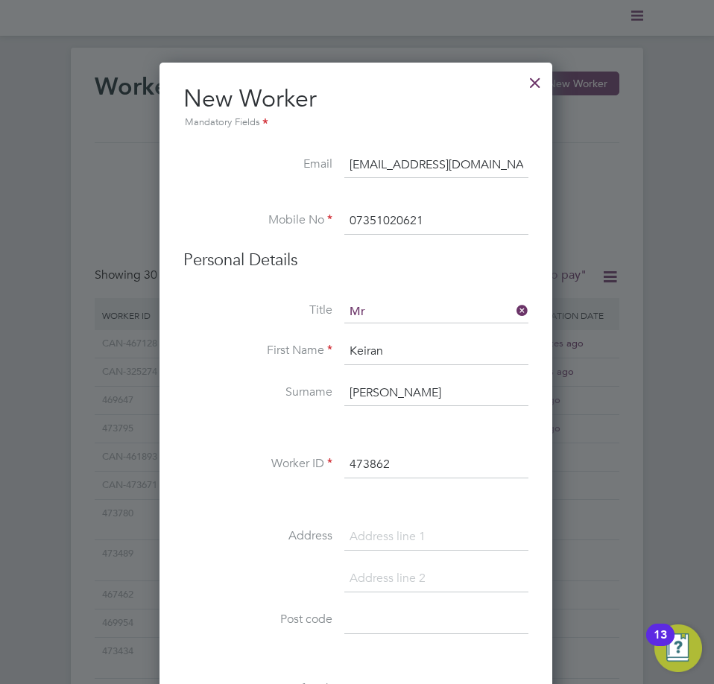
paste input "6 Duke Street"
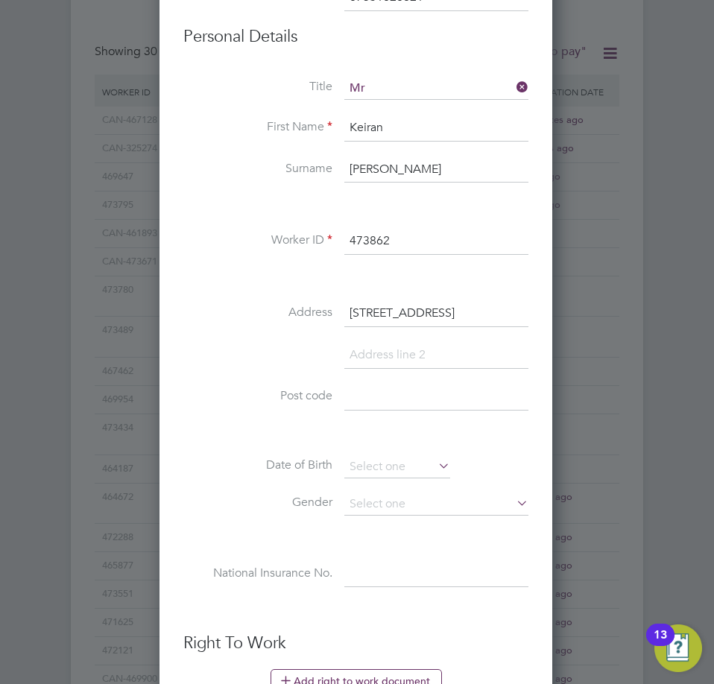
type input "6 Duke Street"
click at [413, 396] on input at bounding box center [436, 397] width 184 height 27
paste input "ST8 7DE"
type input "ST8 7DE"
click at [389, 464] on input at bounding box center [397, 467] width 106 height 22
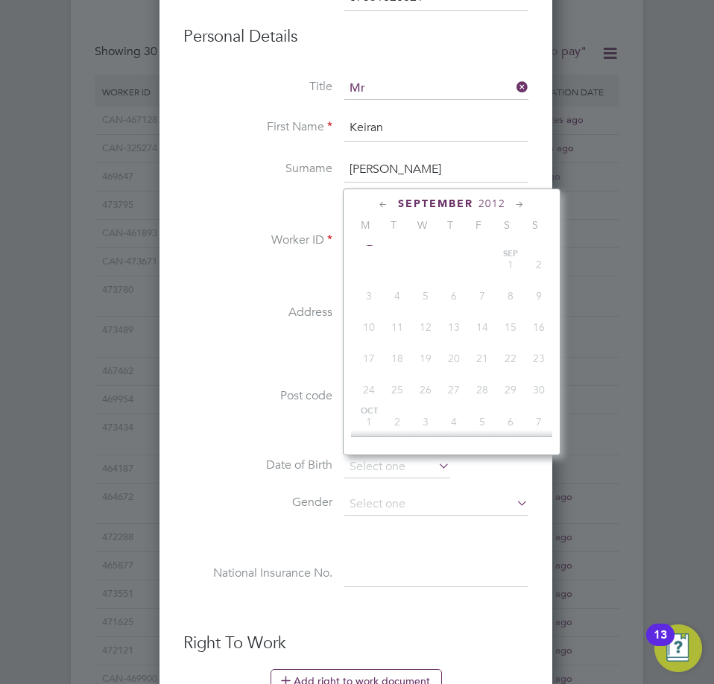
click at [490, 204] on span "2012" at bounding box center [491, 203] width 27 height 13
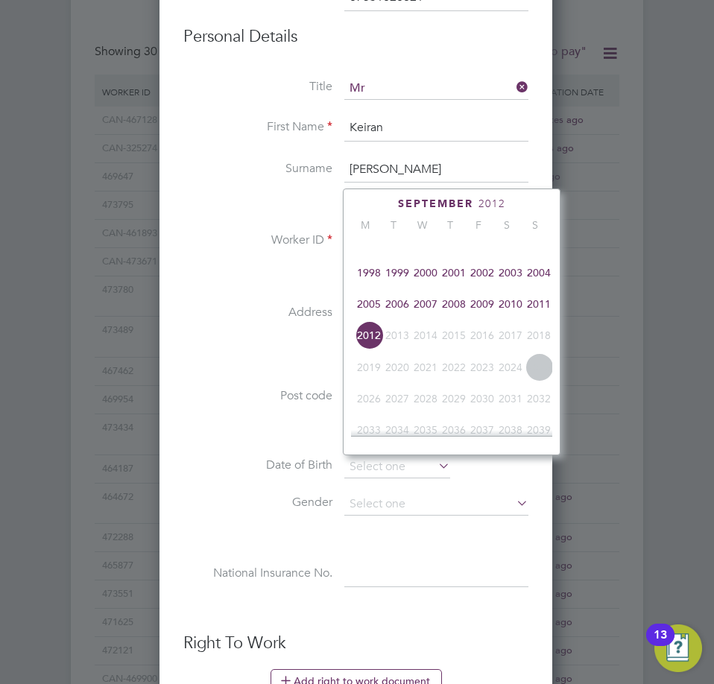
click at [488, 285] on span "2002" at bounding box center [482, 273] width 28 height 28
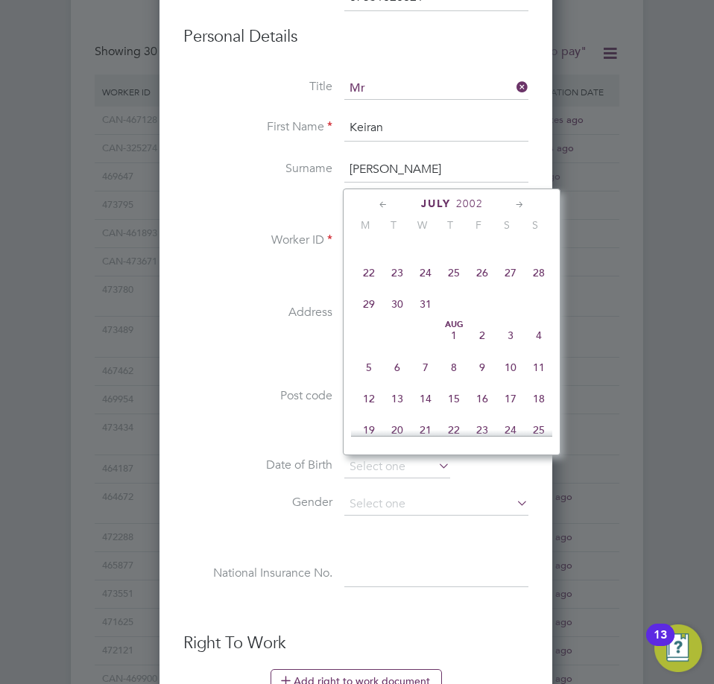
click at [384, 200] on icon at bounding box center [383, 205] width 14 height 16
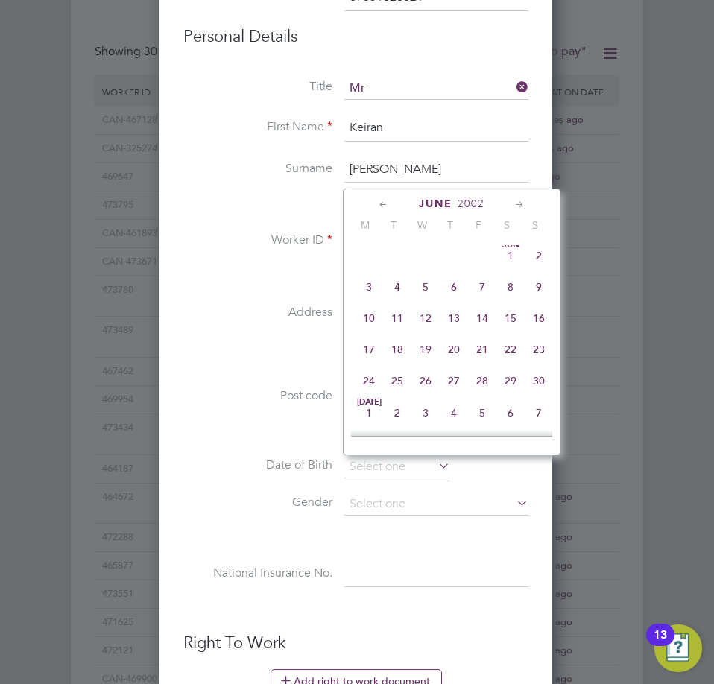
click at [419, 323] on span "12" at bounding box center [425, 318] width 28 height 28
type input "12 Jun 2002"
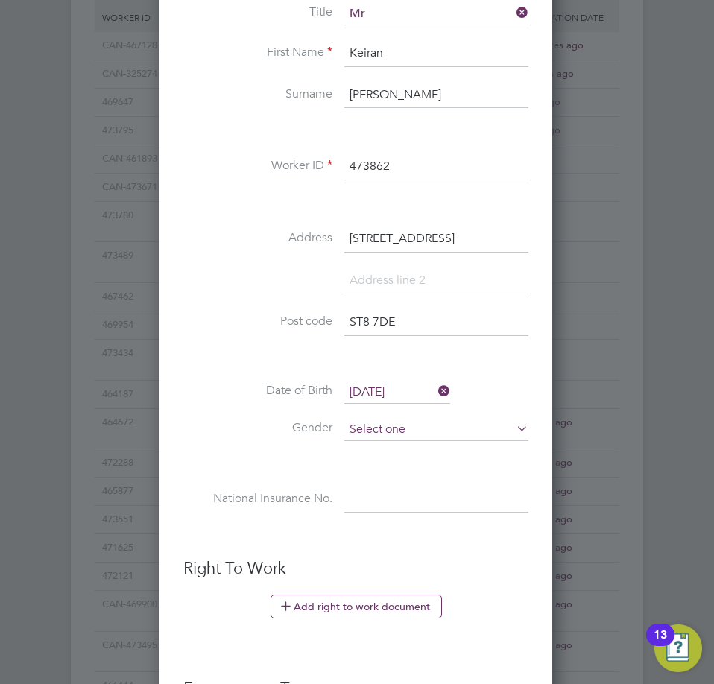
click at [408, 436] on input at bounding box center [436, 430] width 184 height 22
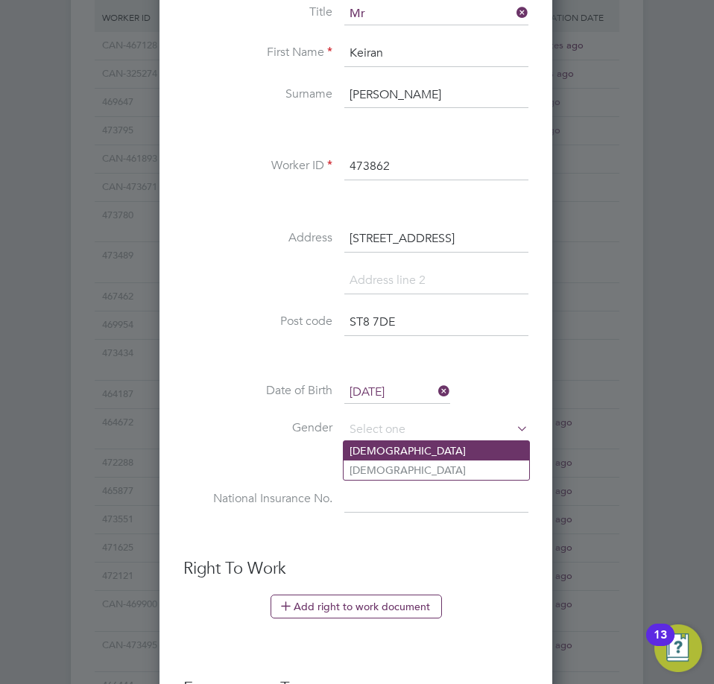
click at [405, 452] on li "Male" at bounding box center [436, 450] width 186 height 19
type input "Male"
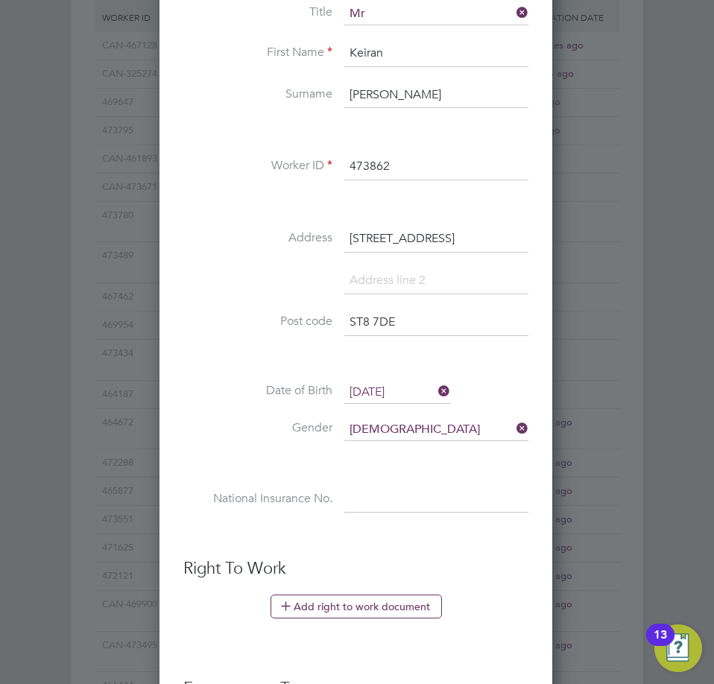
click at [405, 499] on input at bounding box center [436, 500] width 184 height 27
paste input "ph673636c"
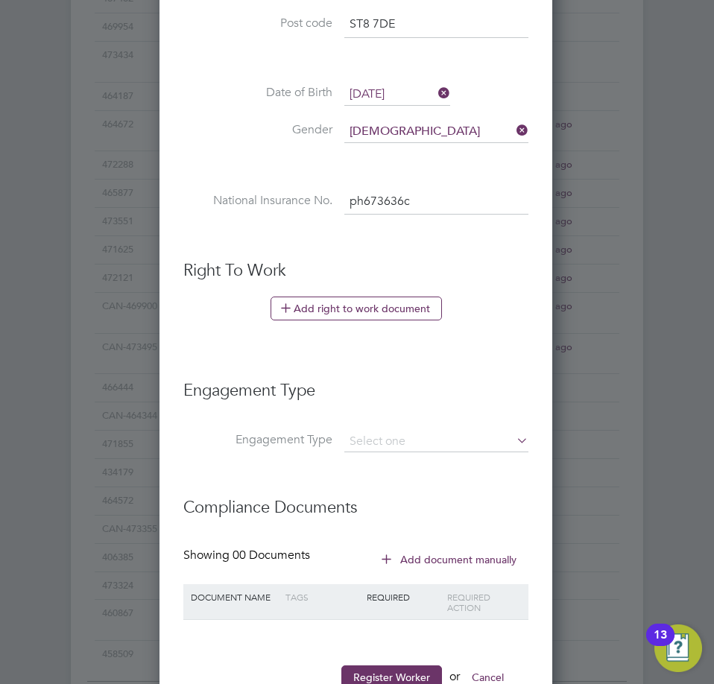
type input "PH 67 36 36 C"
click at [403, 430] on li "Engagement Type" at bounding box center [355, 398] width 345 height 66
click at [408, 440] on input at bounding box center [436, 441] width 184 height 21
click at [399, 524] on li "Umbrella" at bounding box center [436, 527] width 186 height 22
type input "Umbrella"
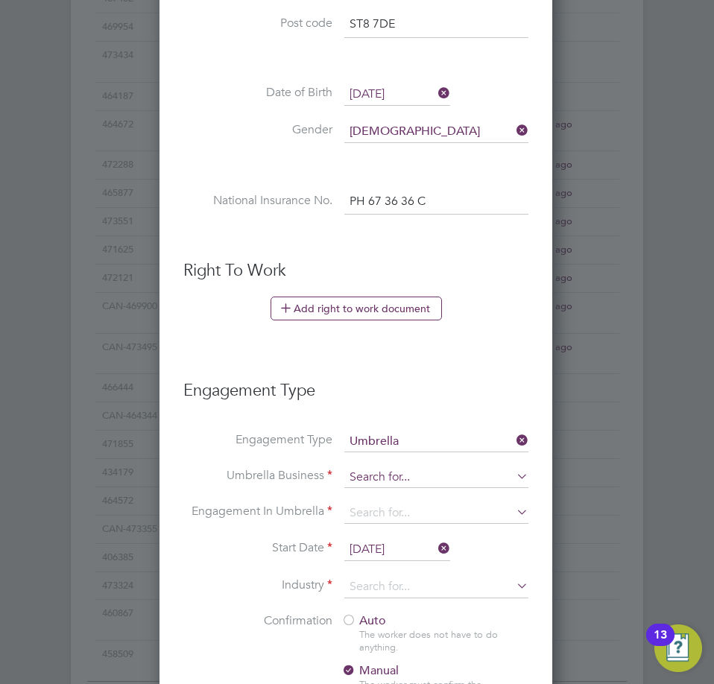
click at [395, 481] on input at bounding box center [436, 477] width 184 height 21
click at [434, 498] on li "Comp ass CE Ltd" at bounding box center [437, 499] width 189 height 22
type input "Compass CE Ltd"
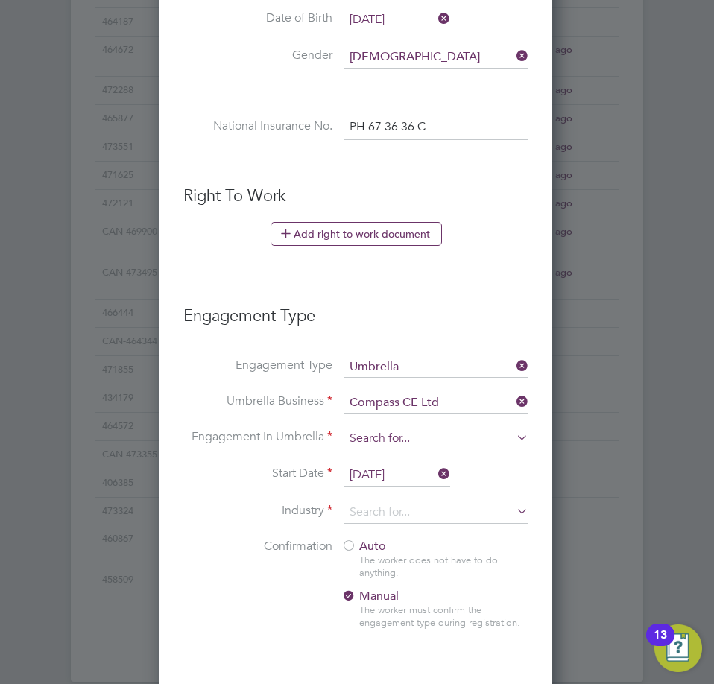
click at [397, 440] on input at bounding box center [436, 438] width 184 height 21
click at [380, 538] on div "Workers New Worker My Workers All Workers Search Registered Select date To Sele…" at bounding box center [357, 29] width 714 height 1305
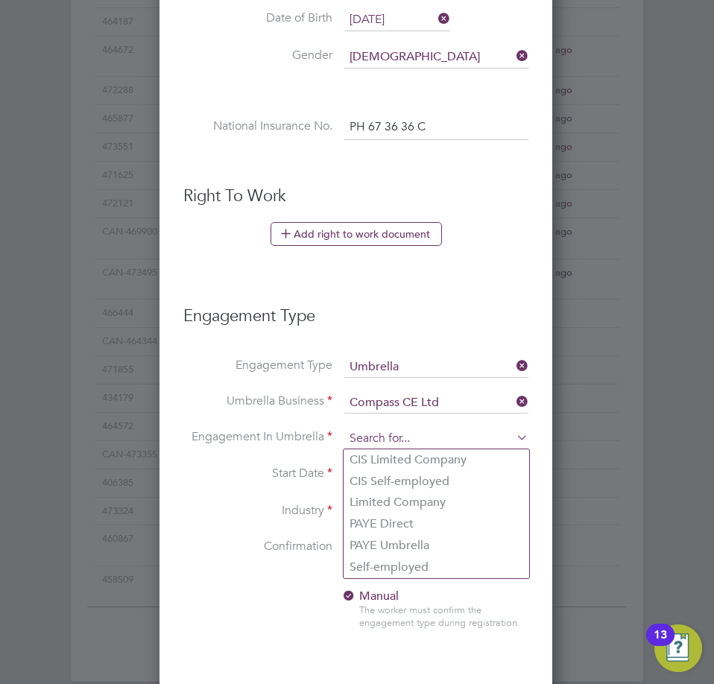
click at [402, 436] on input at bounding box center [436, 438] width 184 height 21
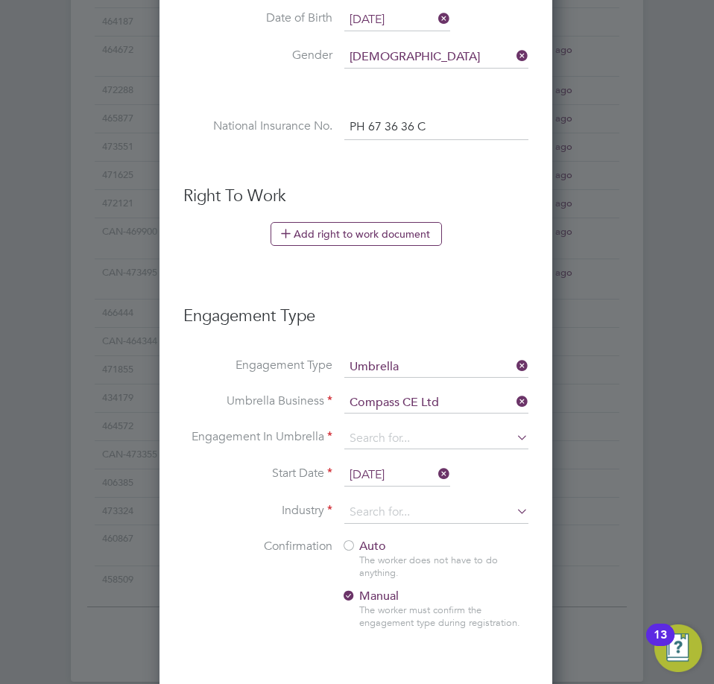
click at [414, 544] on li "PAYE Umbrella" at bounding box center [436, 546] width 186 height 22
type input "PAYE Umbrella"
click at [403, 510] on input at bounding box center [436, 512] width 184 height 22
click at [390, 627] on li "Construction" at bounding box center [436, 635] width 186 height 20
type input "Construction"
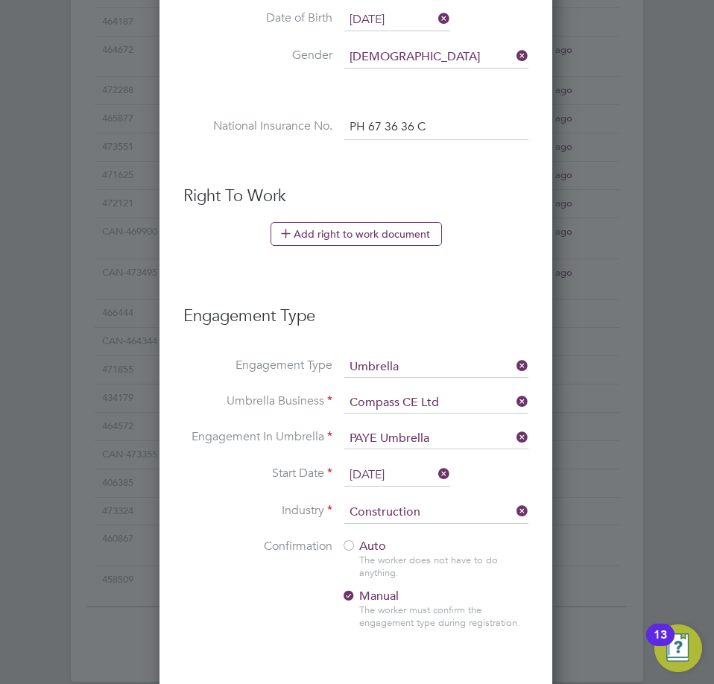
click at [344, 544] on div at bounding box center [348, 546] width 15 height 15
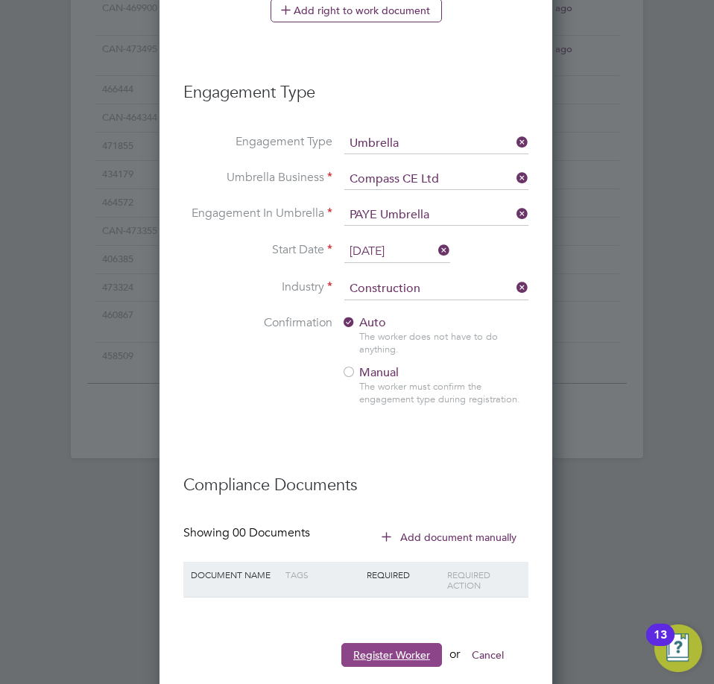
click at [367, 656] on button "Register Worker" at bounding box center [391, 655] width 101 height 24
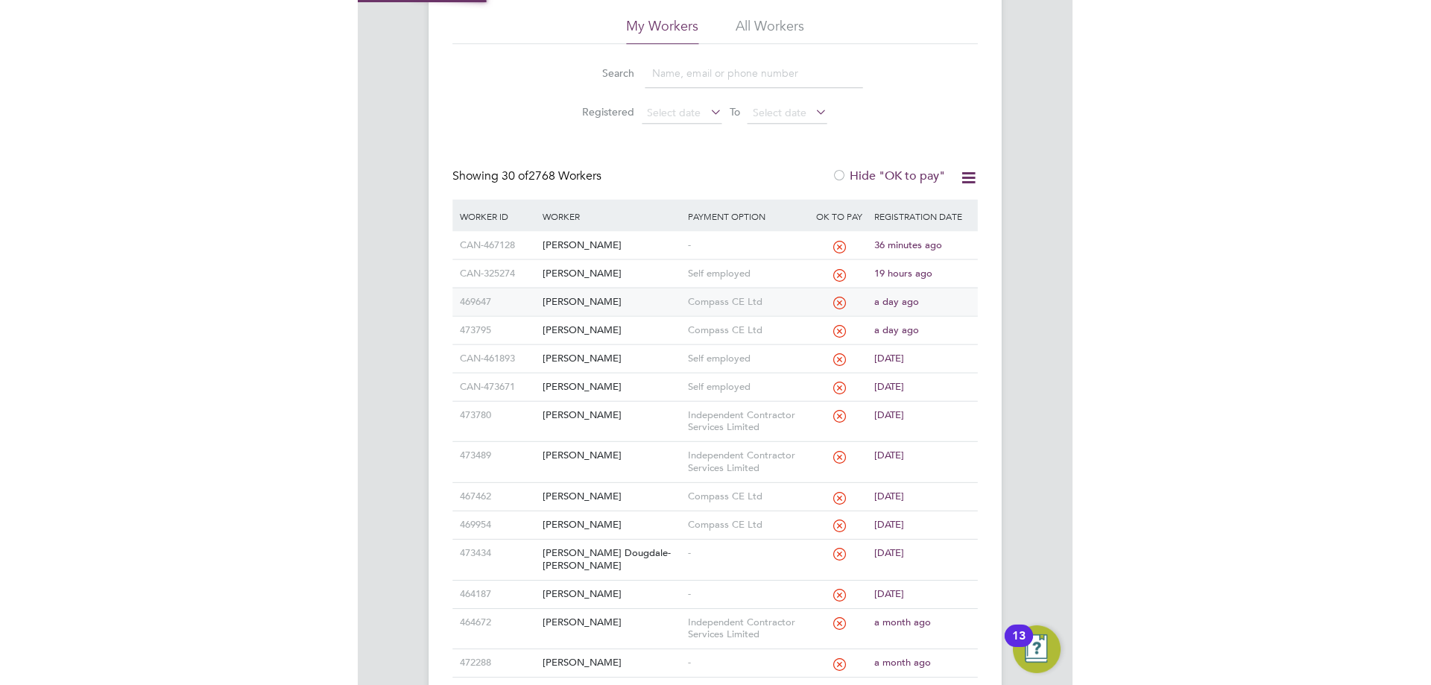
scroll to position [0, 0]
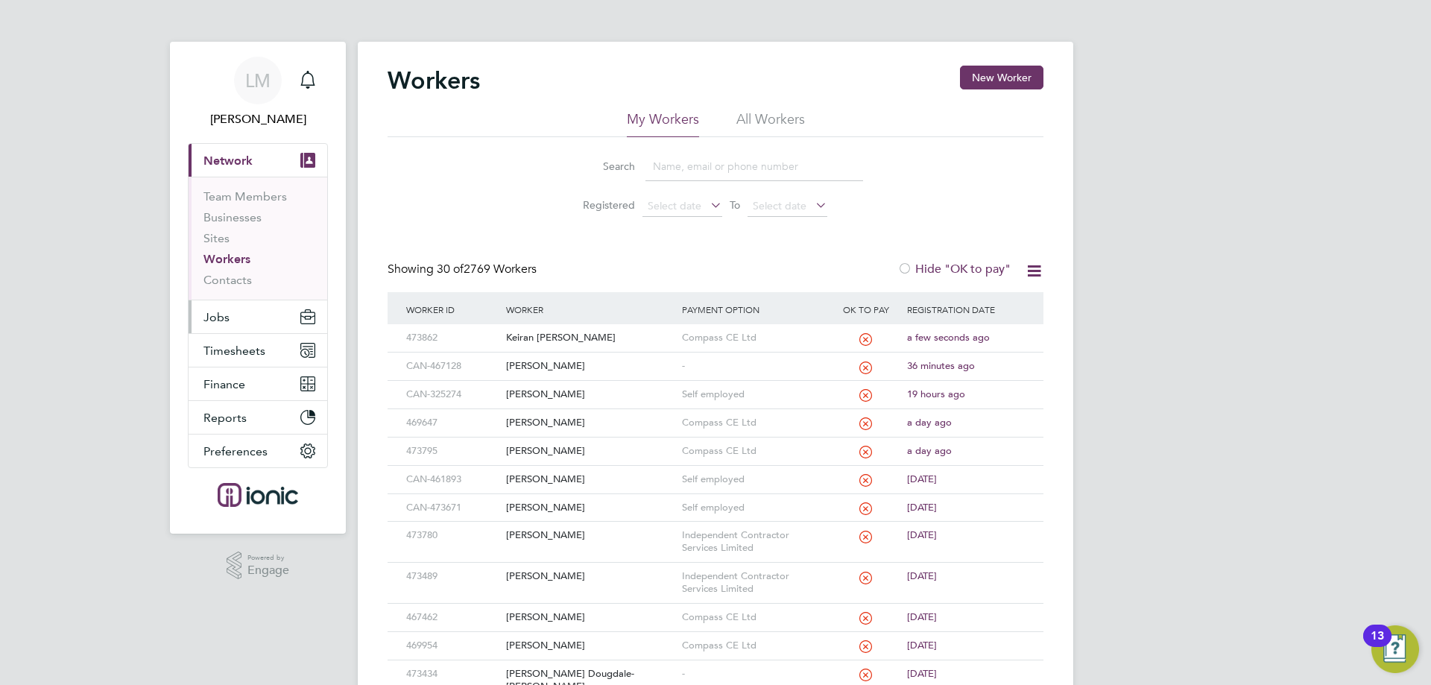
click at [241, 313] on button "Jobs" at bounding box center [258, 316] width 139 height 33
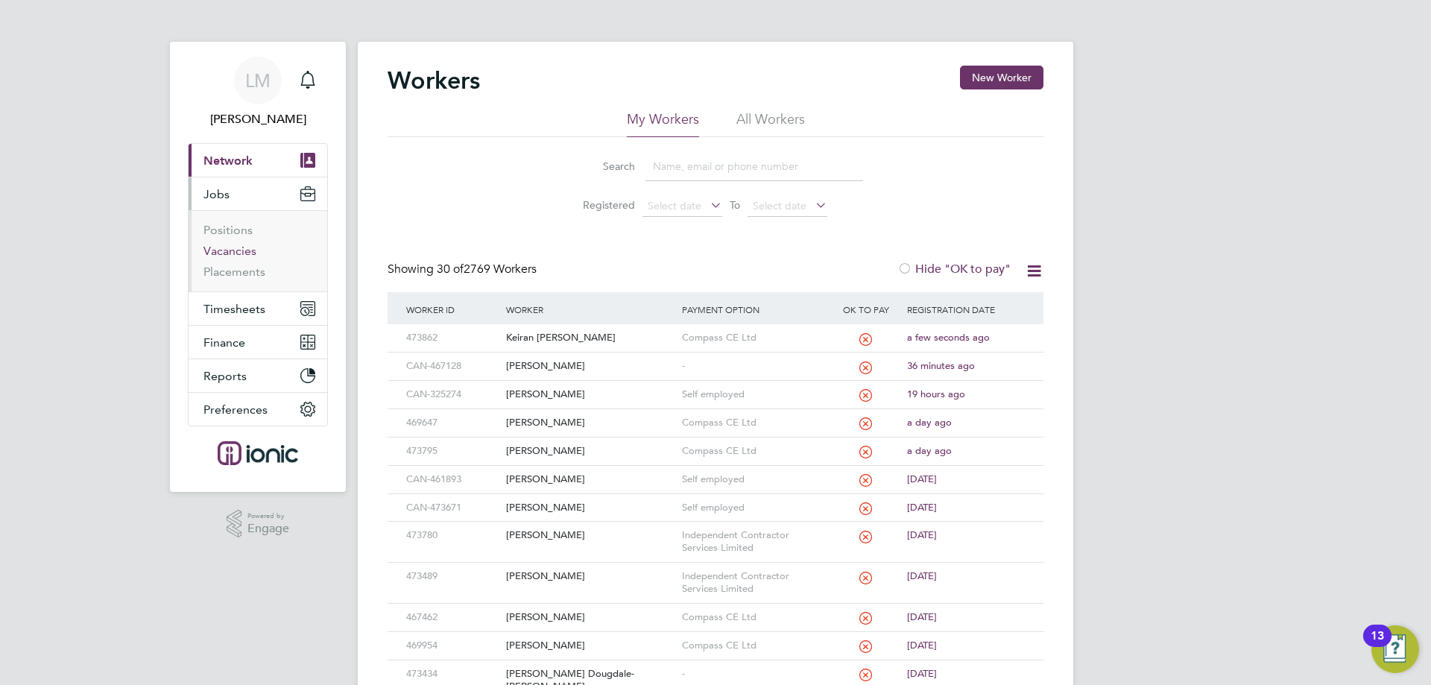
click at [238, 250] on link "Vacancies" at bounding box center [229, 251] width 53 height 14
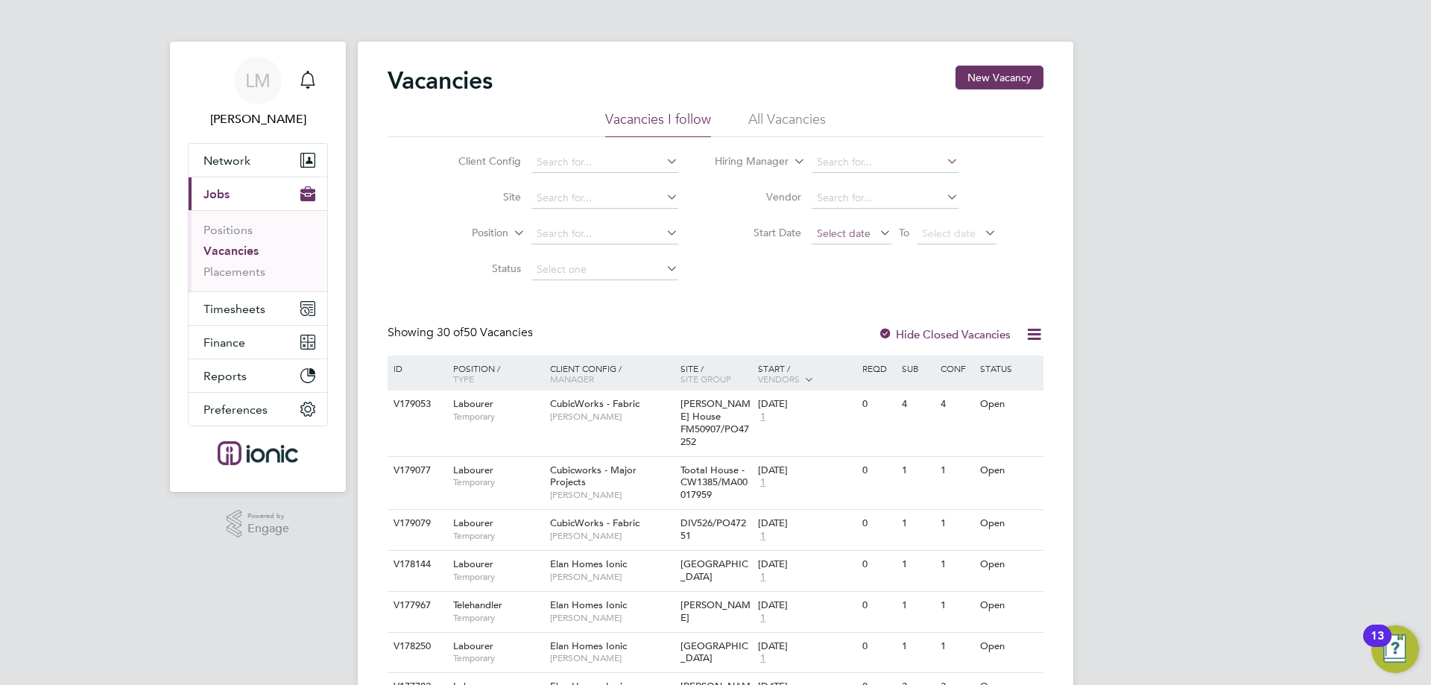
click at [846, 242] on span "Select date" at bounding box center [851, 234] width 80 height 20
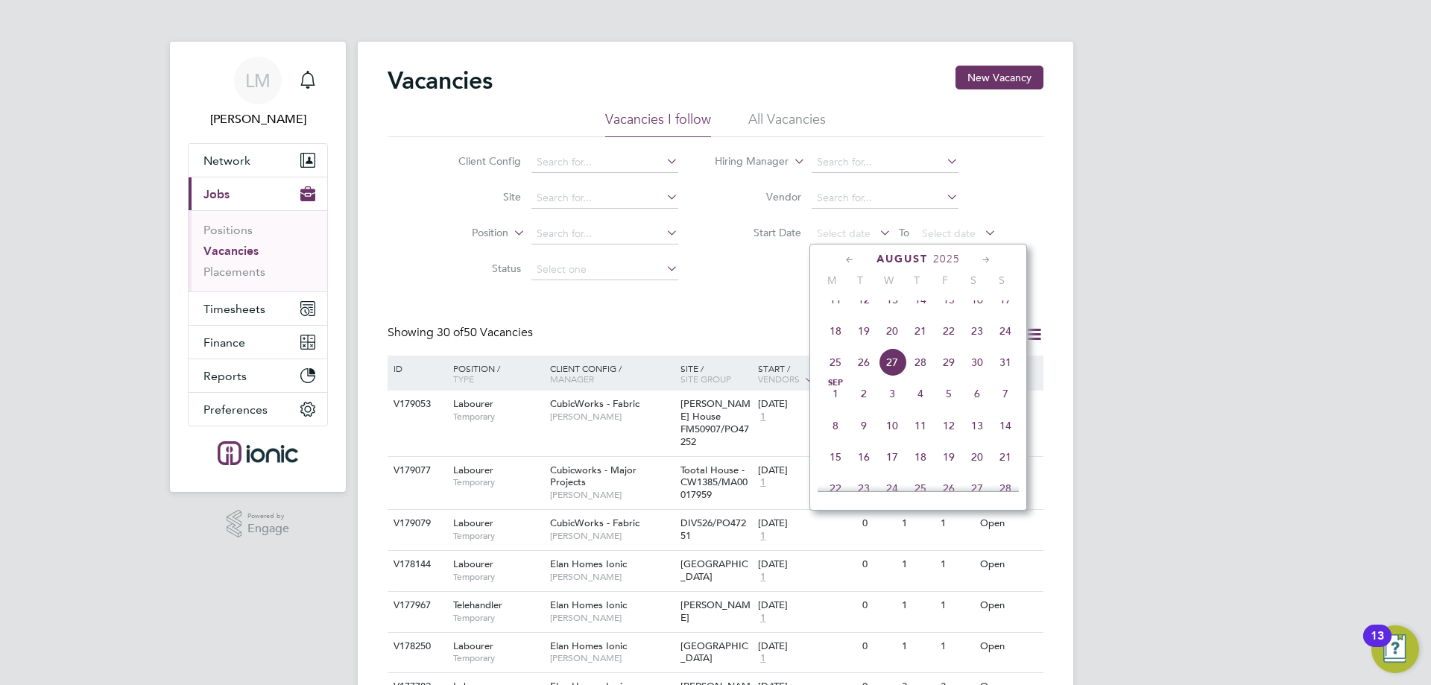
click at [829, 376] on span "25" at bounding box center [835, 362] width 28 height 28
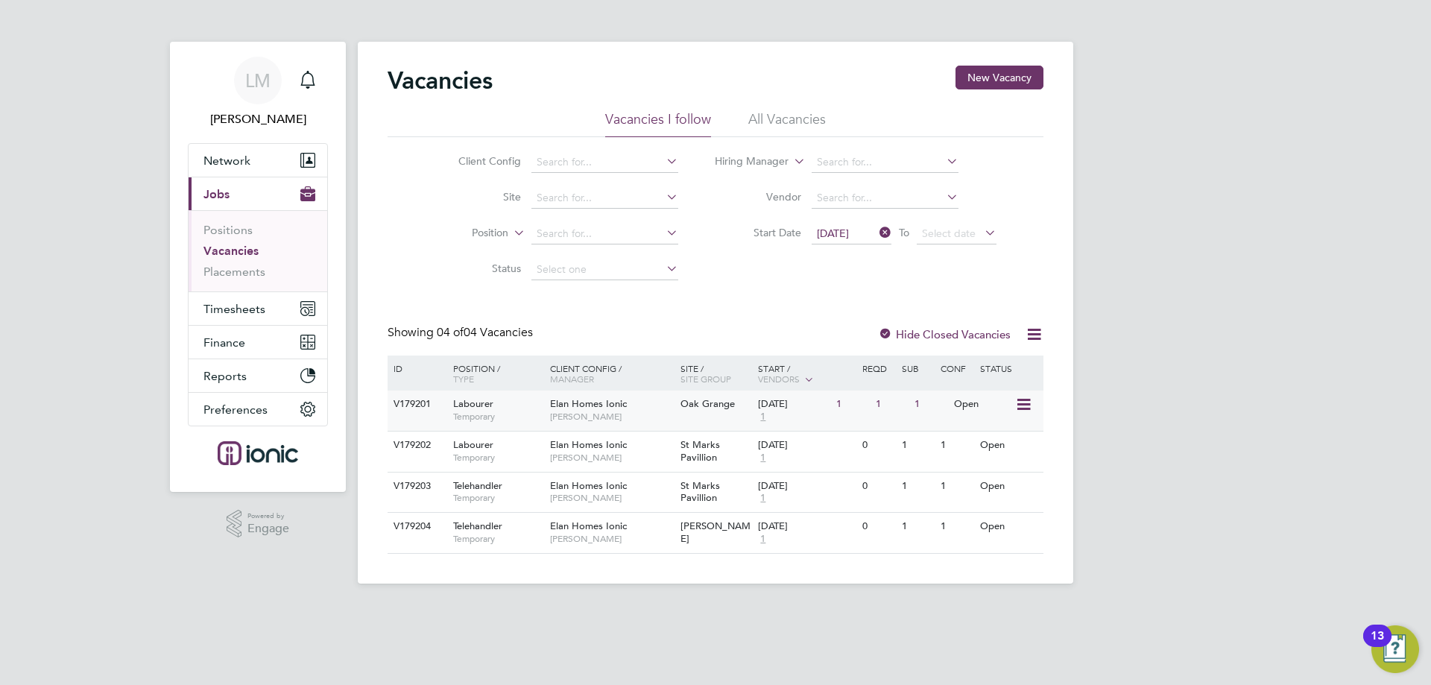
click at [718, 403] on span "Oak Grange" at bounding box center [707, 403] width 54 height 13
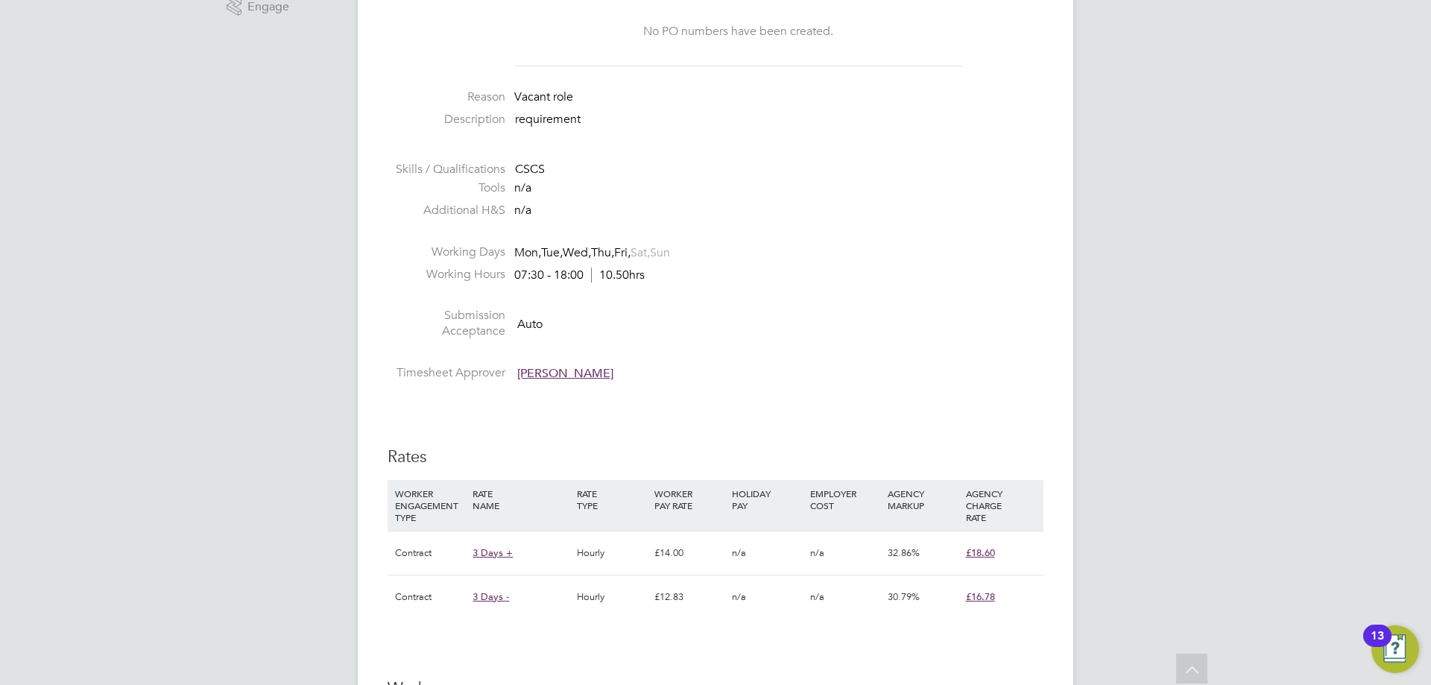
scroll to position [1043, 0]
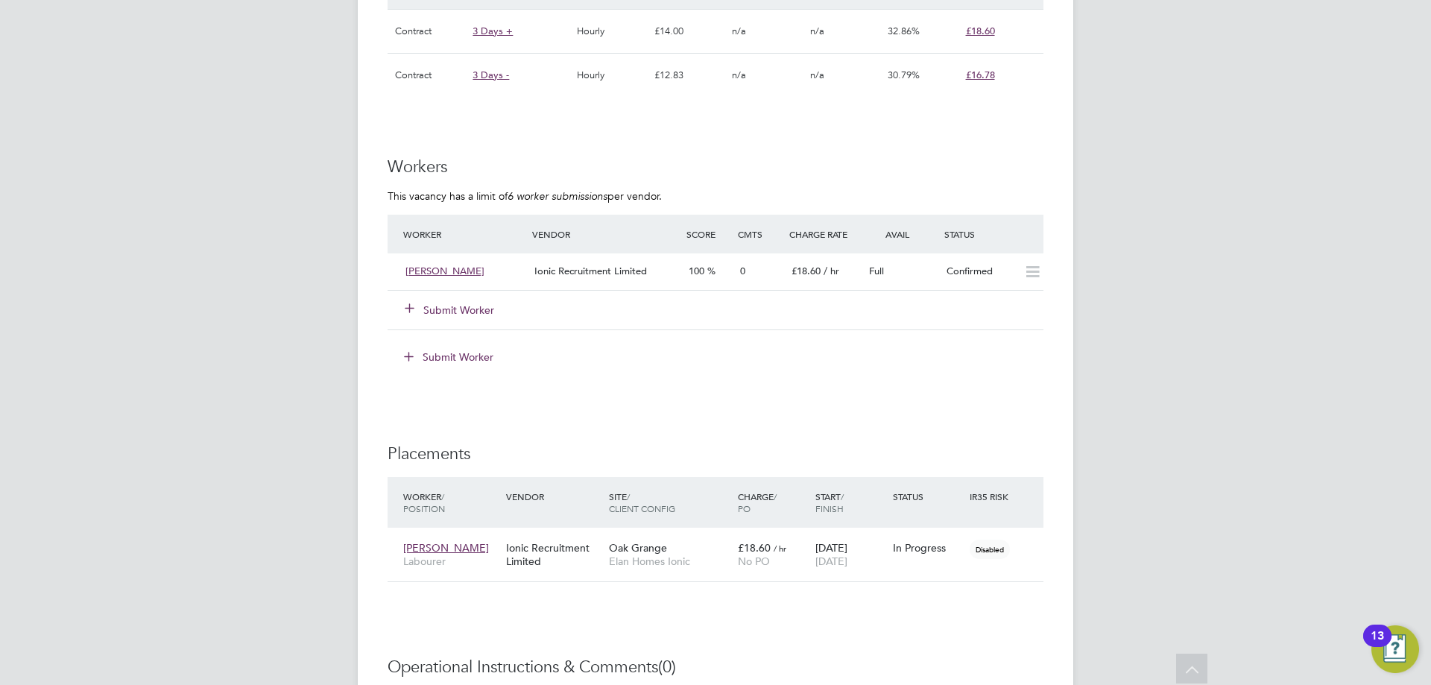
click at [442, 310] on button "Submit Worker" at bounding box center [449, 310] width 89 height 15
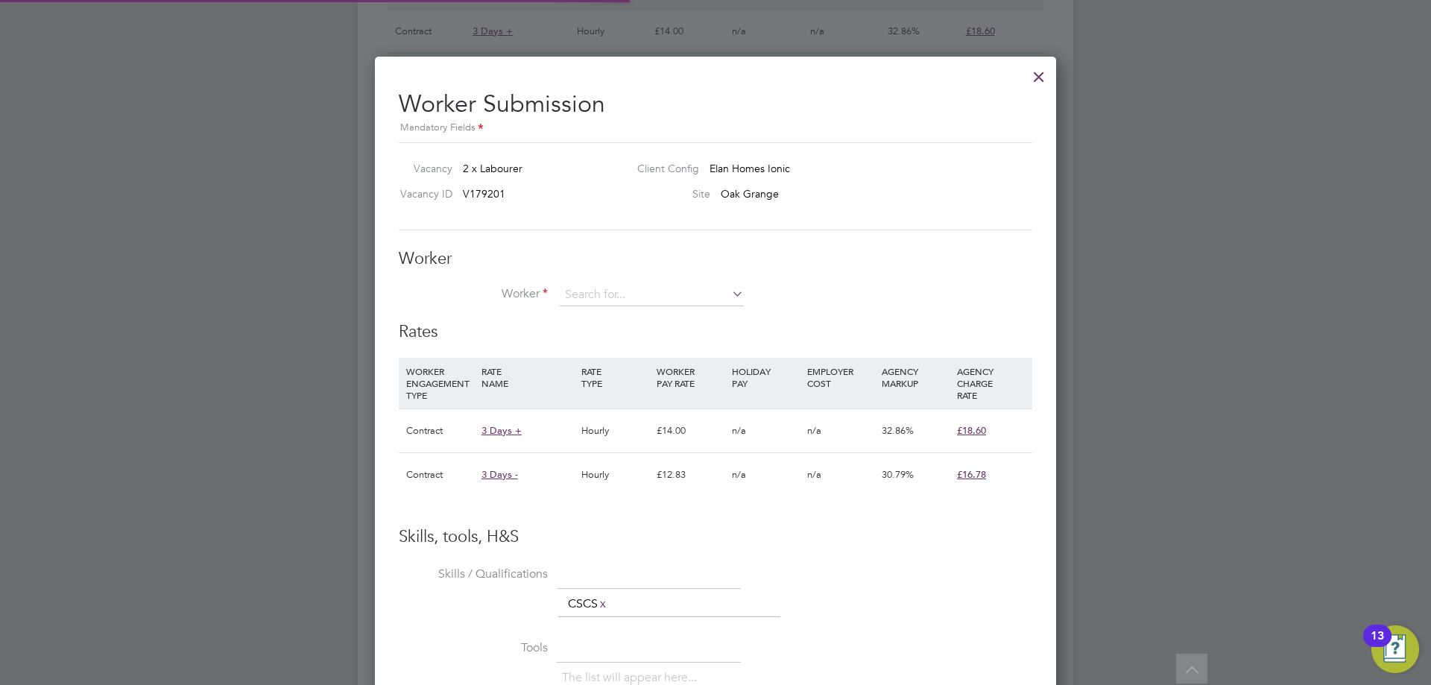
scroll to position [44, 101]
click at [659, 311] on li "Keiran Lunt (473862)" at bounding box center [652, 316] width 186 height 20
type input "Keiran Lunt (473862)"
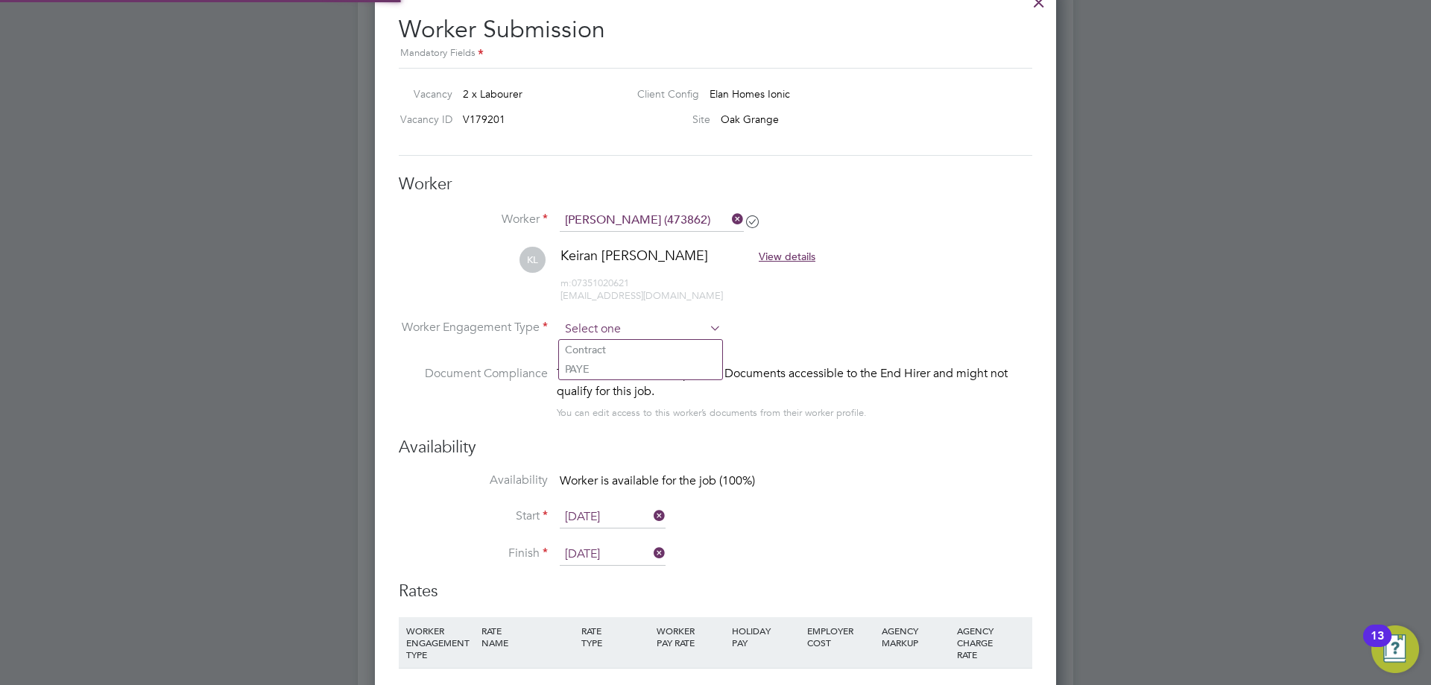
click at [630, 326] on input at bounding box center [641, 329] width 162 height 22
click at [618, 351] on li "Contract" at bounding box center [640, 349] width 163 height 19
type input "Contract"
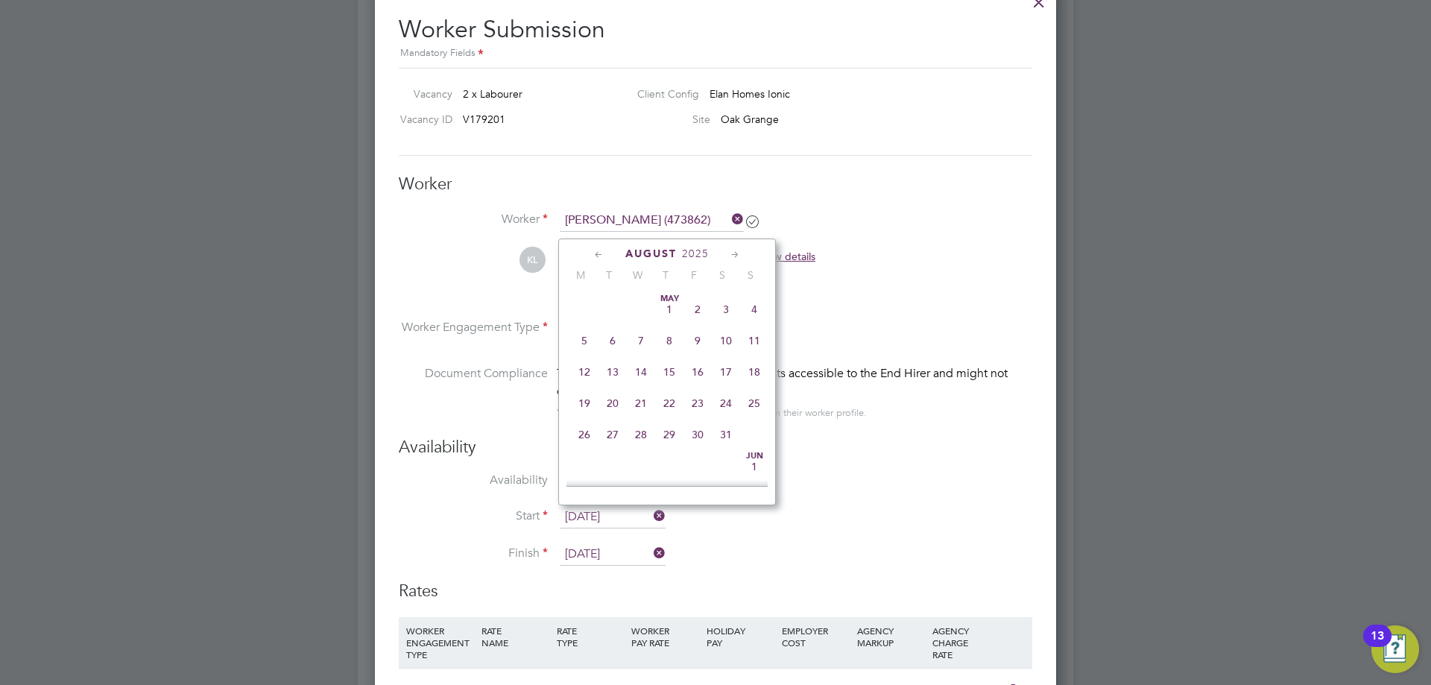
click at [585, 516] on input "26 Aug 2025" at bounding box center [613, 517] width 106 height 22
click at [645, 368] on span "27" at bounding box center [641, 357] width 28 height 28
type input "27 Aug 2025"
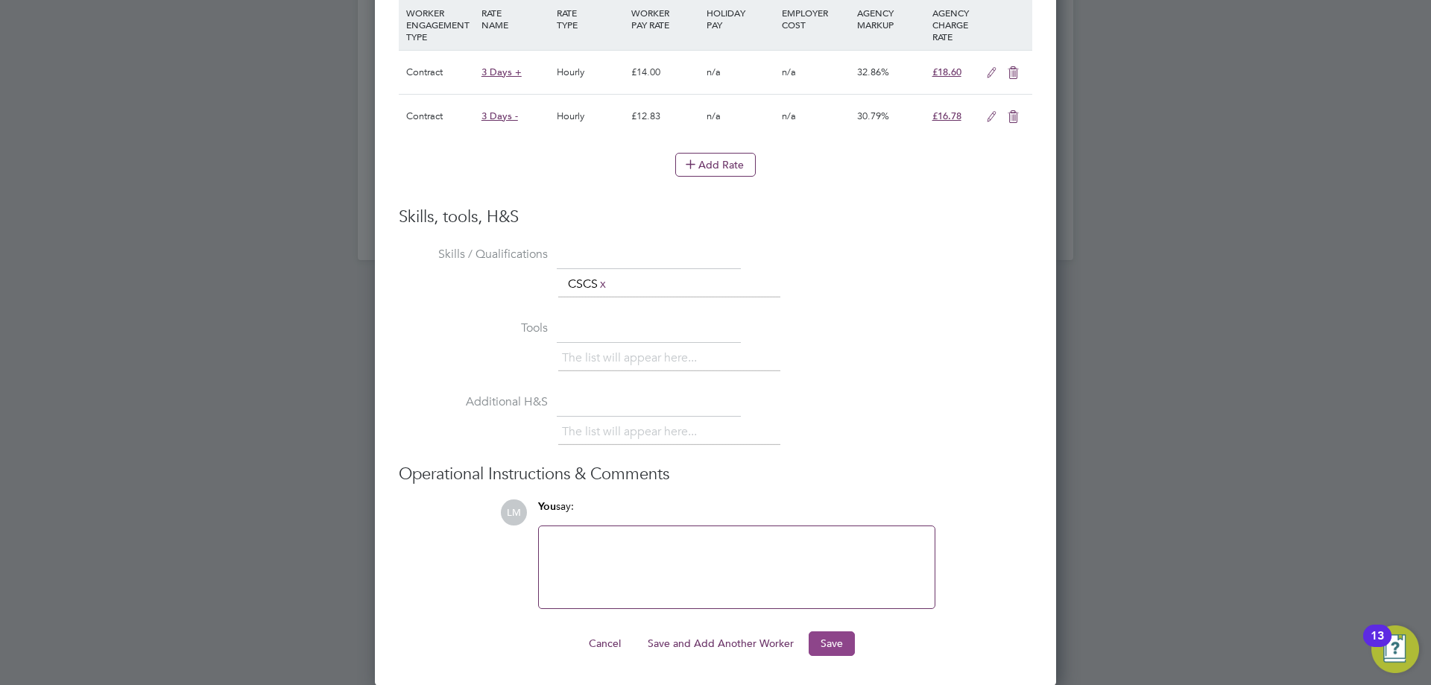
click at [824, 642] on button "Save" at bounding box center [831, 643] width 46 height 24
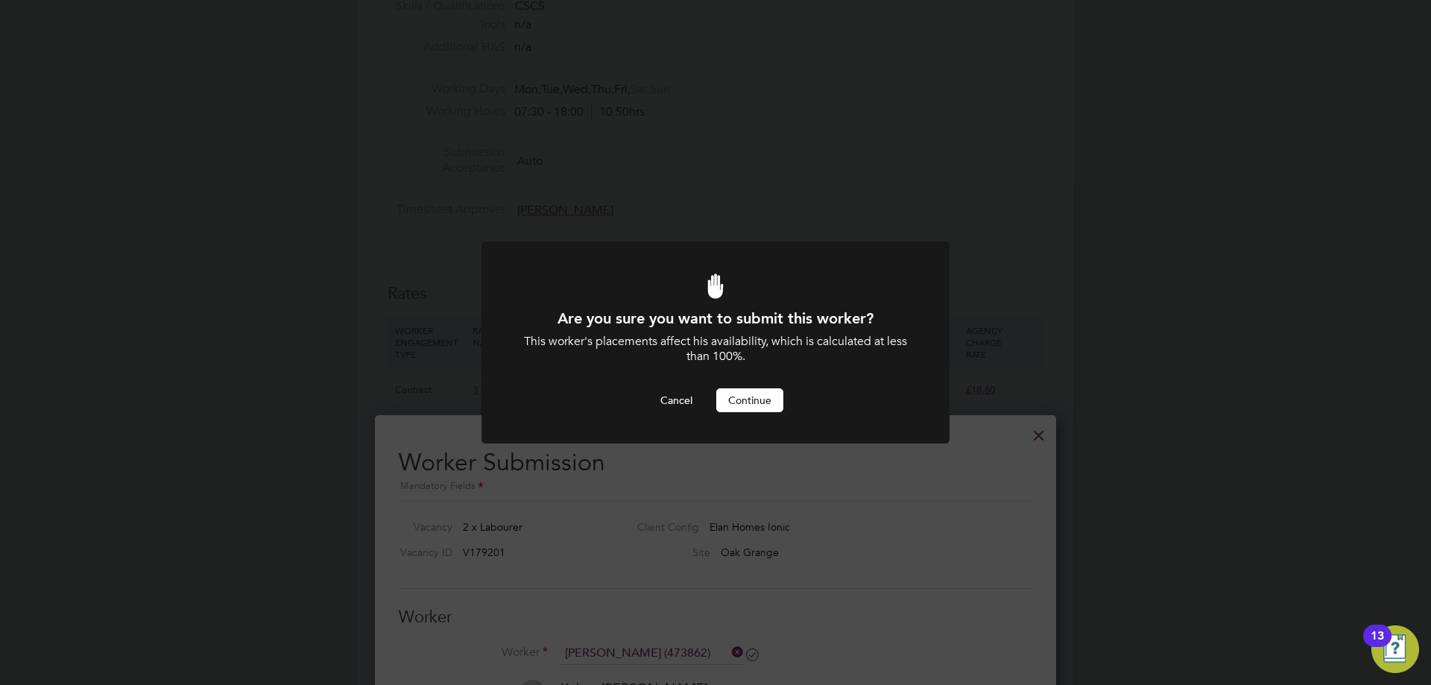
click at [746, 414] on div at bounding box center [715, 342] width 468 height 203
click at [758, 396] on button "Continue" at bounding box center [749, 400] width 67 height 24
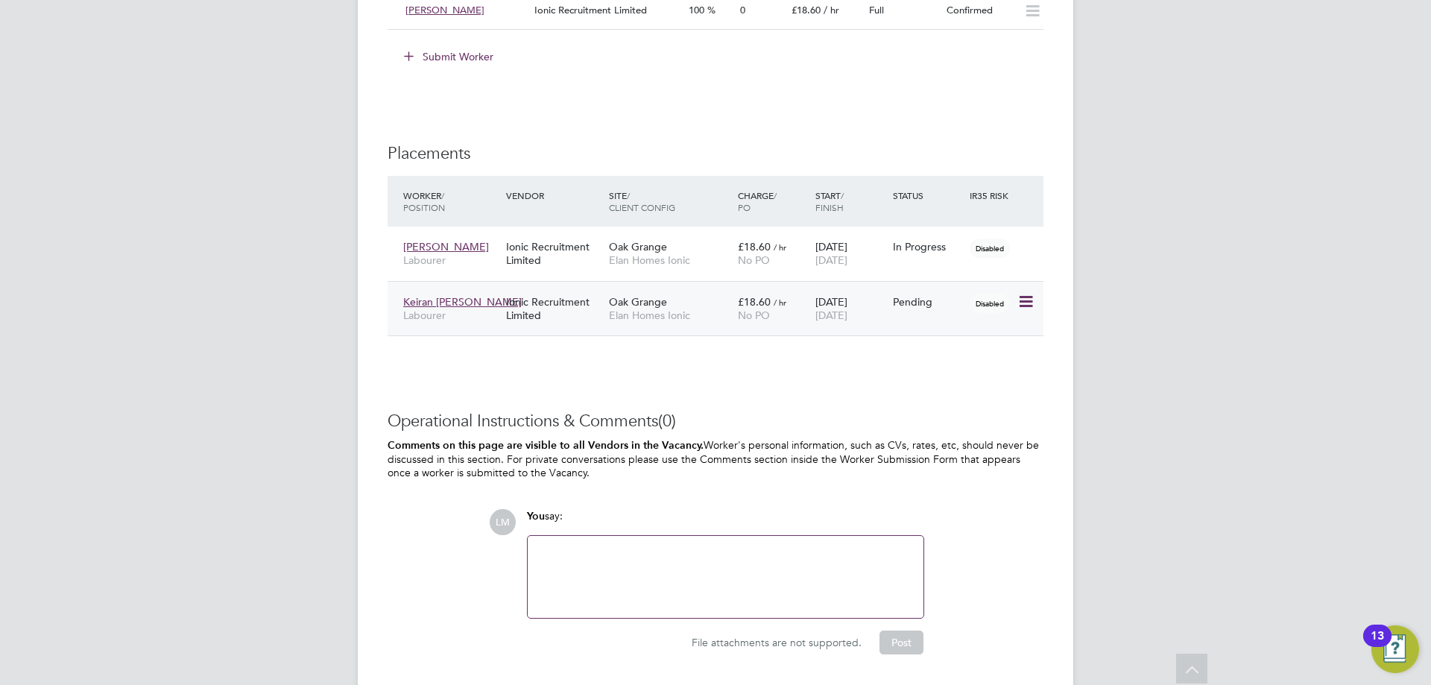
click at [1017, 300] on icon at bounding box center [1024, 302] width 15 height 18
click at [970, 386] on li "Start" at bounding box center [980, 394] width 106 height 21
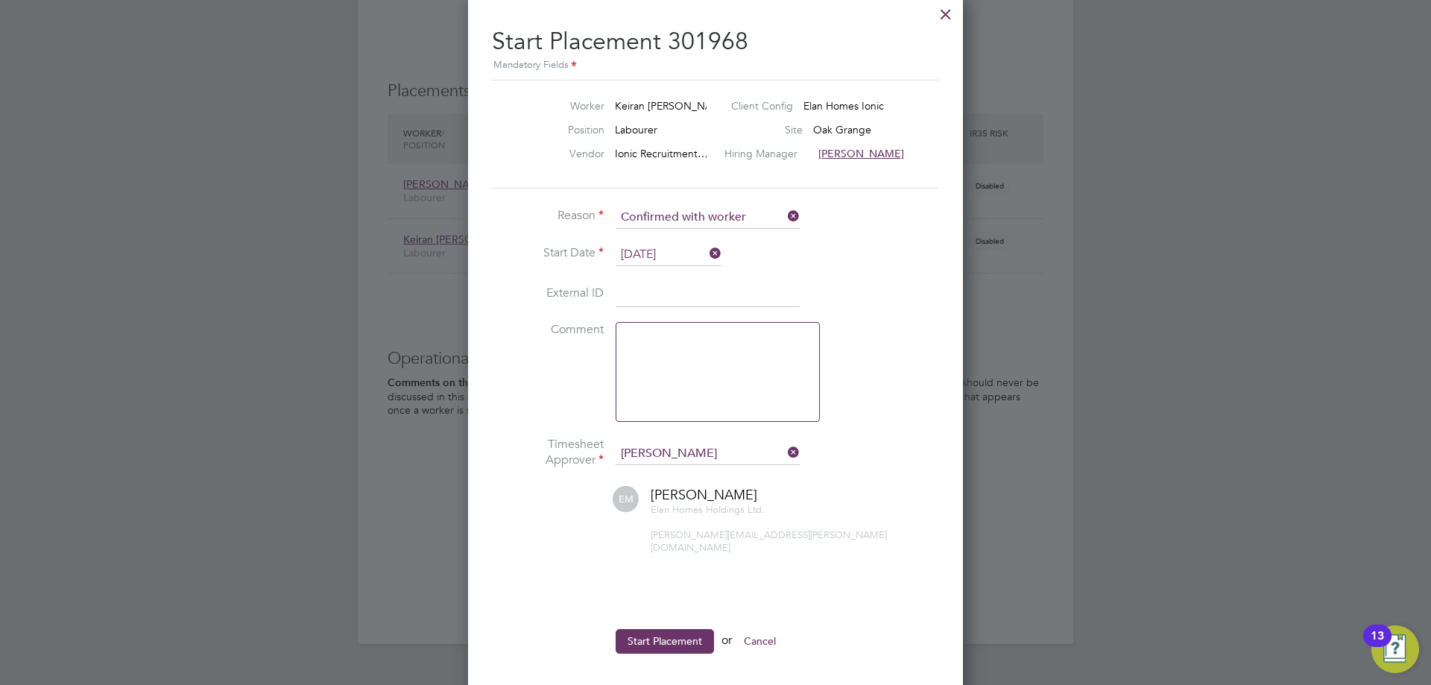
click at [633, 636] on button "Start Placement" at bounding box center [664, 641] width 98 height 24
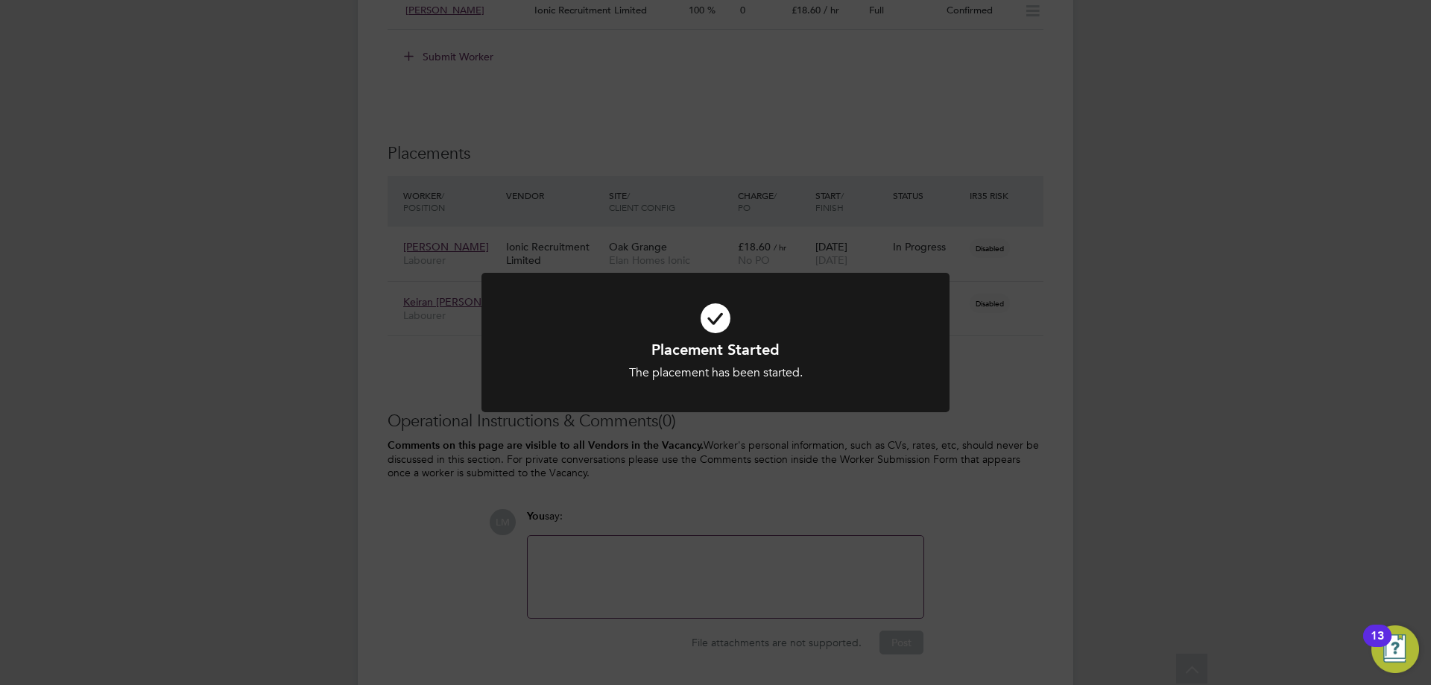
click at [904, 548] on div "Placement Started The placement has been started. Cancel Okay" at bounding box center [715, 342] width 1431 height 685
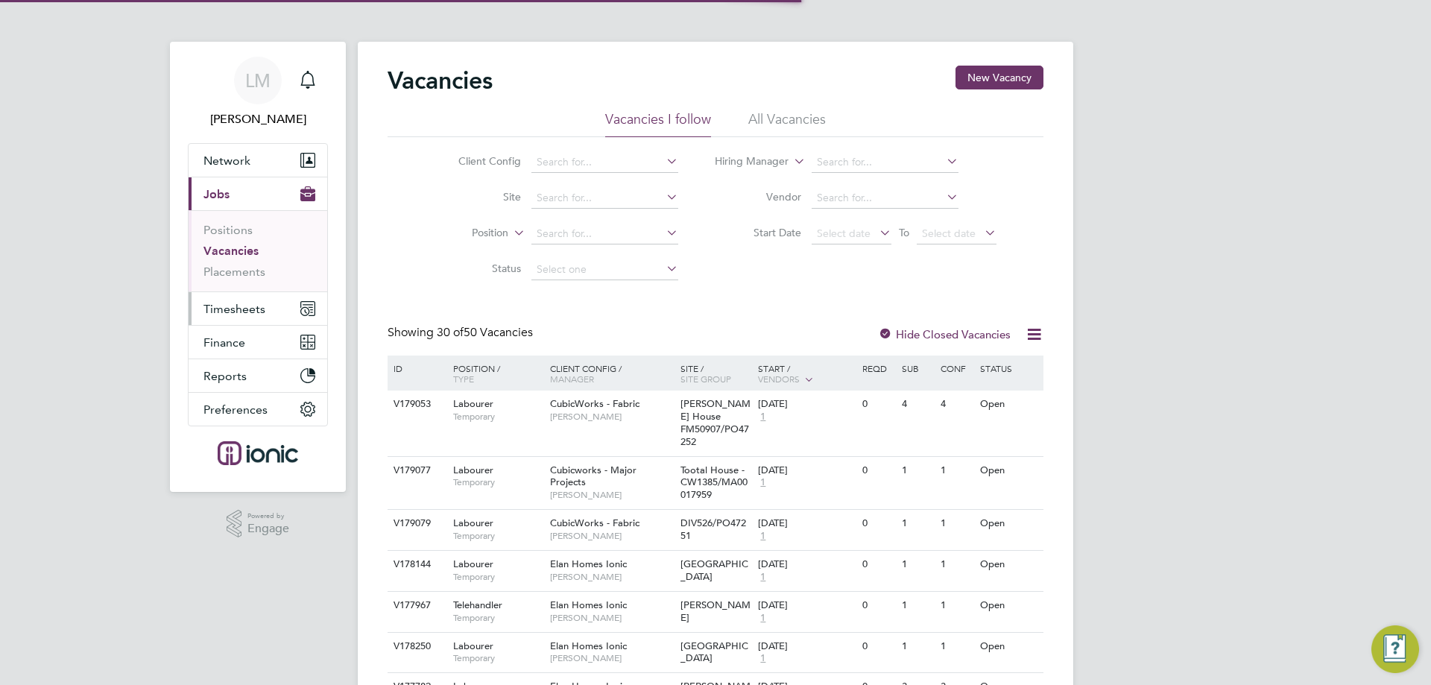
click at [227, 303] on span "Timesheets" at bounding box center [234, 309] width 62 height 14
click at [290, 313] on button "Timesheets" at bounding box center [258, 308] width 139 height 33
click at [244, 304] on span "Timesheets" at bounding box center [234, 309] width 62 height 14
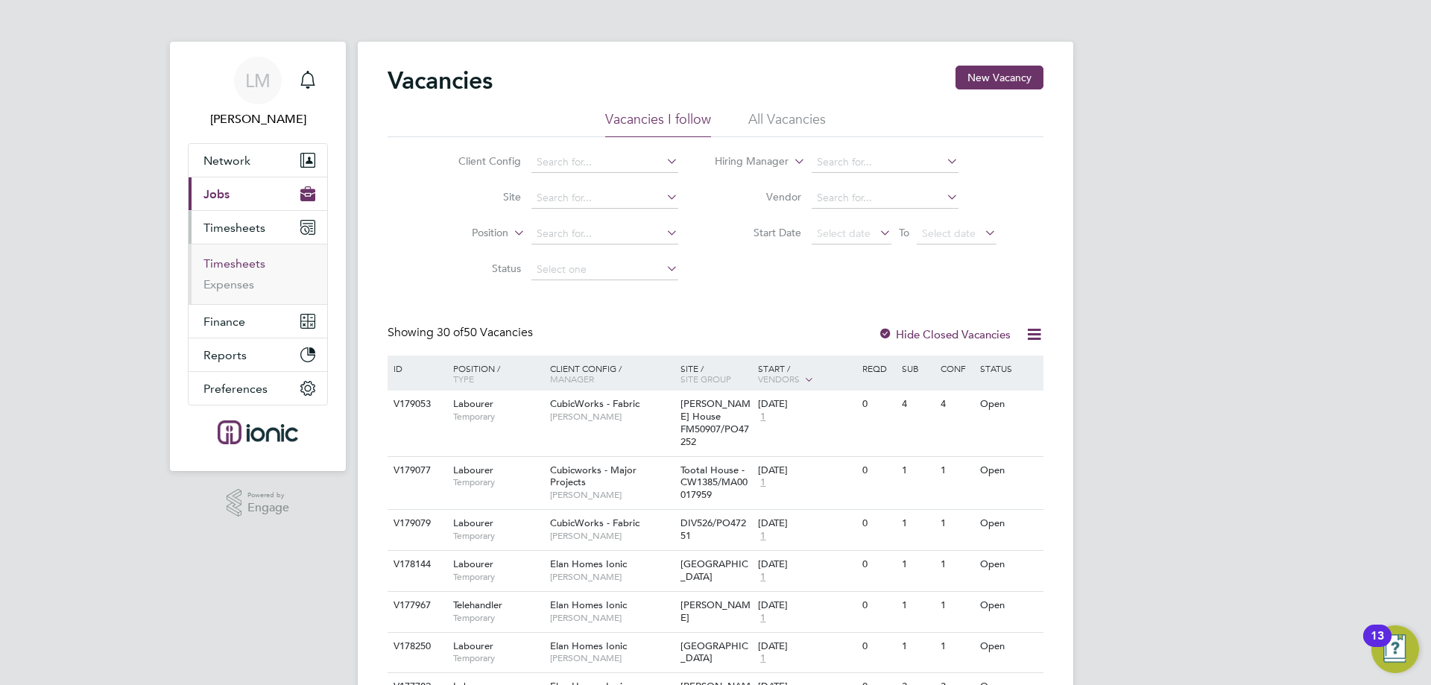
click at [226, 264] on link "Timesheets" at bounding box center [234, 263] width 62 height 14
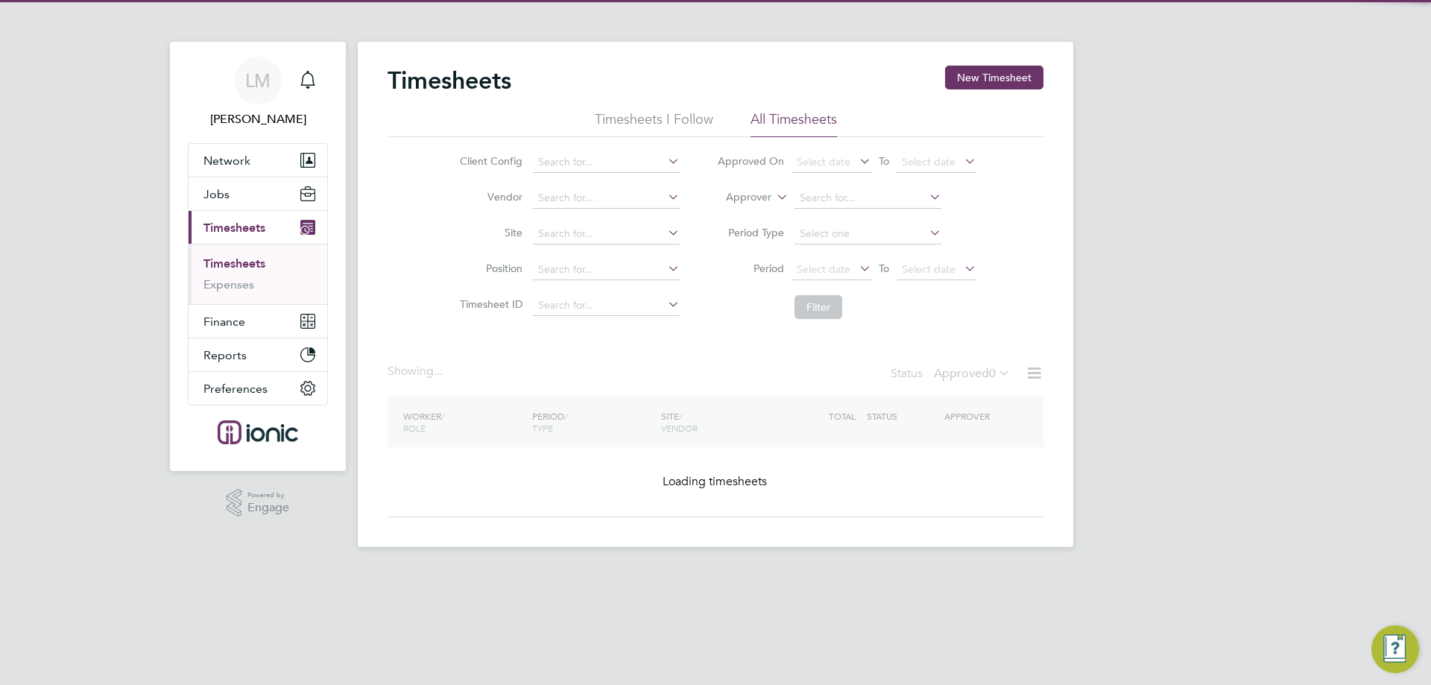
click at [963, 373] on label "Approved 0" at bounding box center [972, 373] width 77 height 15
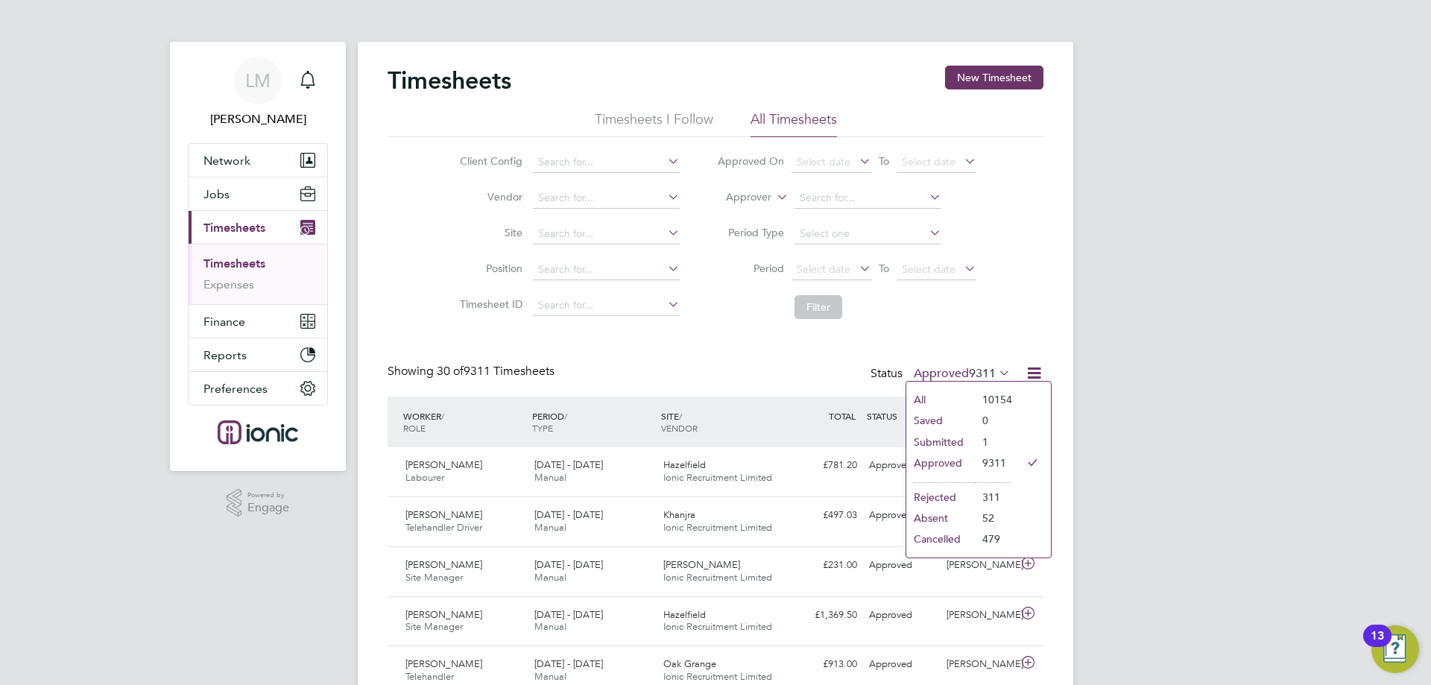
click at [960, 437] on li "Submitted" at bounding box center [940, 441] width 69 height 21
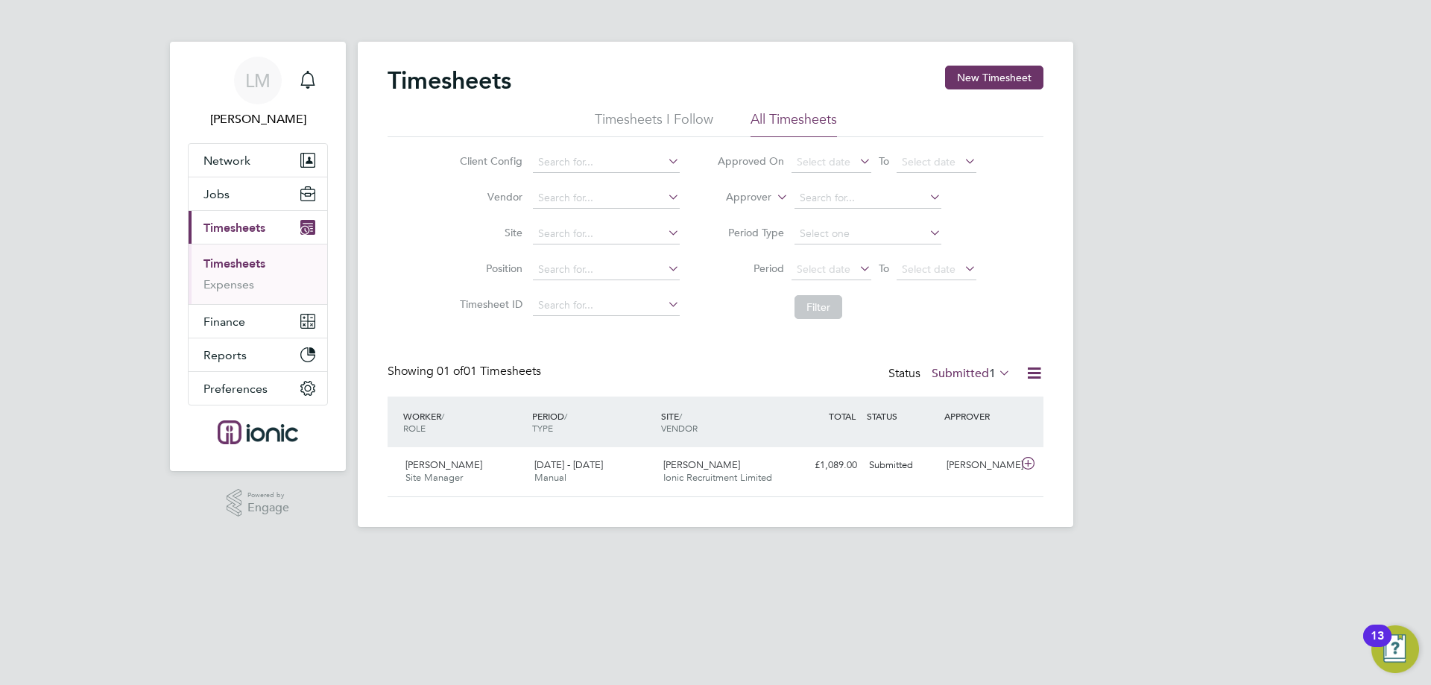
click at [954, 377] on label "Submitted 1" at bounding box center [970, 373] width 79 height 15
click at [985, 465] on li "9311" at bounding box center [1002, 462] width 37 height 21
click at [965, 372] on label "Submitted 1" at bounding box center [970, 373] width 79 height 15
click at [981, 455] on li "Approved" at bounding box center [949, 462] width 69 height 21
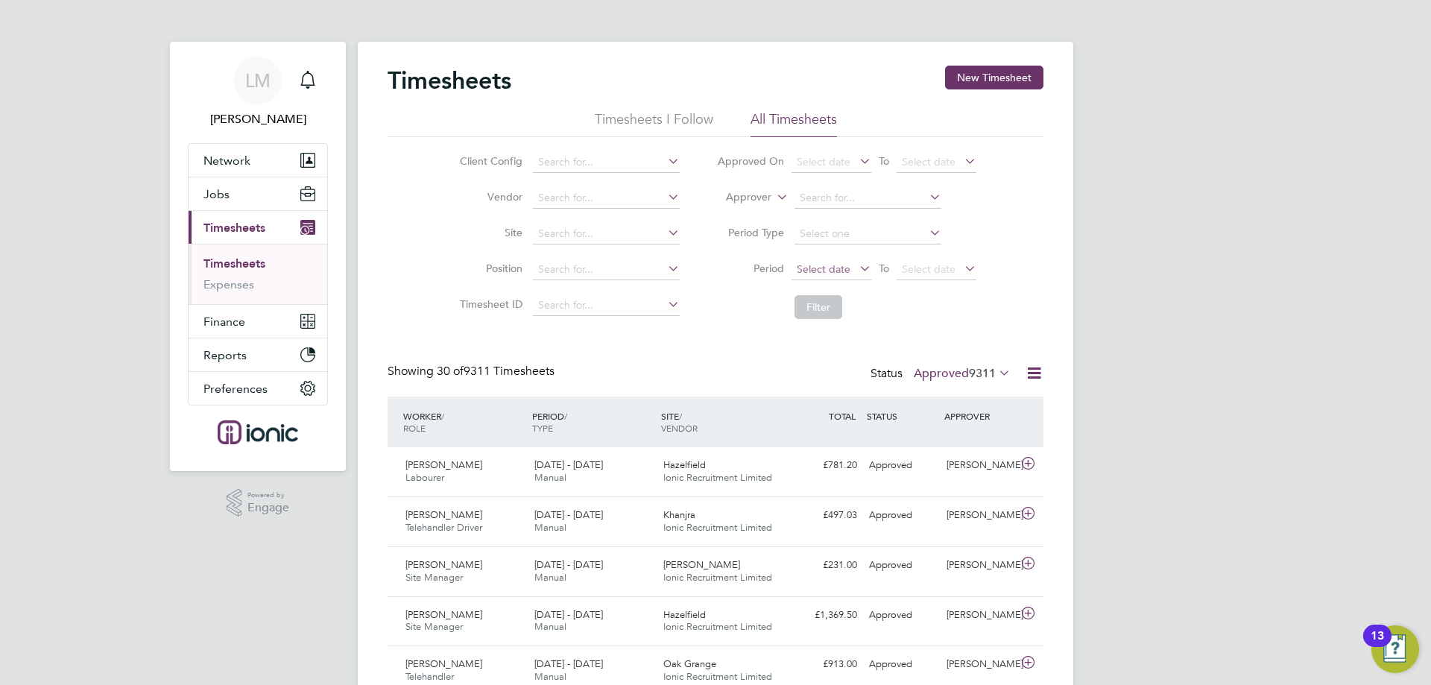
click at [851, 266] on span "Select date" at bounding box center [831, 270] width 80 height 20
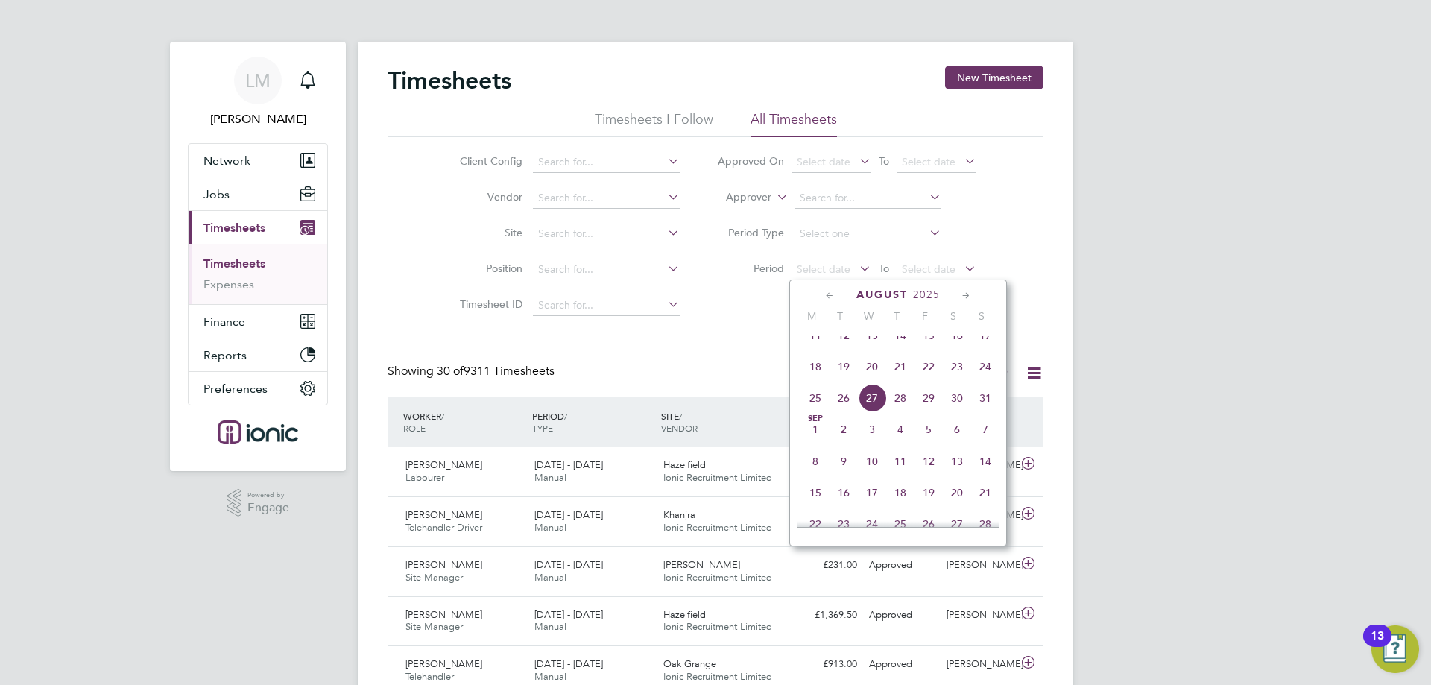
click at [808, 381] on span "18" at bounding box center [815, 366] width 28 height 28
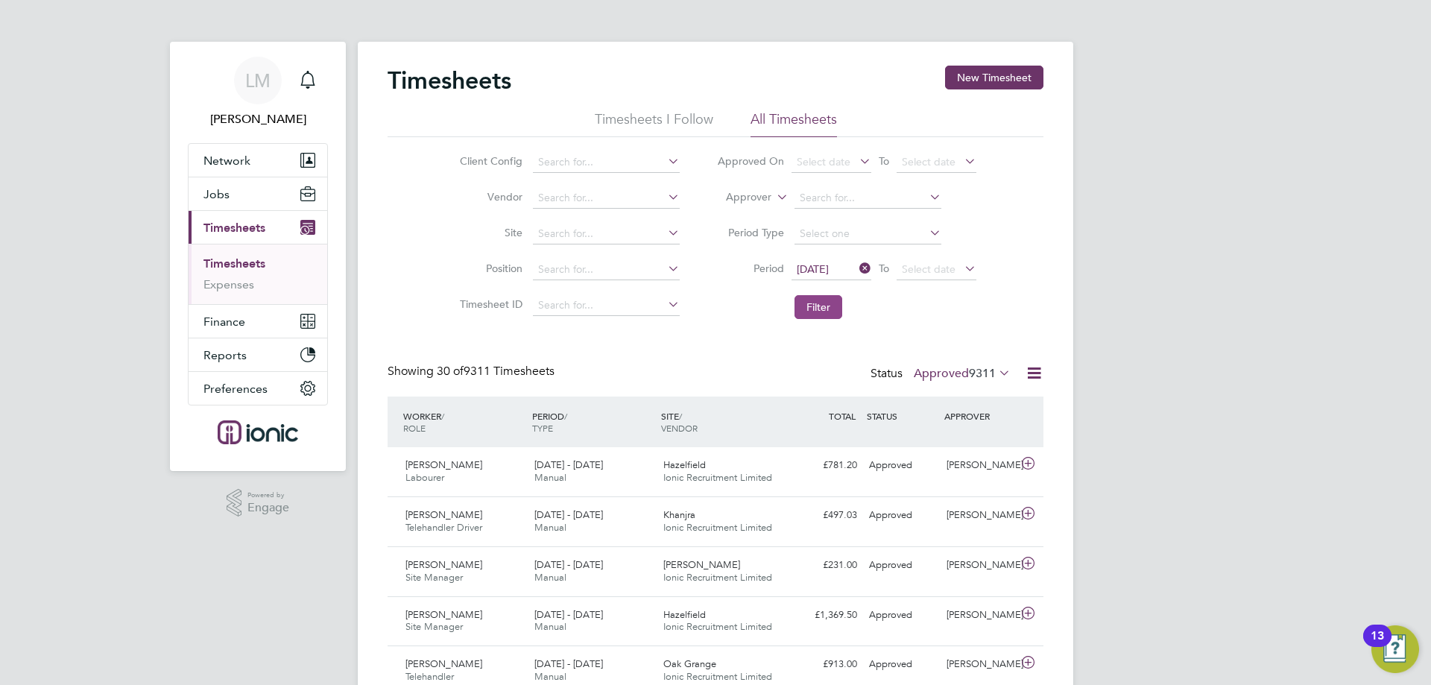
click at [813, 311] on button "Filter" at bounding box center [818, 307] width 48 height 24
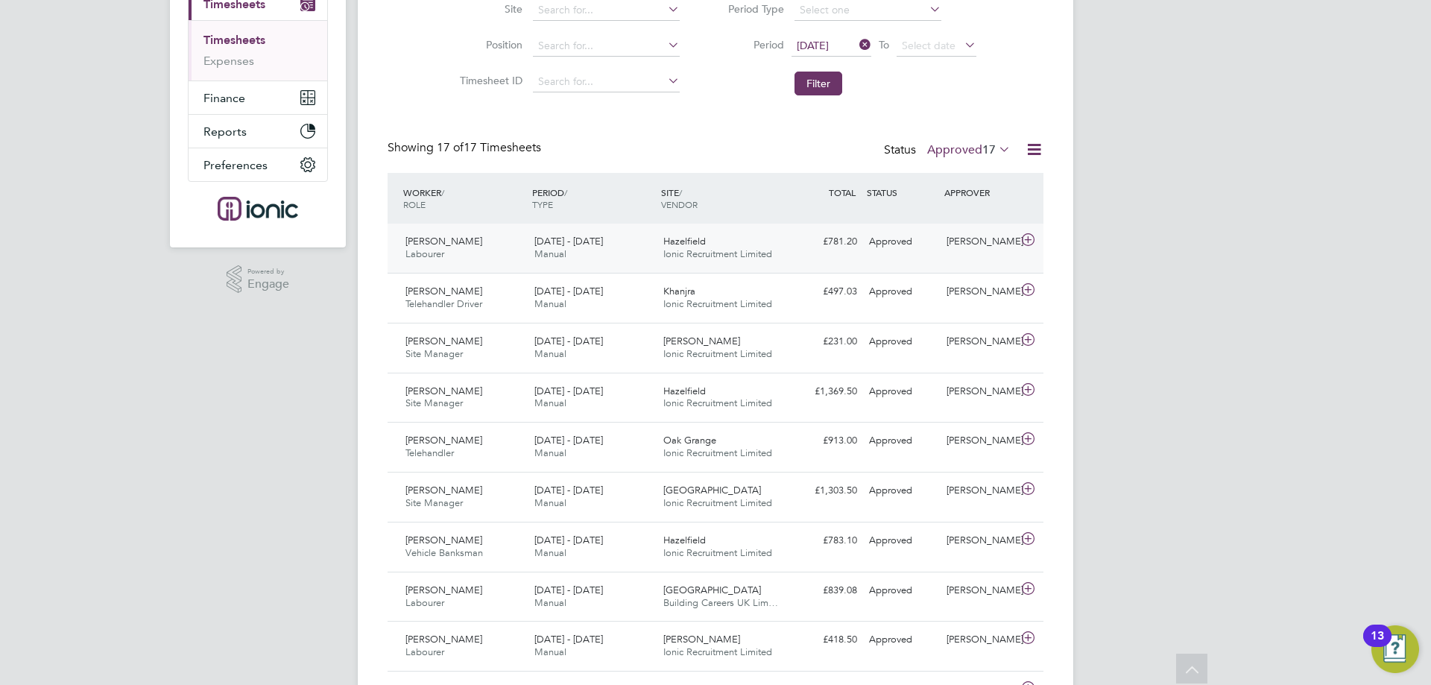
click at [703, 238] on span "Hazelfield" at bounding box center [684, 241] width 42 height 13
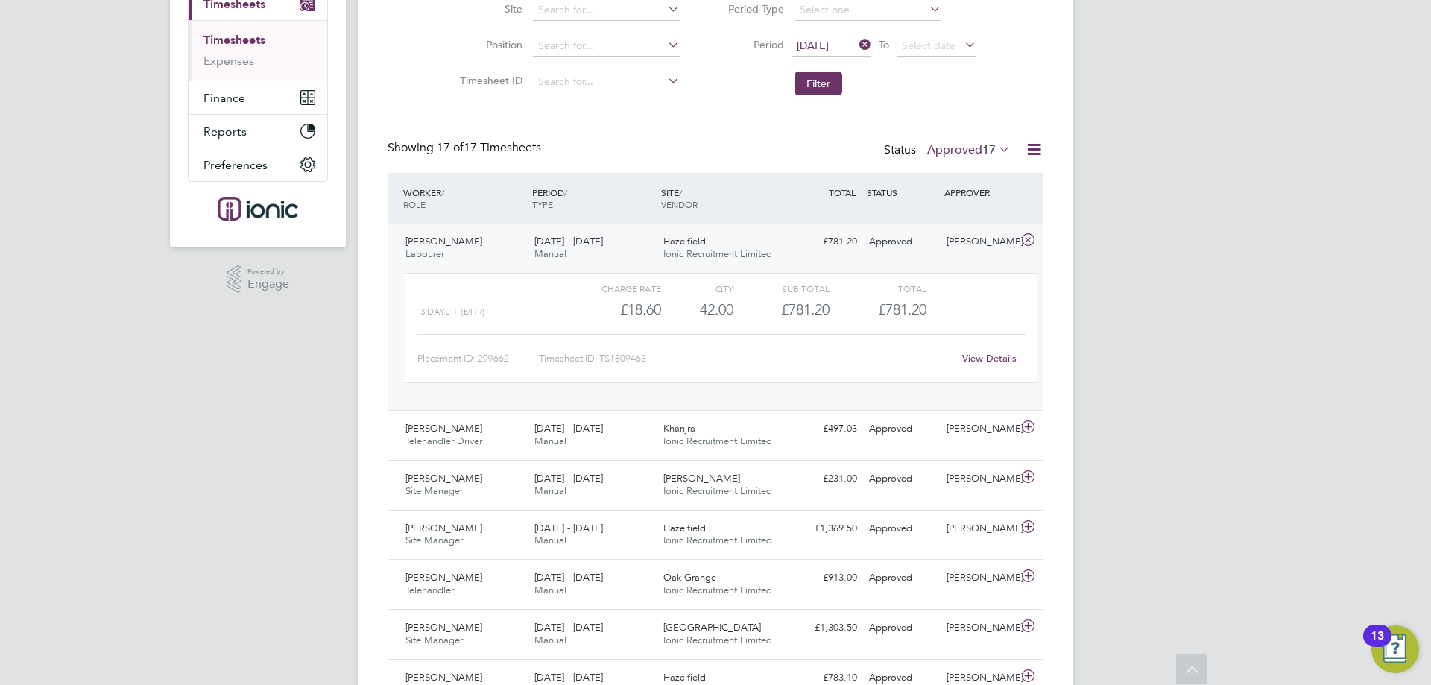
click at [993, 357] on link "View Details" at bounding box center [989, 358] width 54 height 13
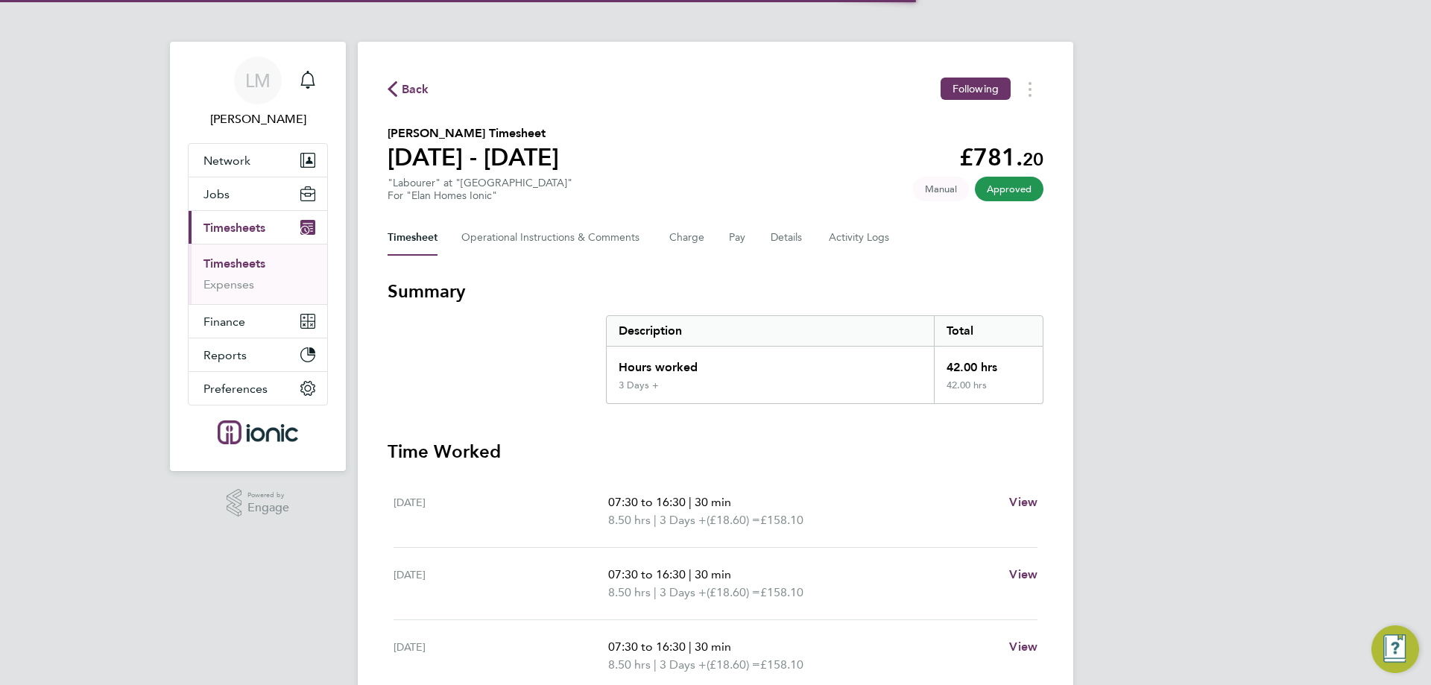
scroll to position [392, 0]
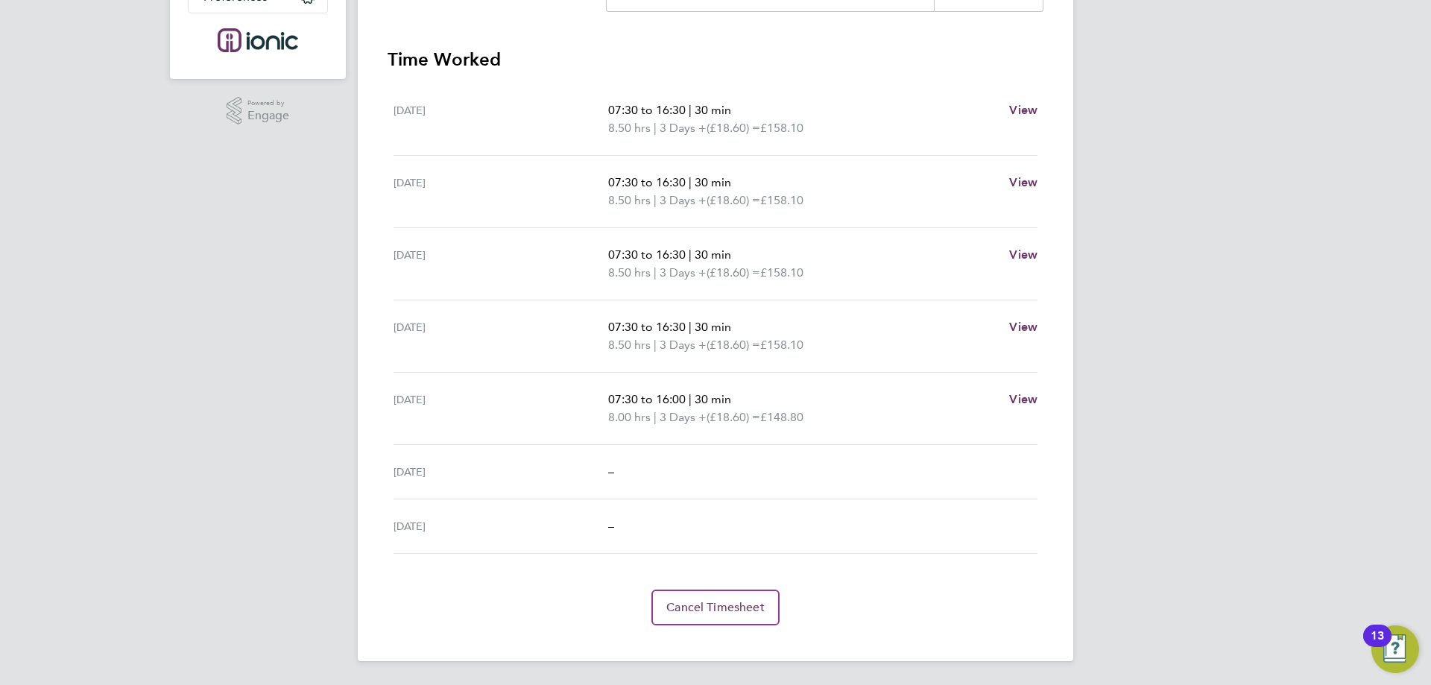
click at [685, 399] on span "07:30 to 16:00" at bounding box center [646, 399] width 77 height 14
